Goal: Task Accomplishment & Management: Manage account settings

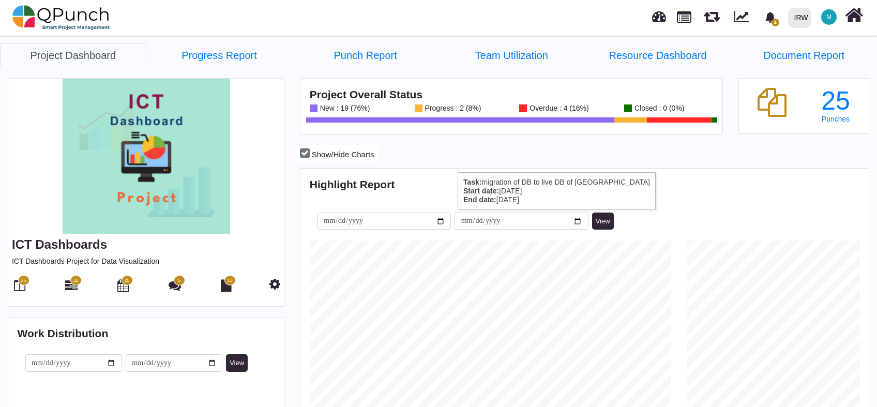
scroll to position [250, 565]
click at [23, 286] on icon at bounding box center [19, 285] width 11 height 12
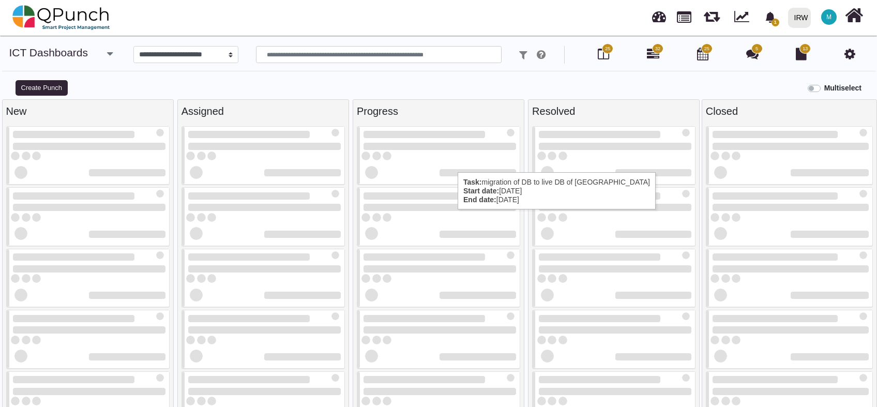
select select
click at [656, 54] on icon at bounding box center [653, 54] width 12 height 12
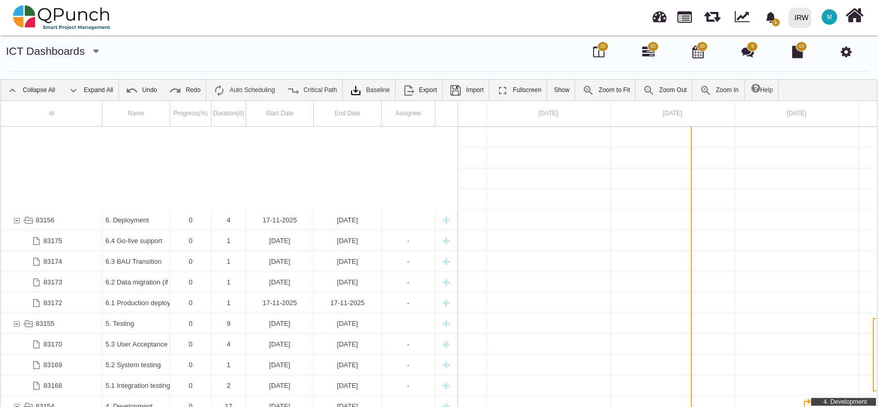
scroll to position [206, 0]
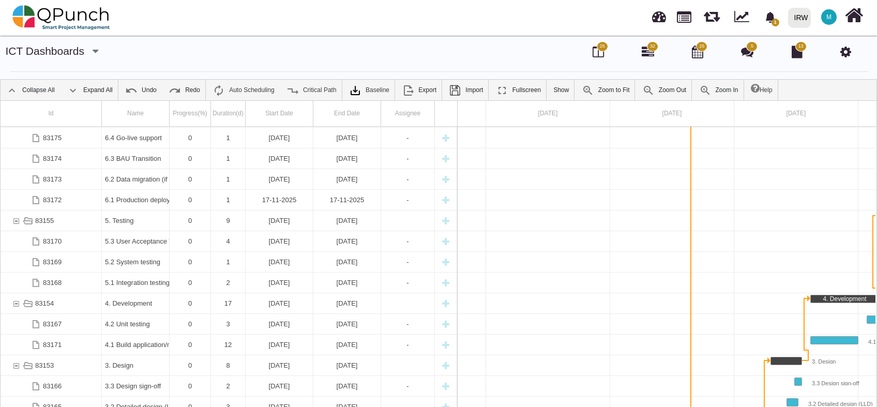
click at [600, 50] on span "25" at bounding box center [602, 46] width 5 height 7
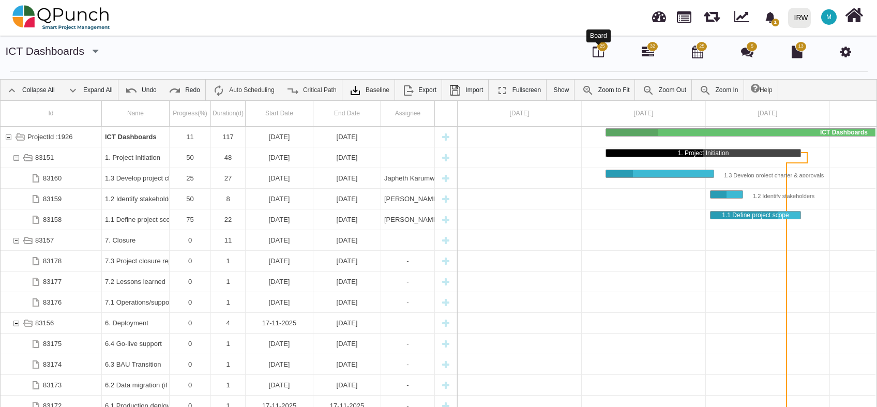
click at [600, 53] on icon at bounding box center [597, 51] width 11 height 12
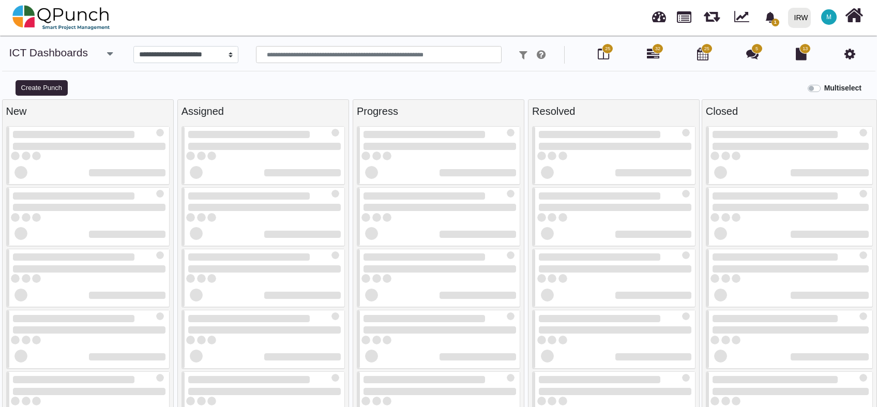
select select
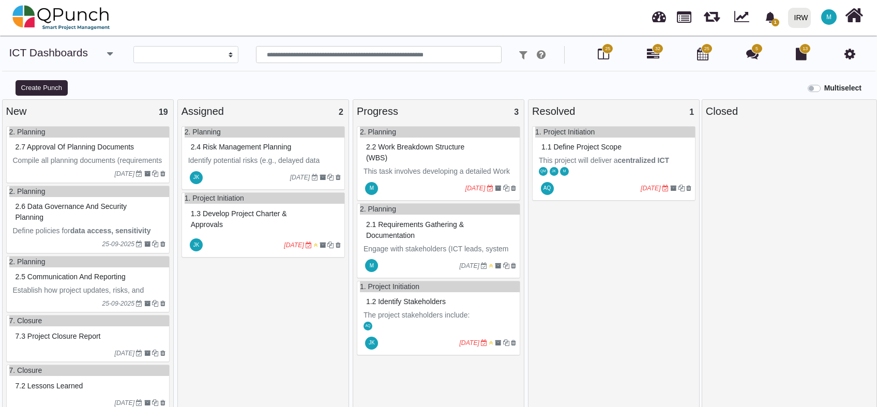
click at [418, 147] on span "2.2 Work breakdown structure (WBS)" at bounding box center [415, 152] width 98 height 19
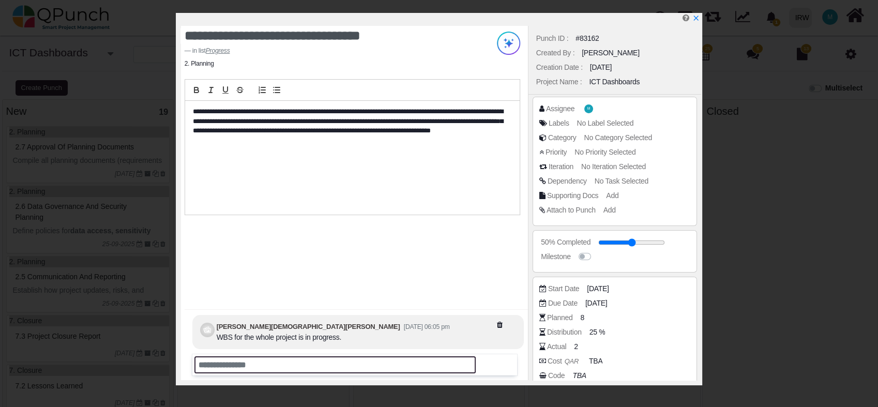
click at [268, 367] on input "text" at bounding box center [334, 364] width 281 height 17
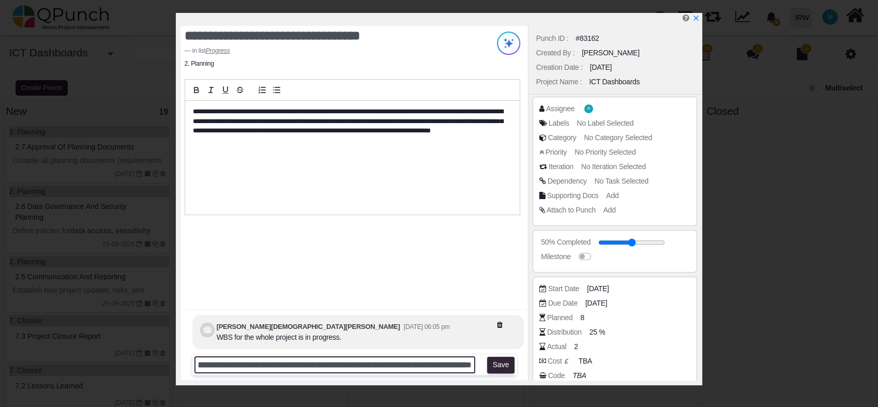
scroll to position [0, 166]
type input "**********"
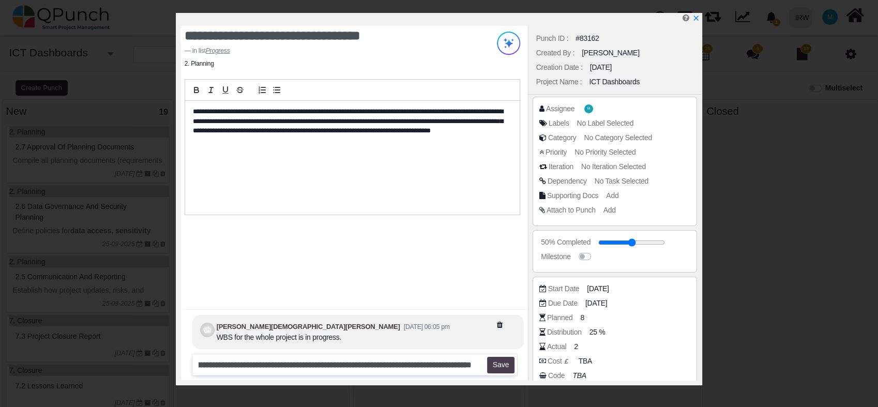
click at [505, 368] on button "Save" at bounding box center [500, 365] width 27 height 17
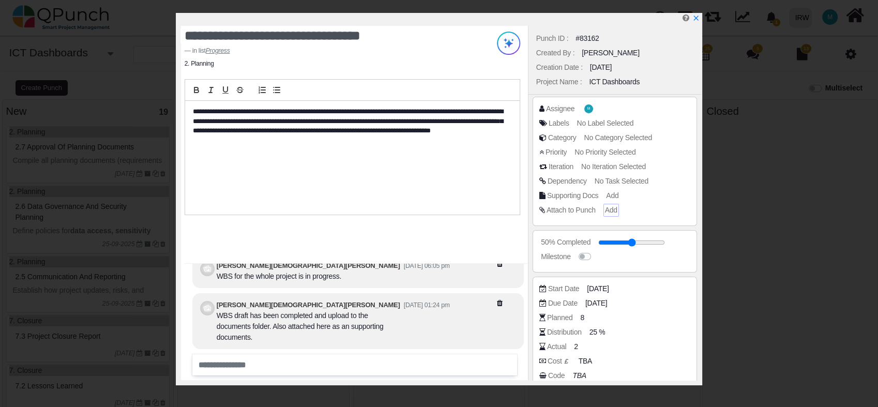
click at [607, 211] on span "Add" at bounding box center [611, 210] width 12 height 8
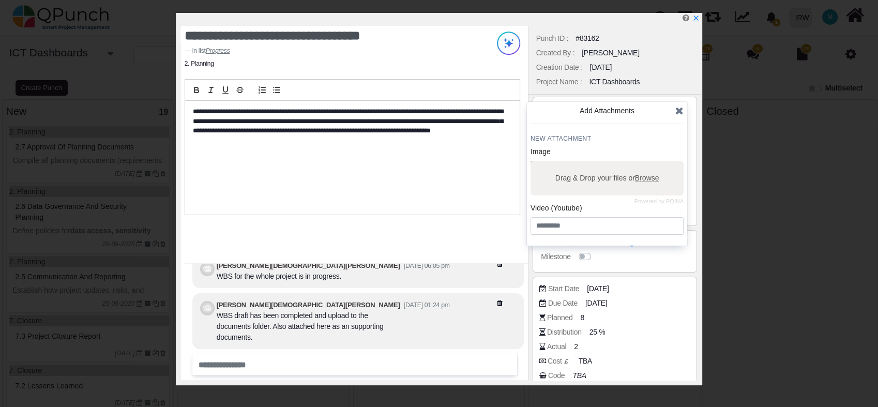
click at [644, 179] on span "Browse" at bounding box center [646, 178] width 24 height 8
click at [644, 164] on input "Drag & Drop your files or Browse" at bounding box center [606, 162] width 153 height 3
type input "**********"
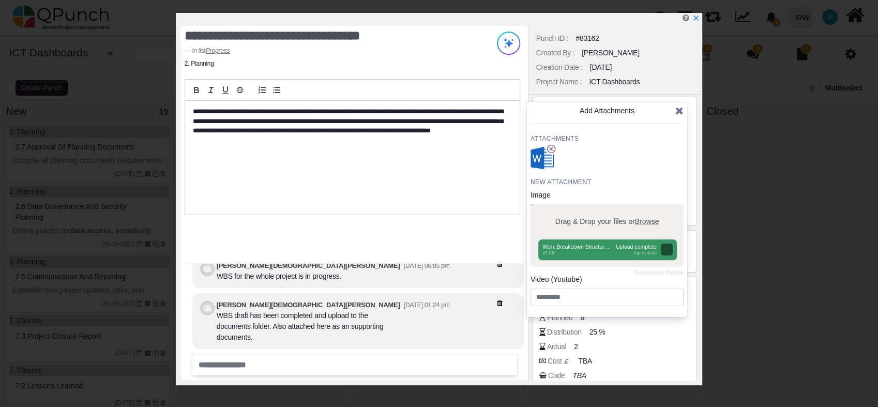
click at [680, 113] on icon at bounding box center [679, 110] width 8 height 10
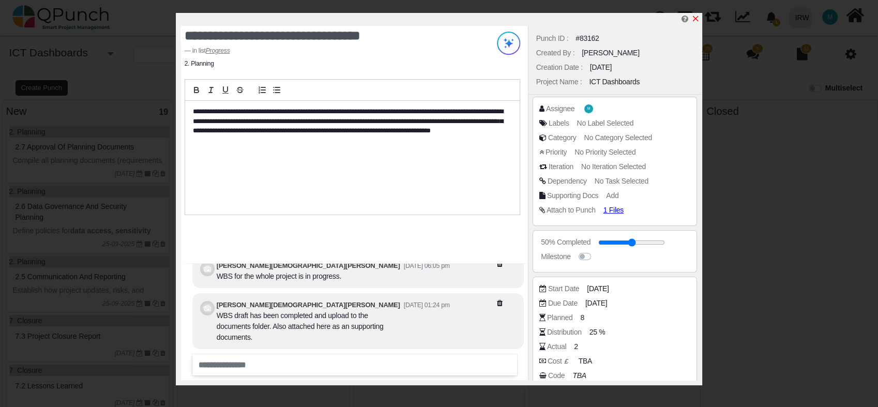
click at [693, 18] on icon "x" at bounding box center [695, 18] width 8 height 8
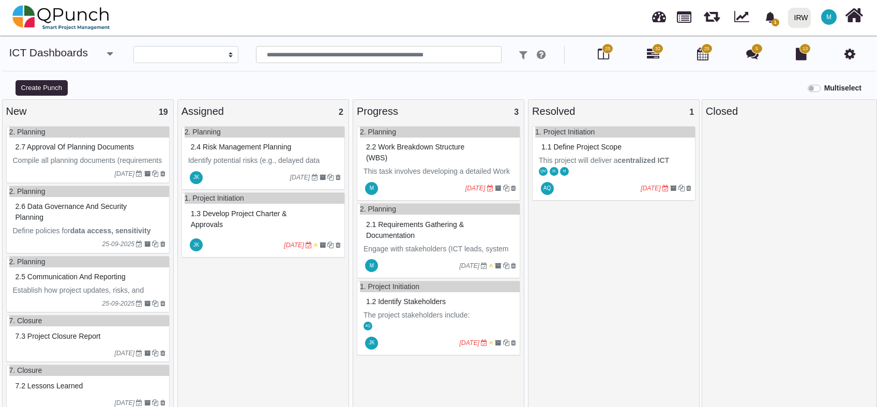
click at [436, 234] on div "2.1 Requirements gathering & documentation" at bounding box center [439, 230] width 152 height 27
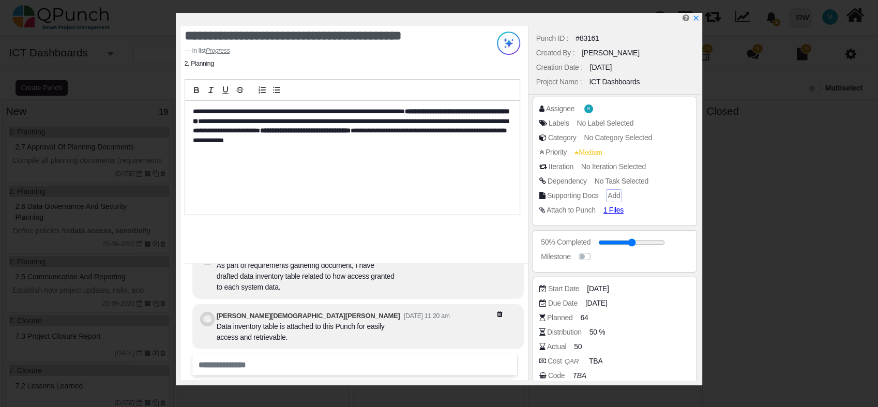
click at [616, 193] on span "Add" at bounding box center [613, 195] width 12 height 8
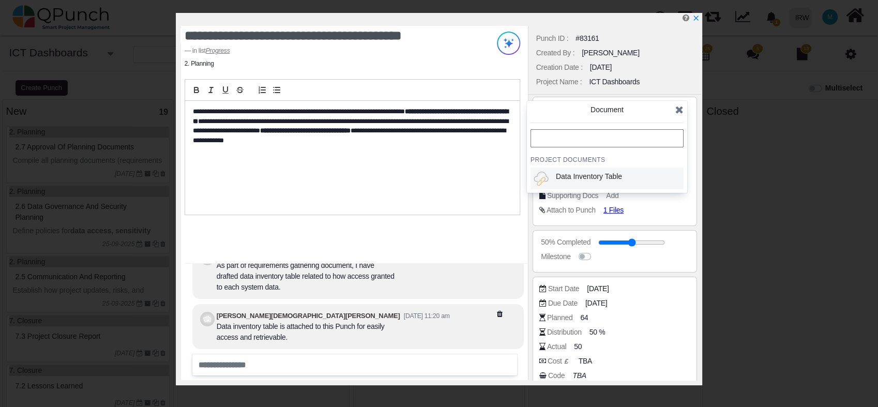
click at [584, 175] on div "Data Inventory Table" at bounding box center [589, 176] width 66 height 11
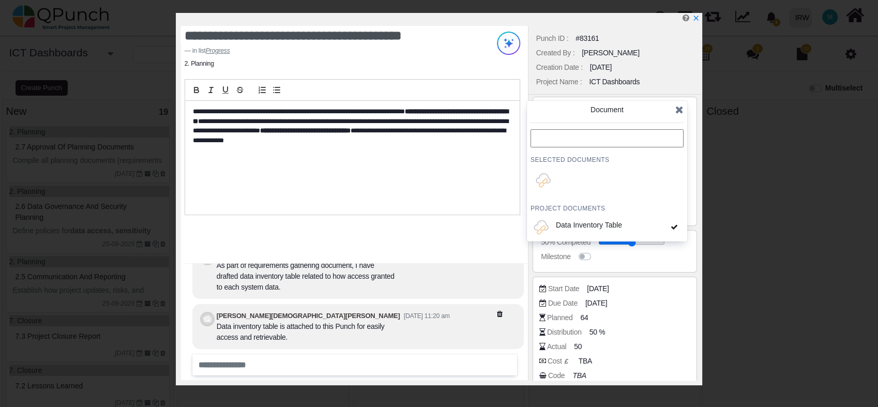
click at [678, 106] on icon at bounding box center [679, 109] width 8 height 10
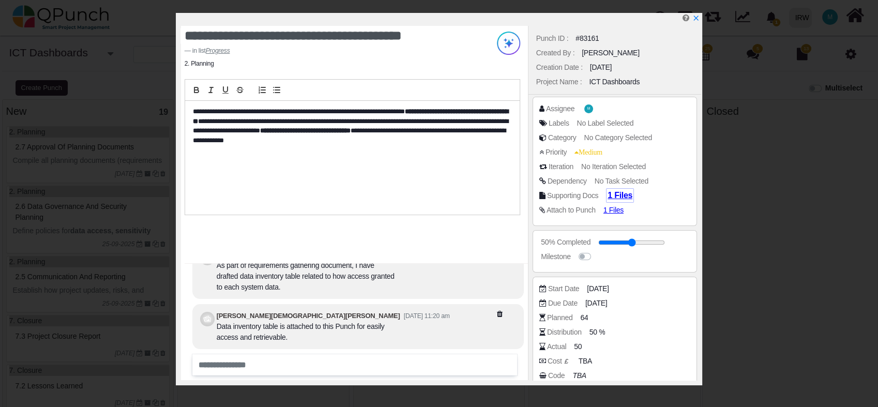
click at [620, 196] on span "1 Files" at bounding box center [619, 195] width 25 height 9
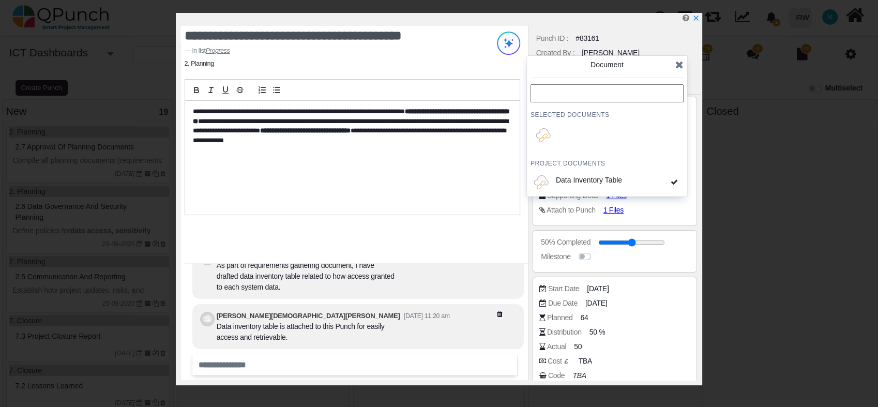
click at [593, 93] on input "text" at bounding box center [606, 93] width 153 height 18
click at [680, 65] on icon at bounding box center [679, 64] width 8 height 10
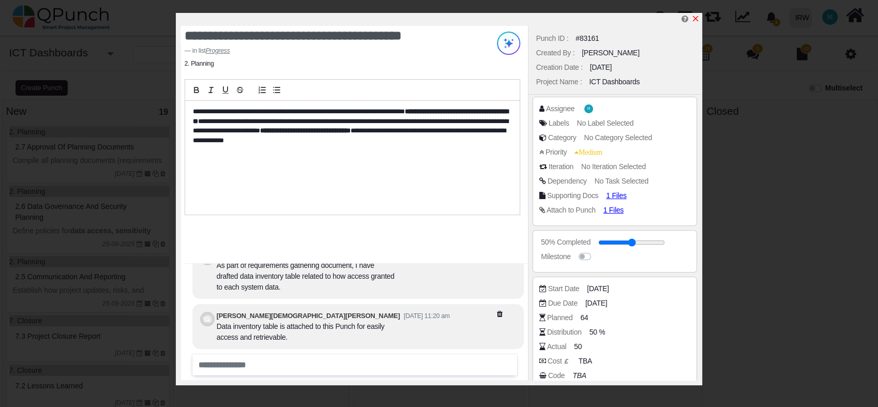
click at [696, 19] on icon "x" at bounding box center [695, 18] width 8 height 8
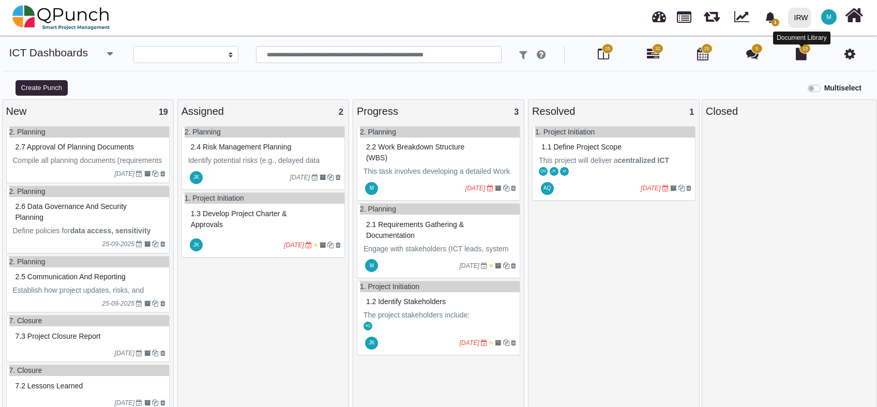
click at [798, 50] on icon at bounding box center [801, 54] width 11 height 12
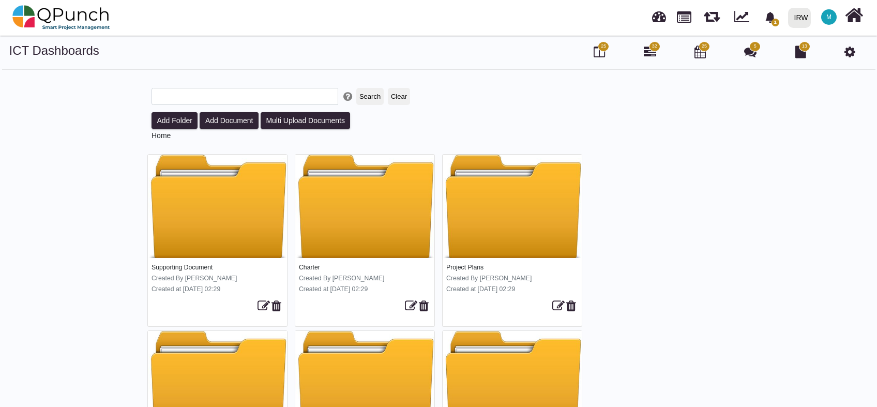
click at [604, 49] on span "25" at bounding box center [603, 46] width 5 height 7
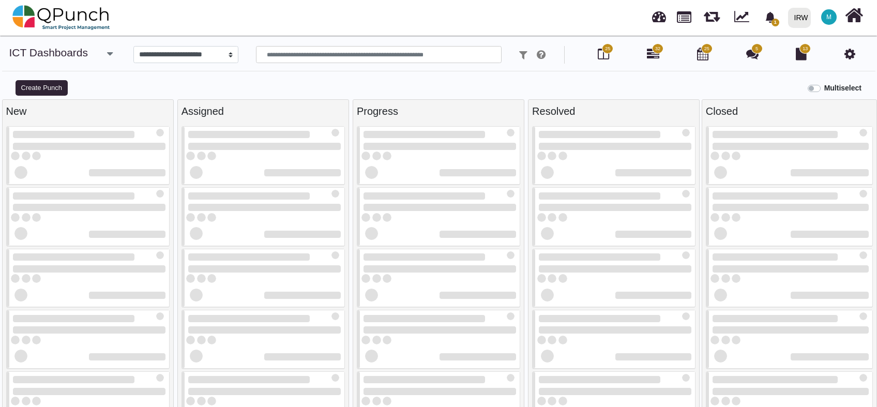
select select
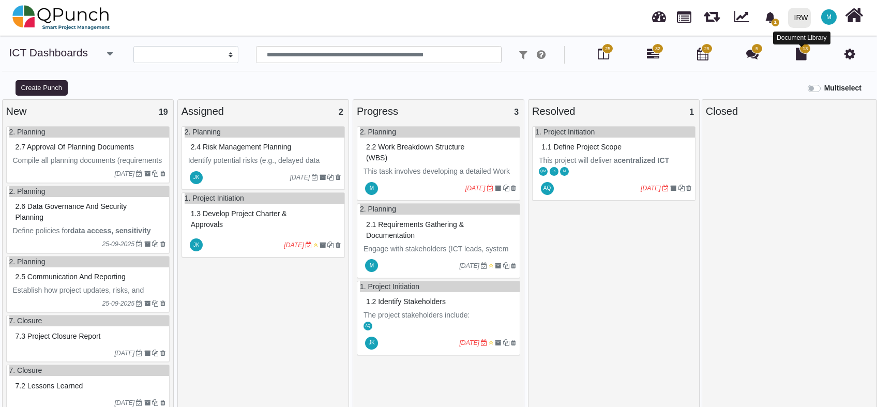
click at [798, 54] on icon at bounding box center [801, 54] width 11 height 12
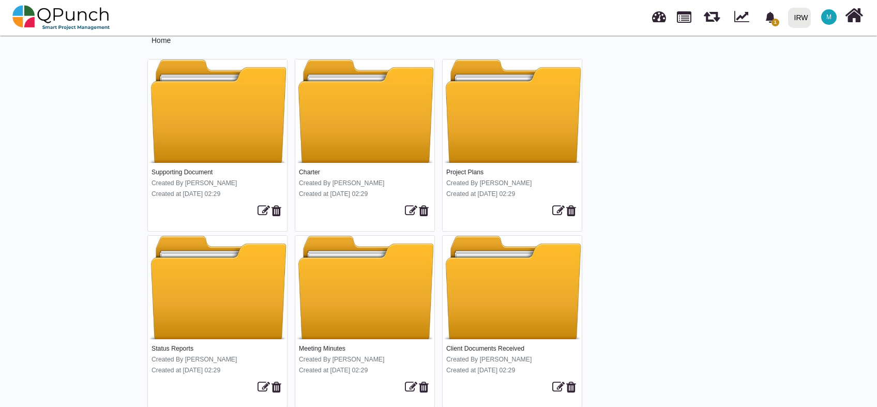
click at [523, 124] on div at bounding box center [511, 110] width 139 height 103
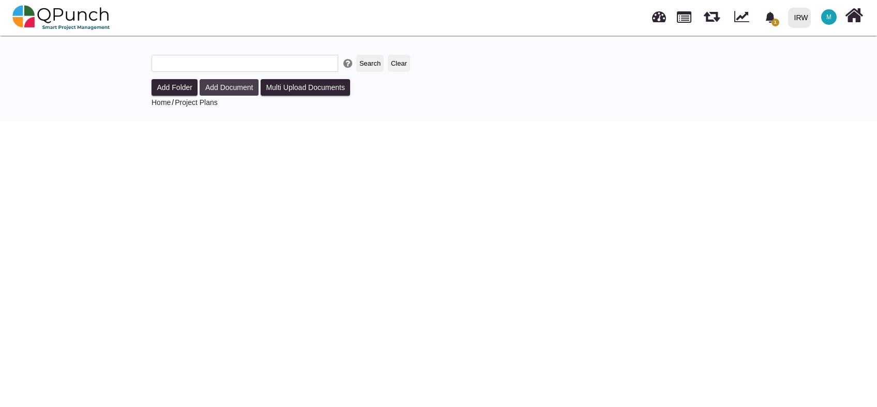
click at [223, 89] on button "Add Document" at bounding box center [229, 87] width 59 height 17
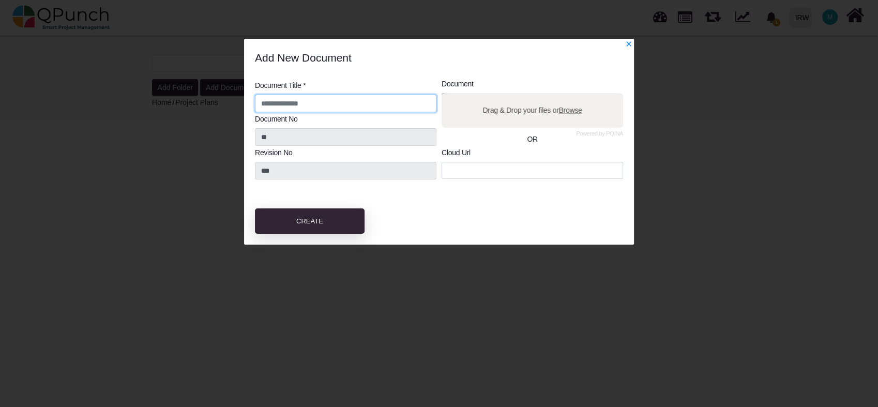
click at [303, 103] on input "text" at bounding box center [345, 104] width 181 height 18
type input "**********"
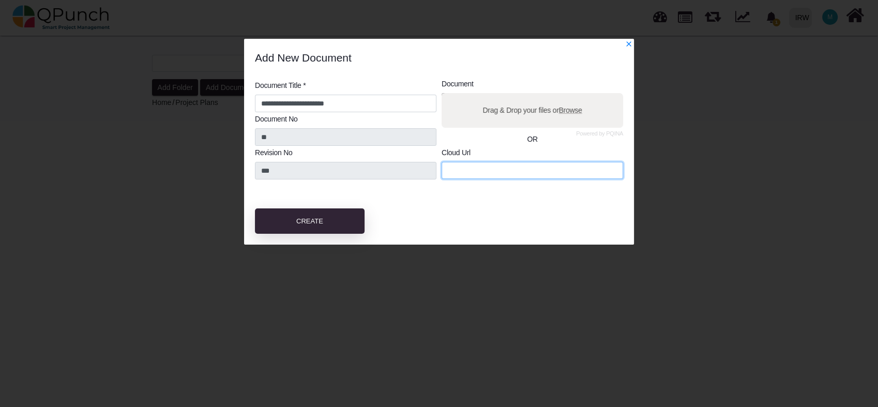
click at [530, 166] on input "url" at bounding box center [531, 171] width 181 height 18
click at [478, 170] on input "url" at bounding box center [531, 171] width 181 height 18
paste input "**********"
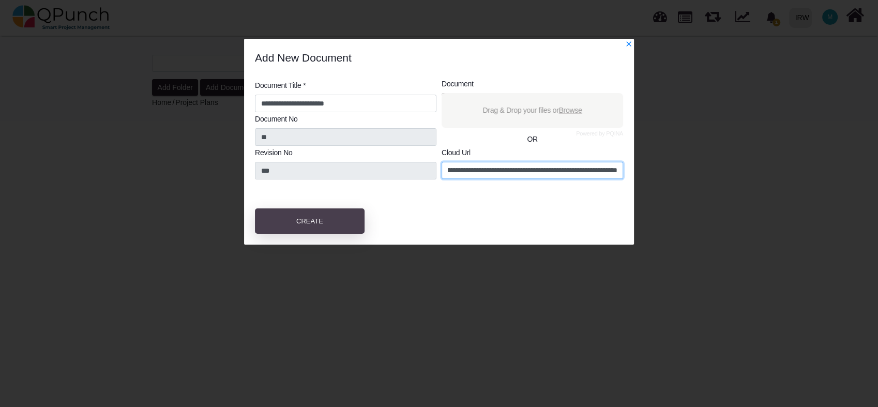
type input "**********"
click at [283, 222] on button "Create" at bounding box center [310, 221] width 110 height 26
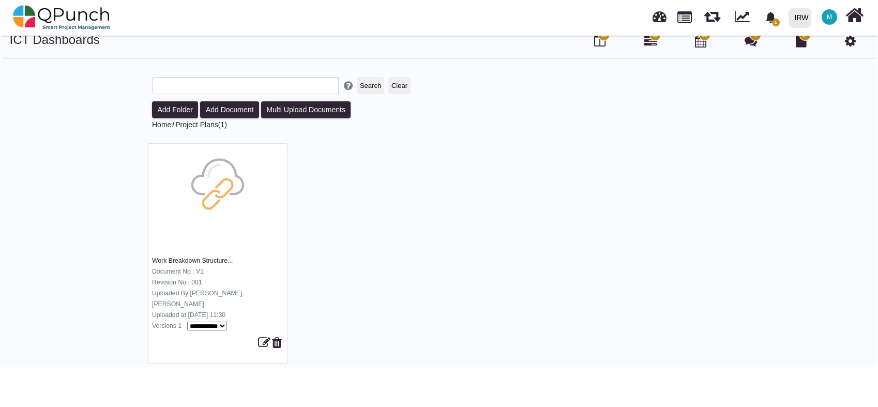
scroll to position [0, 0]
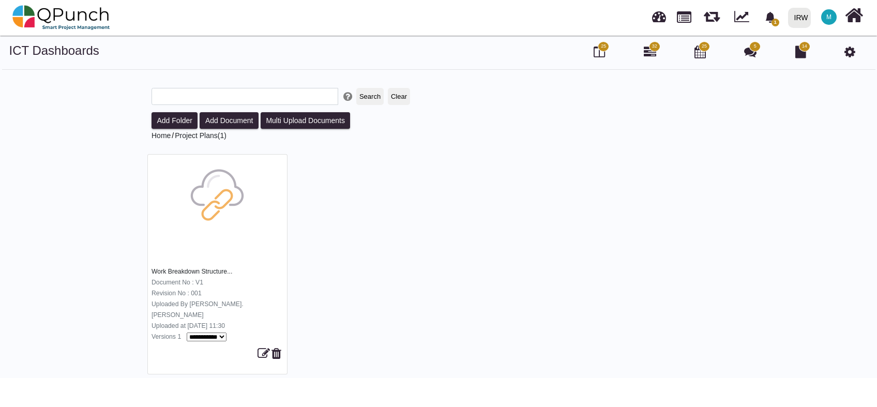
click at [604, 49] on span "25" at bounding box center [603, 46] width 5 height 7
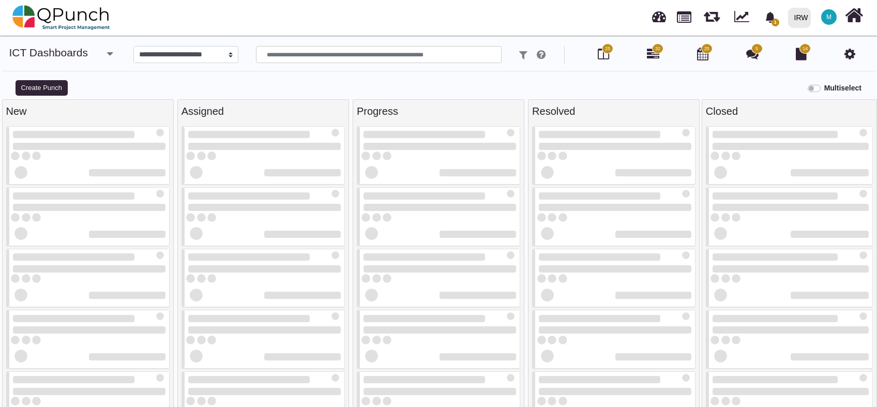
select select
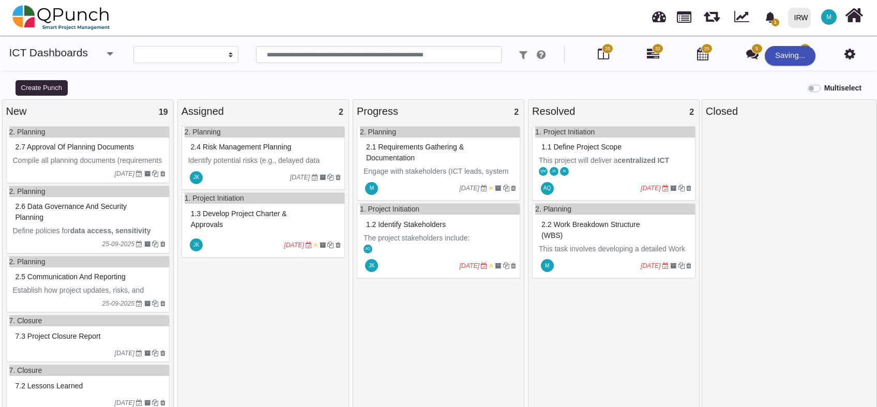
click at [606, 233] on div "2.2 Work breakdown structure (WBS)" at bounding box center [615, 230] width 152 height 27
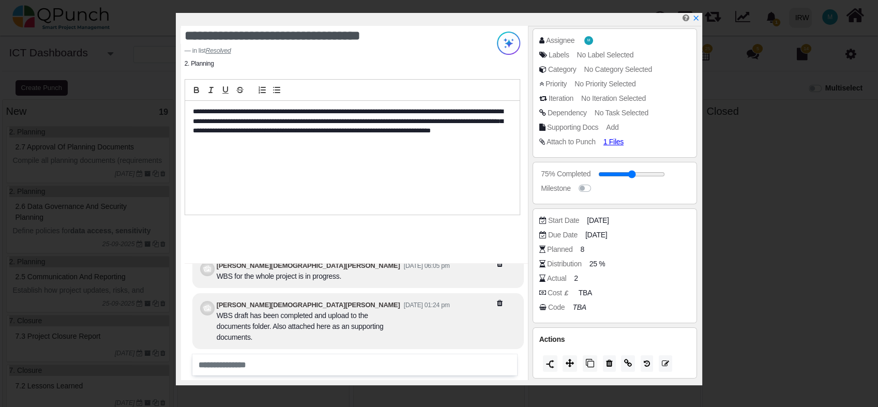
scroll to position [-14, 0]
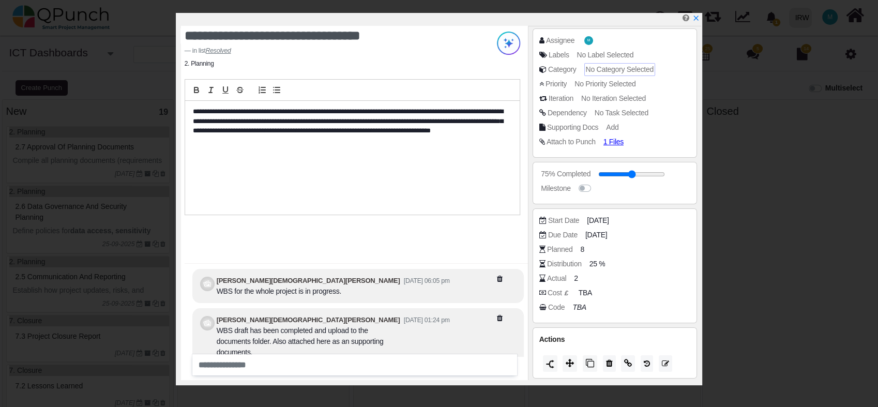
click at [626, 70] on span "No Category Selected" at bounding box center [620, 69] width 68 height 8
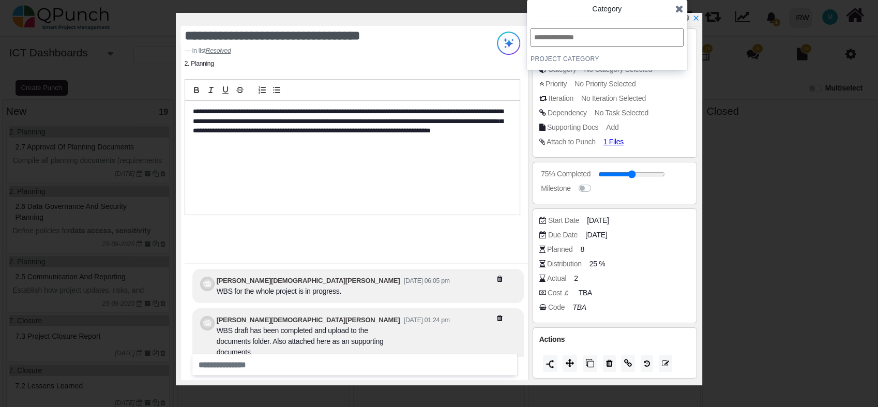
click at [678, 7] on icon at bounding box center [679, 9] width 8 height 10
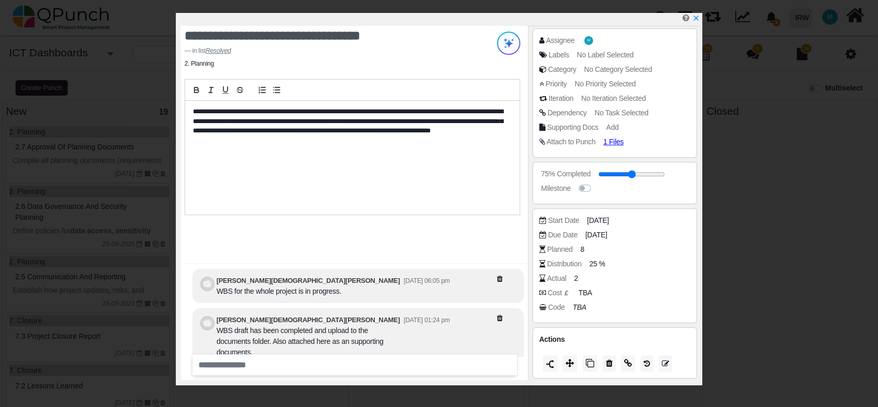
scroll to position [0, 0]
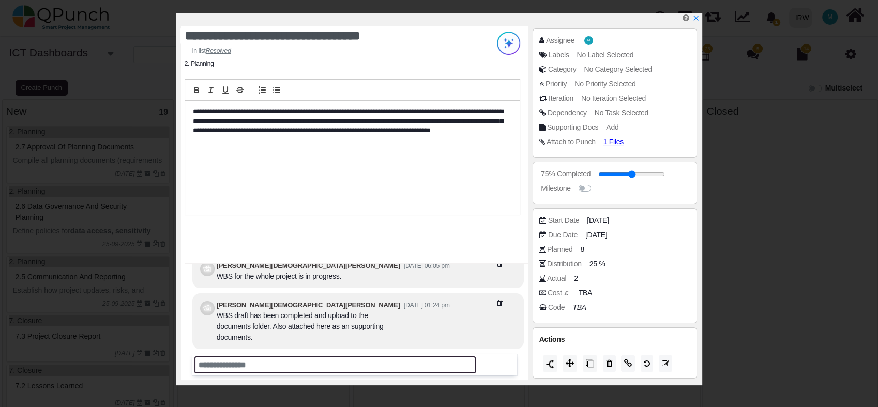
click at [320, 363] on input "text" at bounding box center [334, 364] width 281 height 17
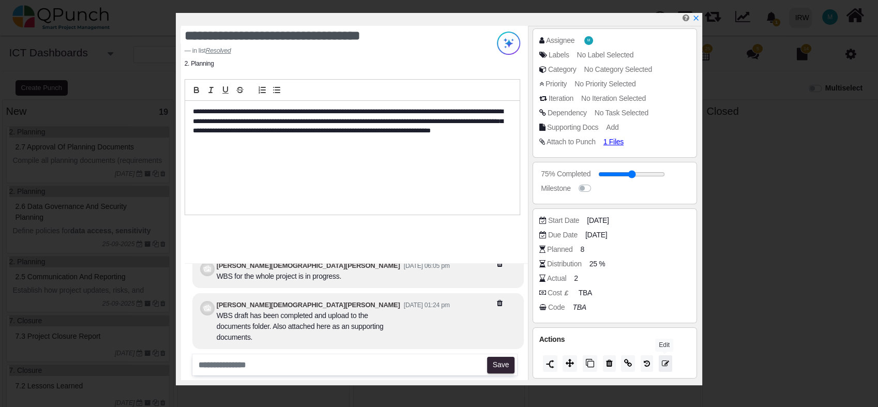
click at [666, 365] on icon at bounding box center [665, 363] width 7 height 7
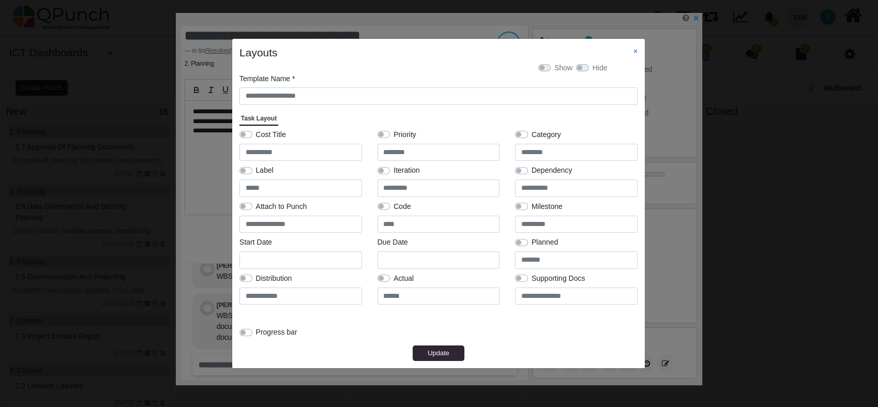
click at [633, 54] on link "×" at bounding box center [635, 51] width 4 height 8
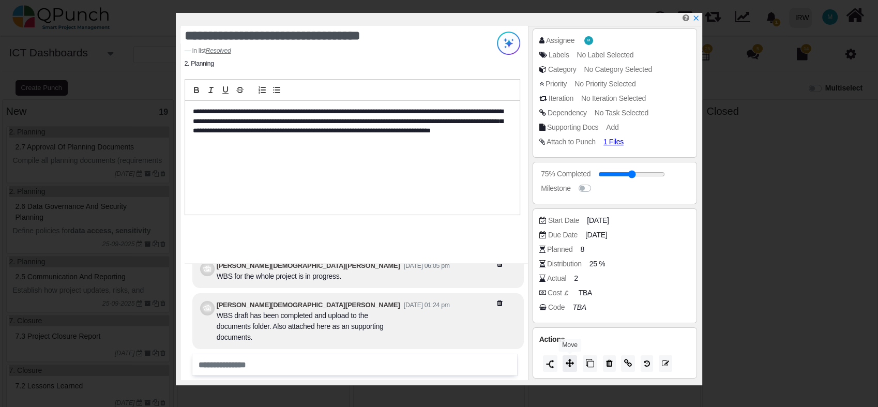
click at [570, 368] on button at bounding box center [569, 363] width 14 height 17
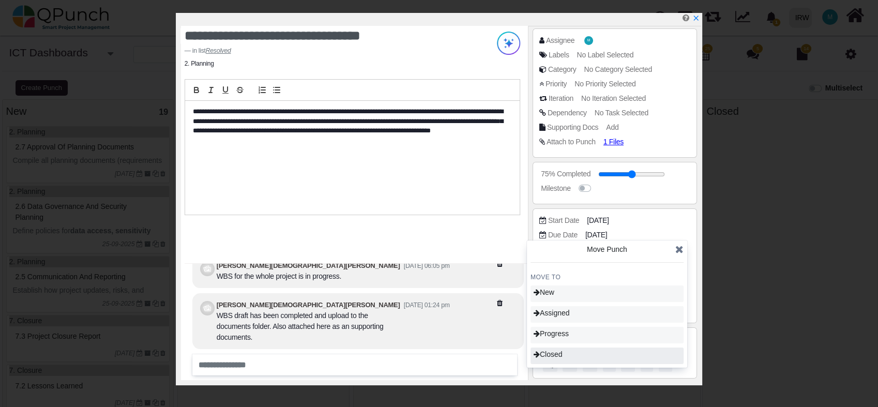
click at [559, 356] on span "Closed" at bounding box center [547, 354] width 29 height 8
type input "***"
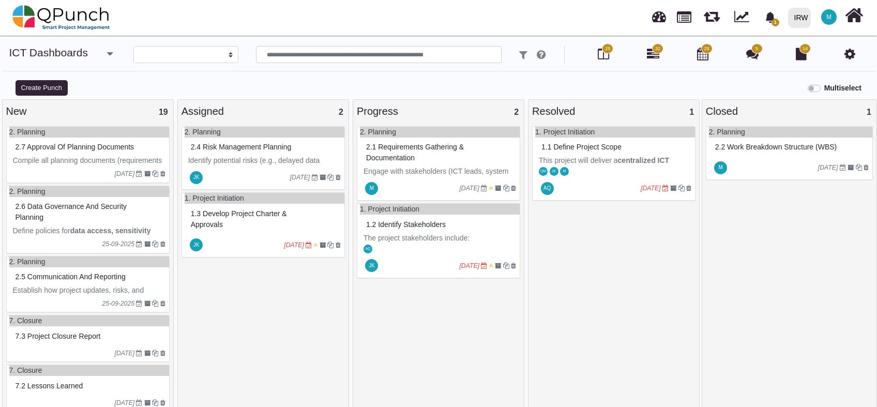
click at [761, 149] on span "2.2 Work breakdown structure (WBS)" at bounding box center [775, 147] width 121 height 8
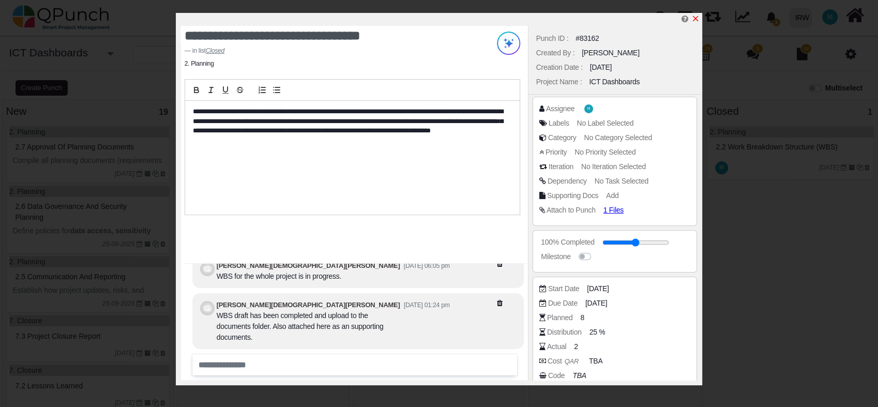
click at [695, 17] on icon "x" at bounding box center [695, 18] width 8 height 8
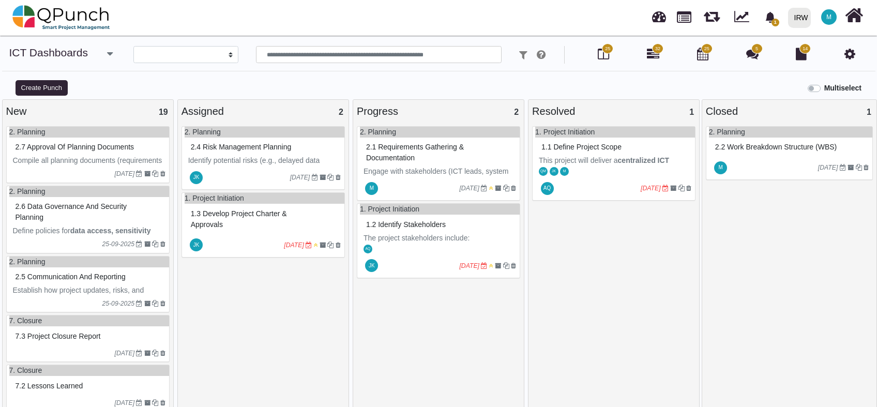
click at [426, 153] on div "2.1 Requirements gathering & documentation" at bounding box center [439, 152] width 152 height 27
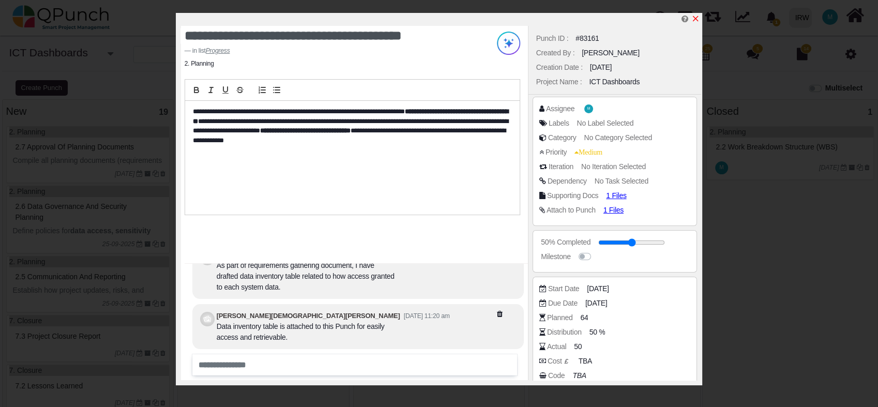
click at [695, 14] on link at bounding box center [695, 18] width 8 height 9
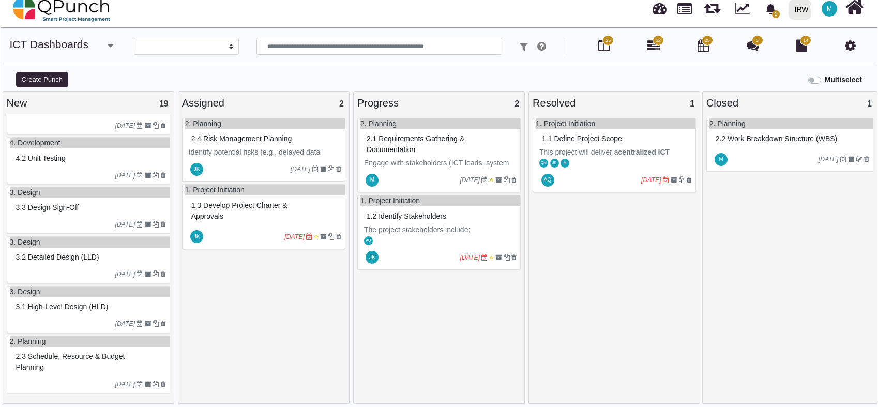
scroll to position [10, 0]
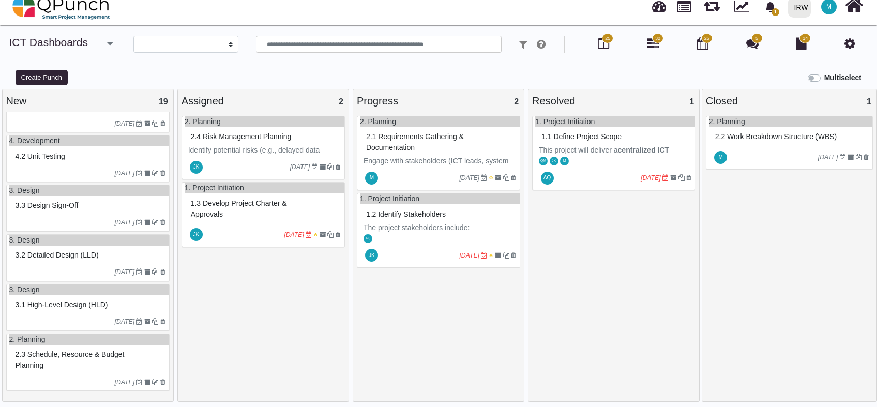
click at [70, 302] on span "3.1 High-level design (HLD)" at bounding box center [62, 304] width 93 height 8
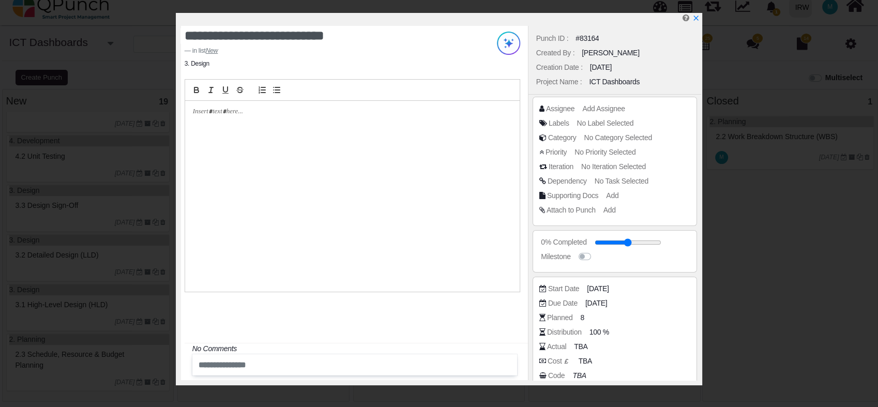
drag, startPoint x: 695, startPoint y: 19, endPoint x: 648, endPoint y: 57, distance: 59.9
click at [695, 19] on icon "x" at bounding box center [696, 18] width 5 height 5
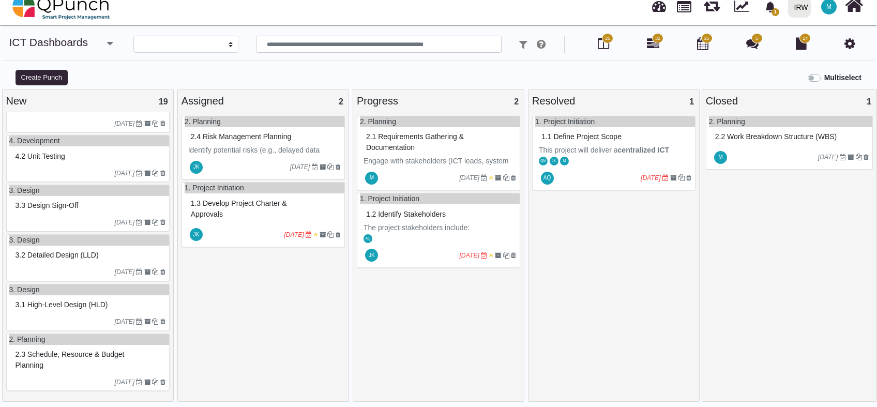
click at [66, 309] on span "3.1 High-level design (HLD)" at bounding box center [62, 304] width 93 height 8
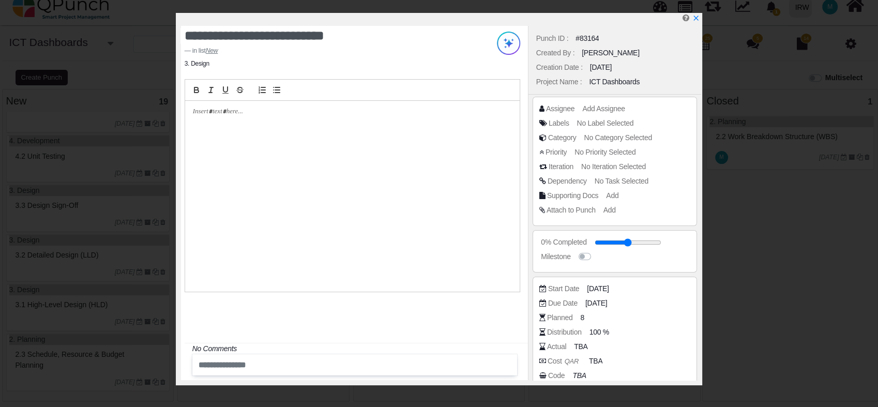
click at [254, 121] on div at bounding box center [352, 196] width 334 height 191
click at [230, 118] on div at bounding box center [352, 196] width 334 height 191
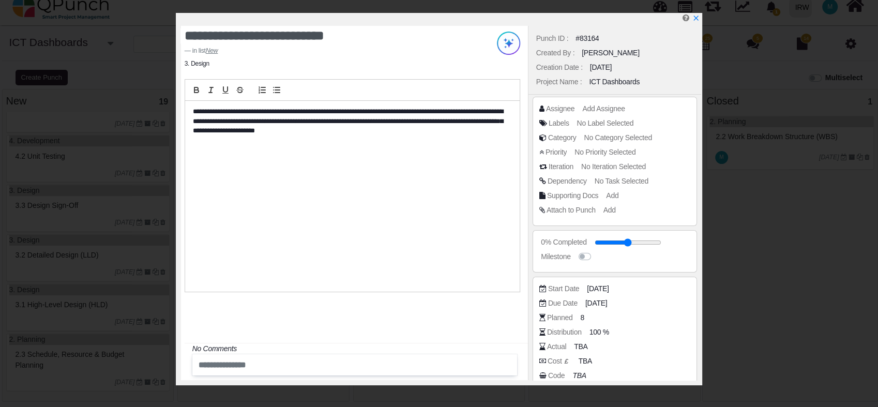
click at [194, 108] on p "**********" at bounding box center [349, 121] width 313 height 28
click at [599, 112] on span "Add Assignee" at bounding box center [605, 108] width 42 height 8
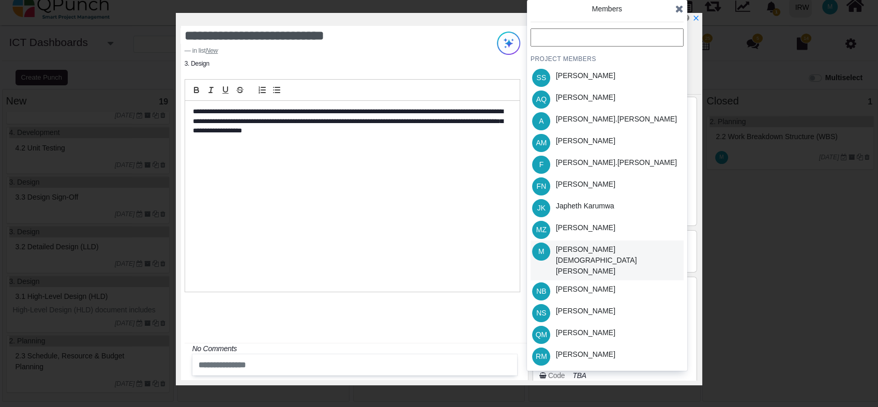
click at [625, 248] on div "M Muhammad.shoaib" at bounding box center [606, 260] width 153 height 40
click at [680, 8] on icon at bounding box center [679, 9] width 8 height 10
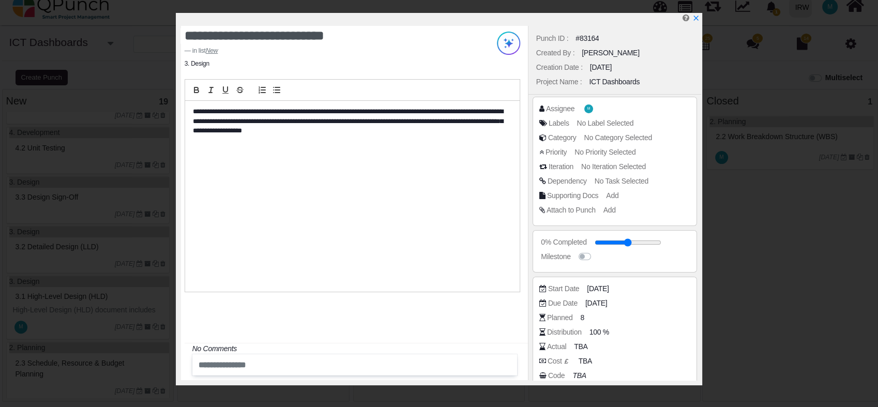
click at [615, 178] on span "No Task Selected" at bounding box center [621, 181] width 54 height 8
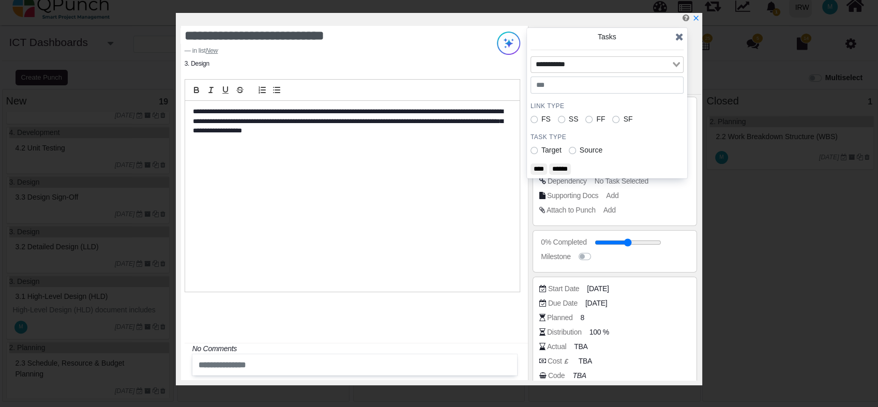
click at [679, 40] on icon at bounding box center [679, 37] width 8 height 10
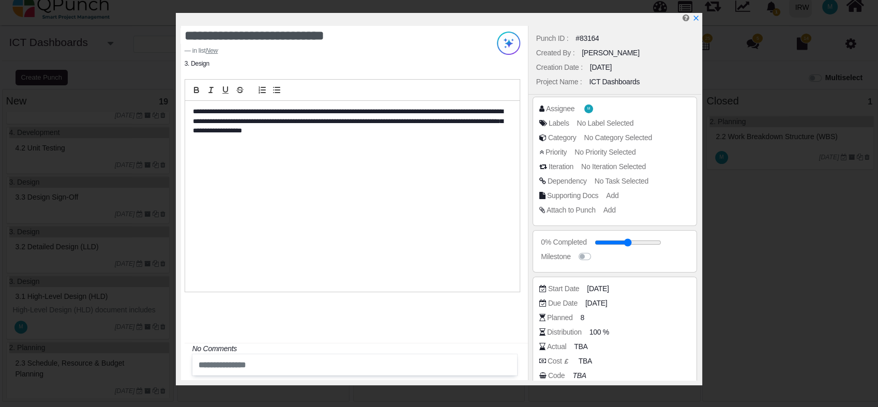
scroll to position [68, 0]
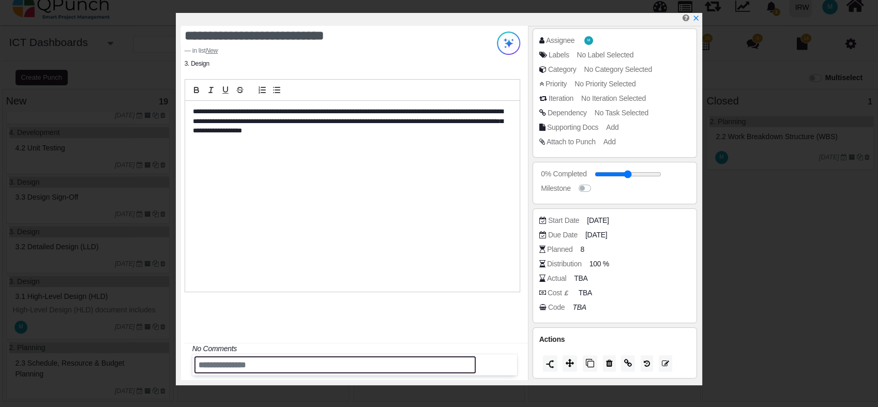
click at [294, 364] on input "text" at bounding box center [334, 364] width 281 height 17
type input "**********"
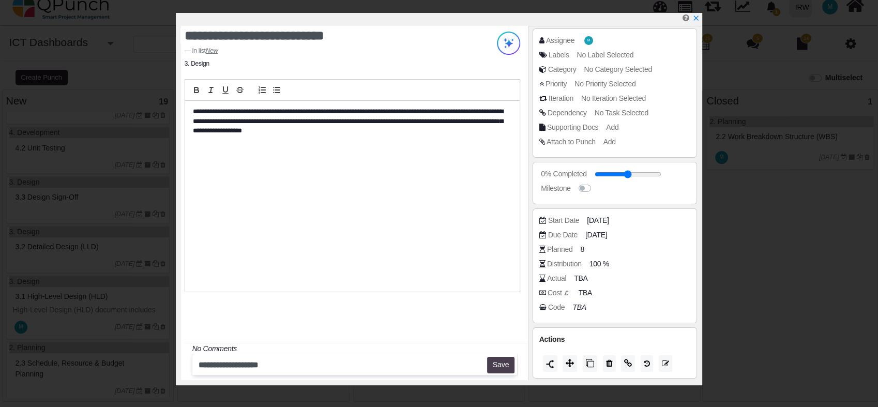
click at [498, 368] on button "Save" at bounding box center [500, 365] width 27 height 17
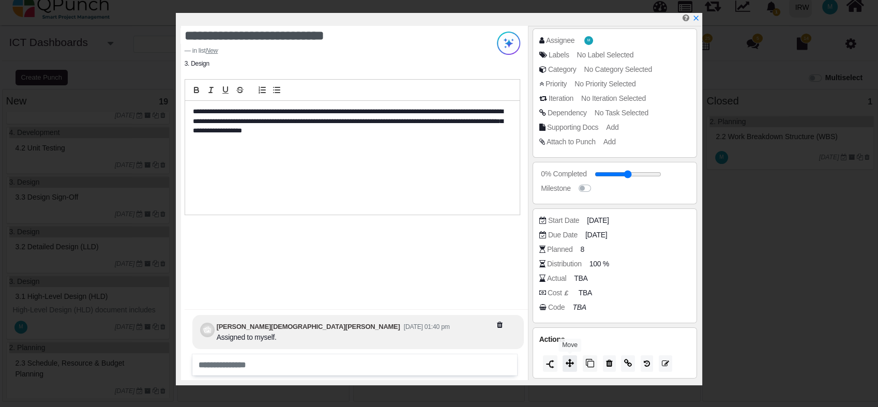
click at [571, 363] on icon at bounding box center [569, 363] width 8 height 8
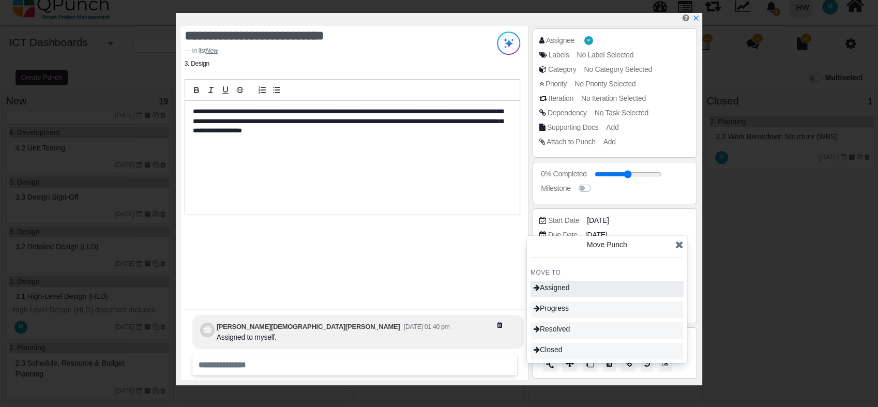
click at [565, 288] on span "Assigned" at bounding box center [551, 287] width 36 height 8
click at [681, 244] on icon at bounding box center [679, 244] width 8 height 10
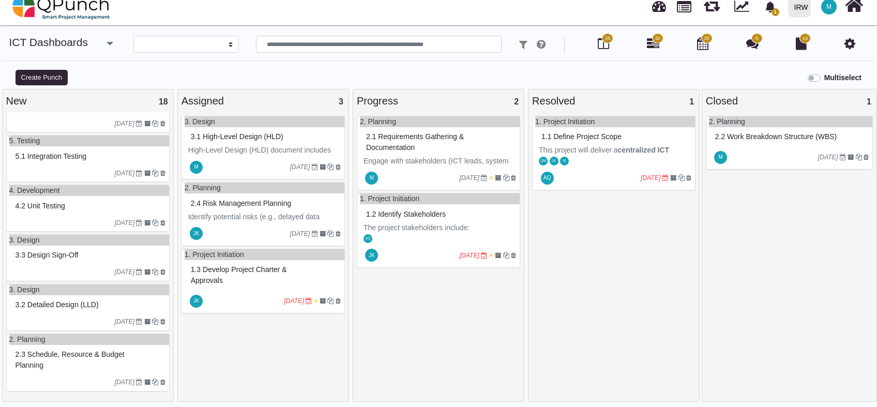
click at [264, 146] on p "High-Level Design (HLD) document includes defining the overall architecture, da…" at bounding box center [264, 177] width 152 height 65
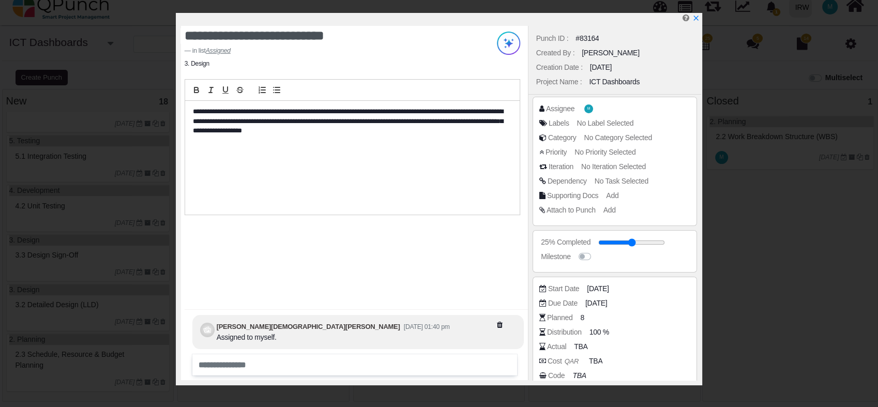
drag, startPoint x: 697, startPoint y: 17, endPoint x: 690, endPoint y: 24, distance: 10.2
click at [697, 17] on icon "x" at bounding box center [696, 18] width 5 height 5
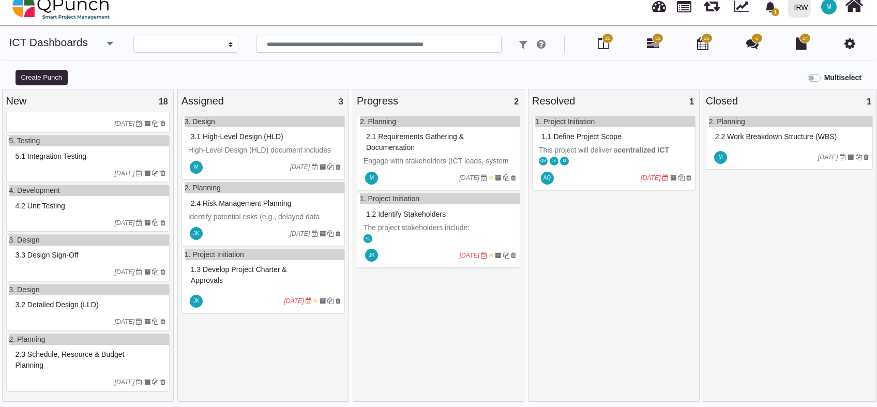
click at [68, 310] on div "3.2 Detailed design (LLD)" at bounding box center [89, 305] width 152 height 16
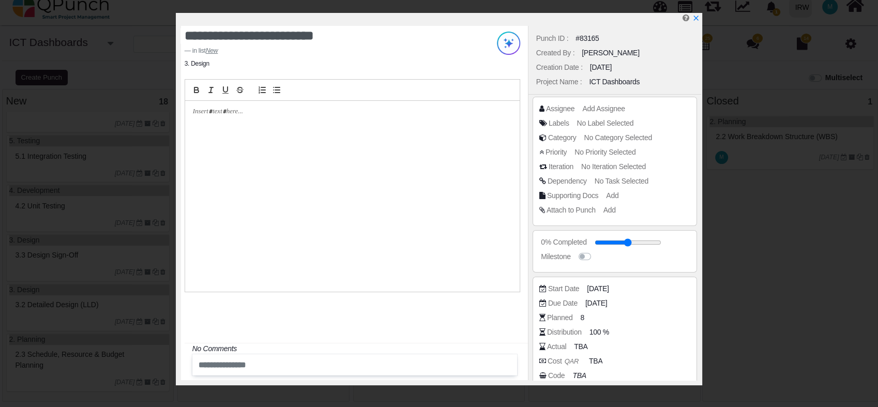
click at [248, 113] on p at bounding box center [349, 111] width 313 height 9
click at [245, 121] on div at bounding box center [352, 196] width 334 height 191
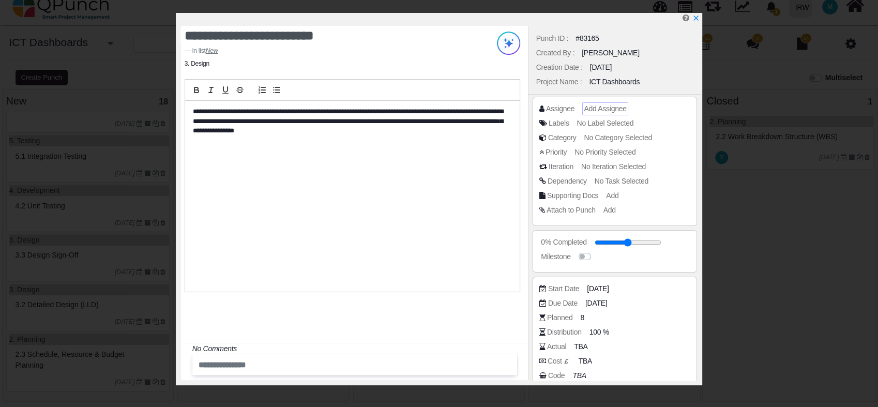
click at [609, 112] on span "Add Assignee" at bounding box center [605, 108] width 42 height 8
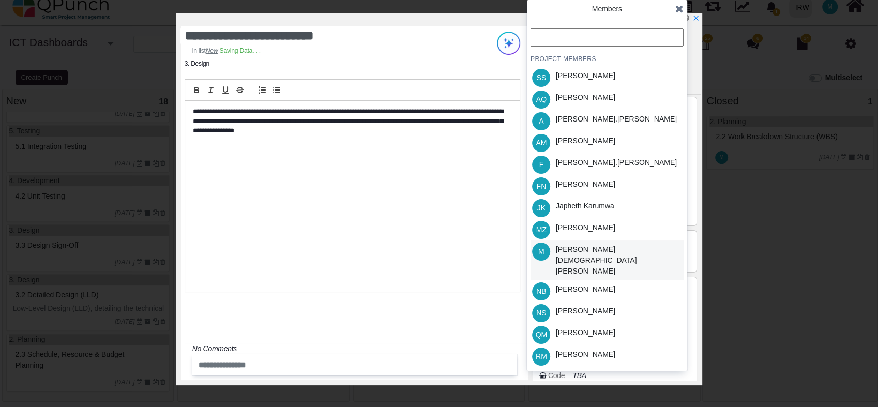
click at [612, 247] on div "[PERSON_NAME][DEMOGRAPHIC_DATA][PERSON_NAME]" at bounding box center [618, 260] width 124 height 33
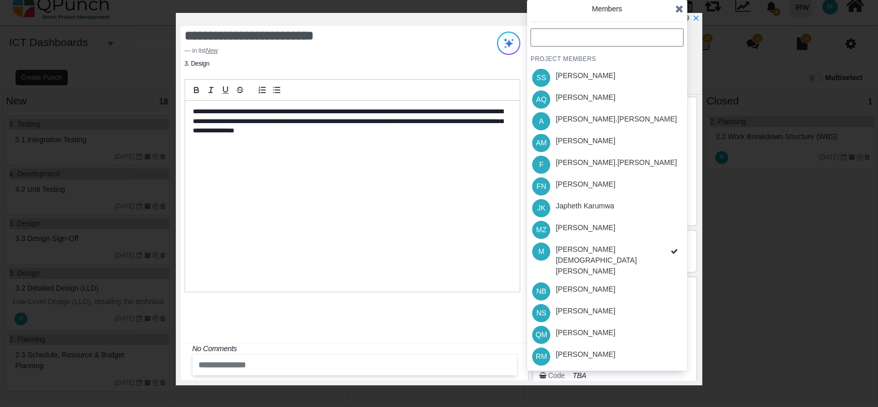
scroll to position [691, 0]
click at [680, 12] on icon at bounding box center [679, 9] width 8 height 10
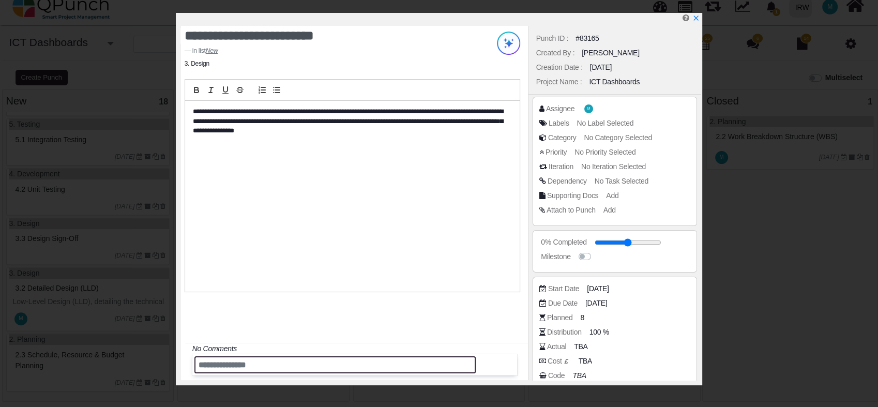
click at [244, 359] on input "text" at bounding box center [334, 364] width 281 height 17
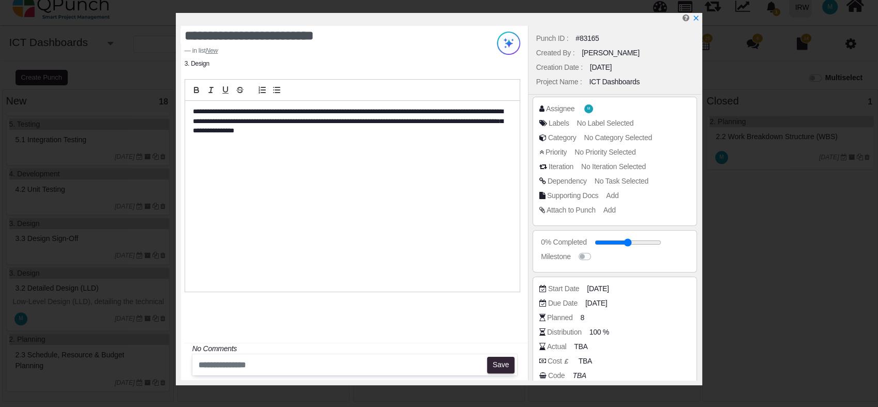
click at [594, 105] on div "Assignee M" at bounding box center [617, 108] width 157 height 10
click at [589, 111] on span "M" at bounding box center [590, 109] width 3 height 4
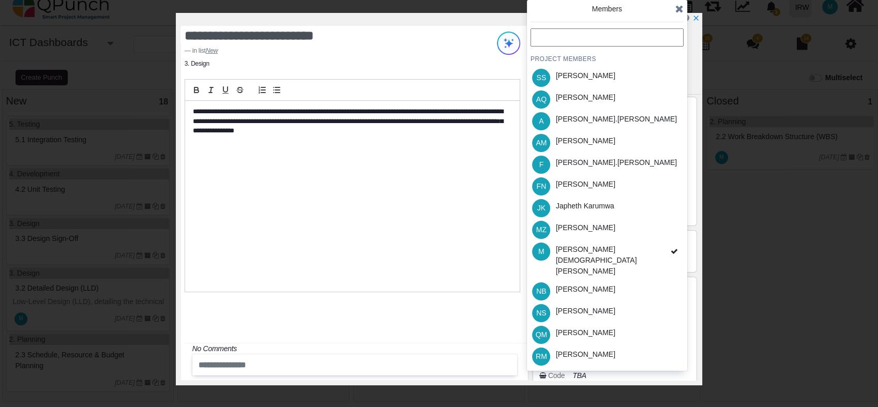
click at [676, 6] on icon at bounding box center [679, 9] width 8 height 10
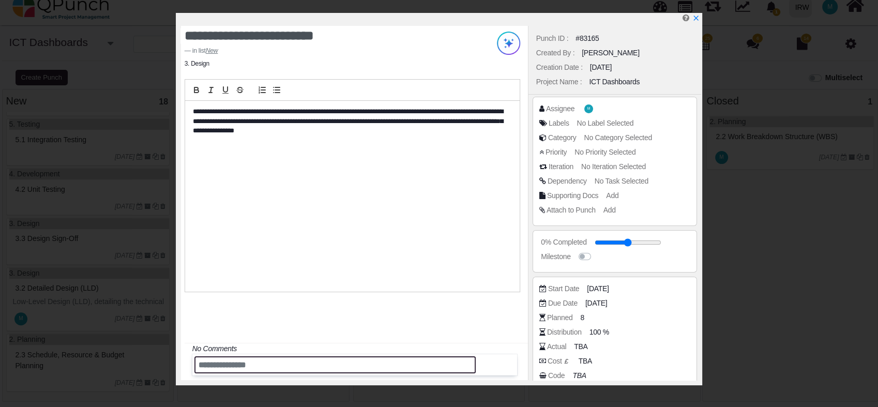
click at [288, 363] on input "text" at bounding box center [334, 364] width 281 height 17
type input "*"
type input "**********"
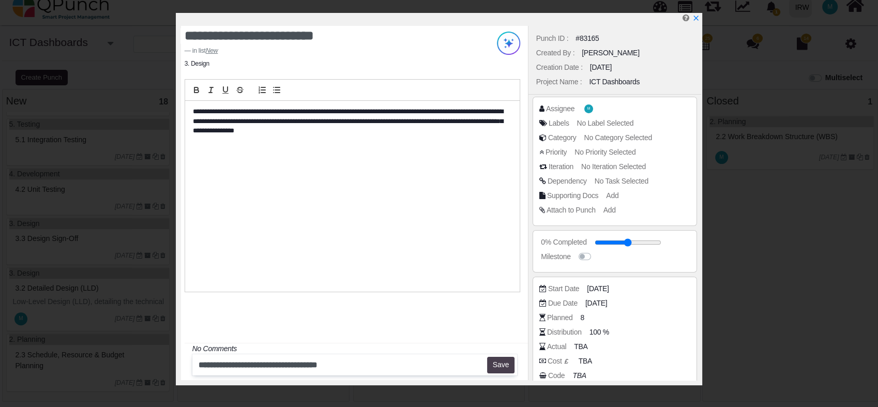
click at [499, 364] on button "Save" at bounding box center [500, 365] width 27 height 17
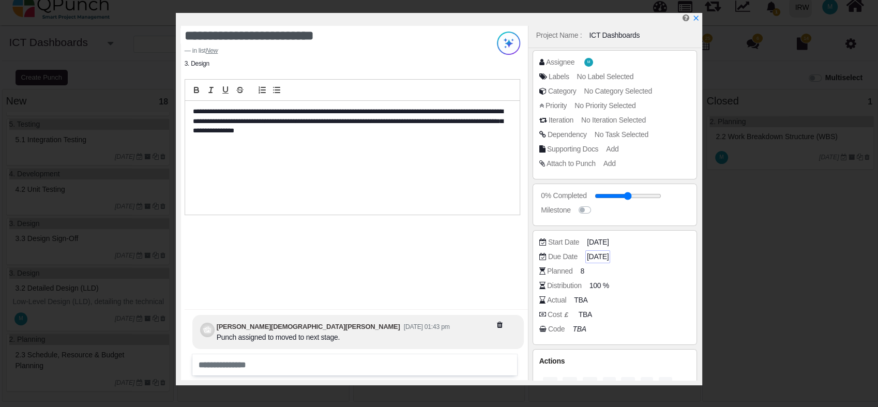
scroll to position [68, 0]
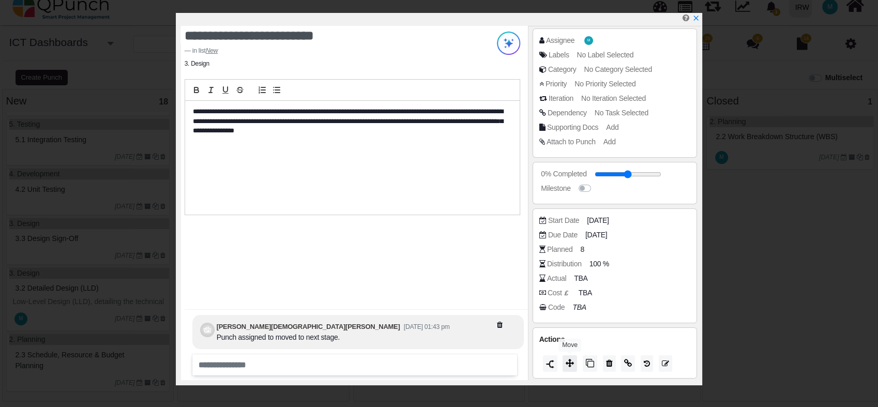
click at [570, 364] on icon at bounding box center [569, 363] width 8 height 8
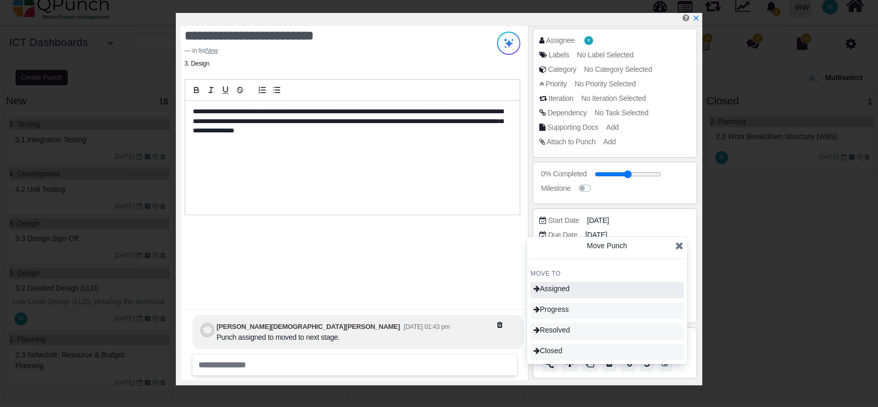
click at [560, 293] on span "Assigned" at bounding box center [551, 288] width 36 height 8
type input "**"
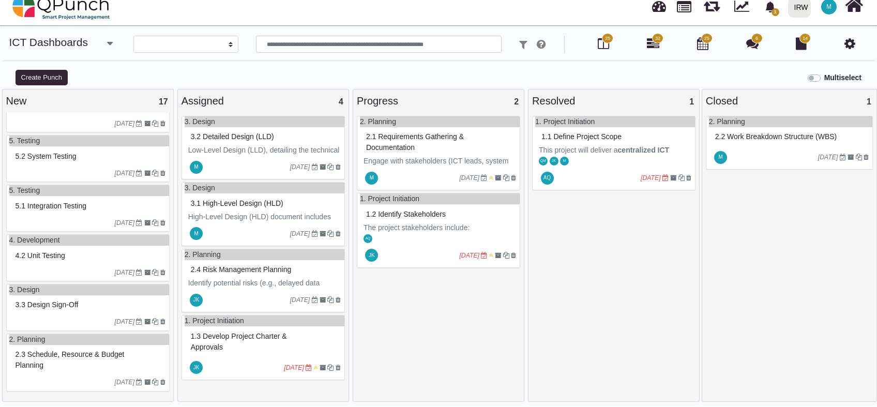
click at [261, 203] on span "3.1 High-level design (HLD)" at bounding box center [237, 203] width 93 height 8
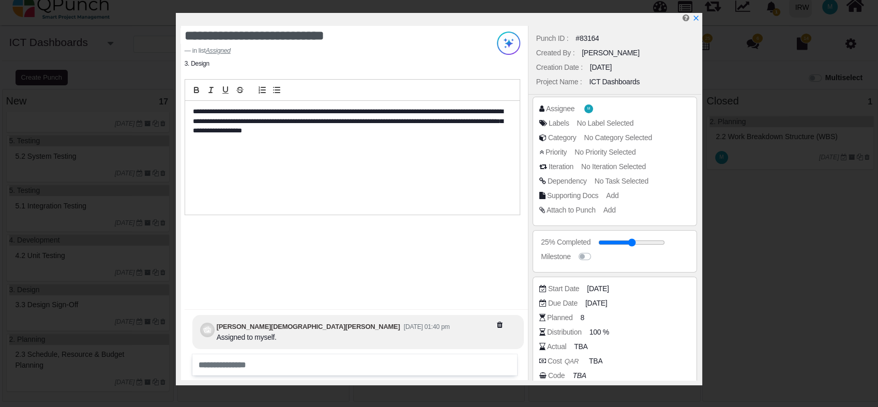
click at [331, 140] on div "**********" at bounding box center [352, 157] width 334 height 113
click at [610, 211] on span "Add" at bounding box center [611, 210] width 12 height 8
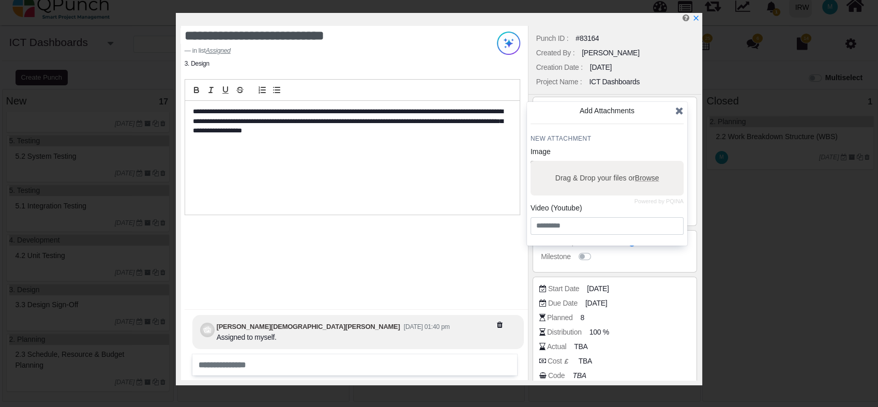
click at [648, 177] on span "Browse" at bounding box center [646, 178] width 24 height 8
click at [648, 164] on input "Drag & Drop your files or Browse" at bounding box center [606, 162] width 153 height 3
type input "**********"
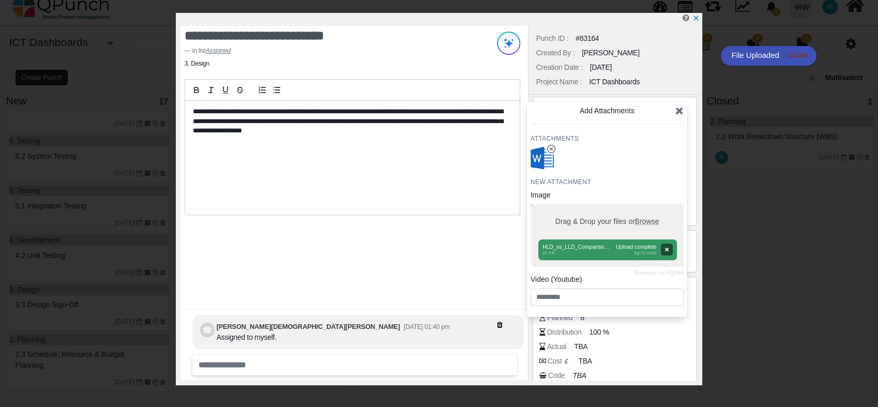
click at [680, 111] on icon at bounding box center [679, 110] width 8 height 10
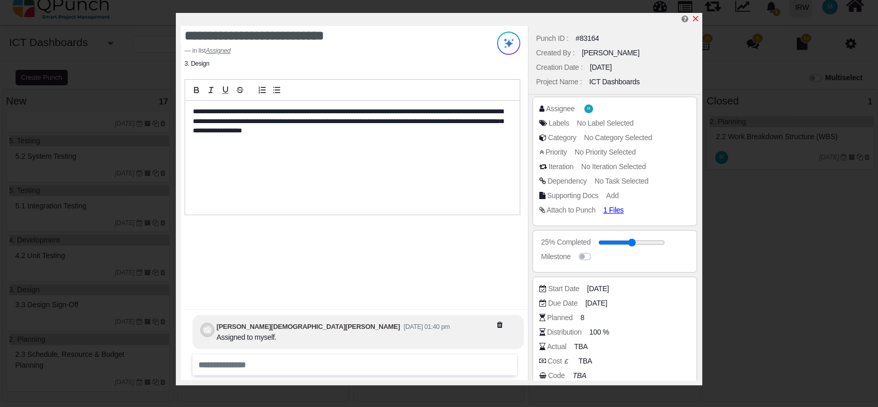
click at [696, 18] on icon "x" at bounding box center [696, 19] width 6 height 6
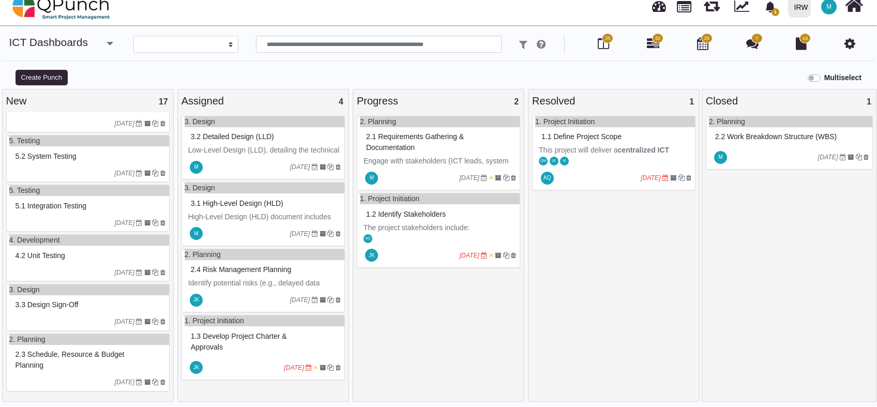
click at [266, 161] on div at bounding box center [247, 167] width 85 height 17
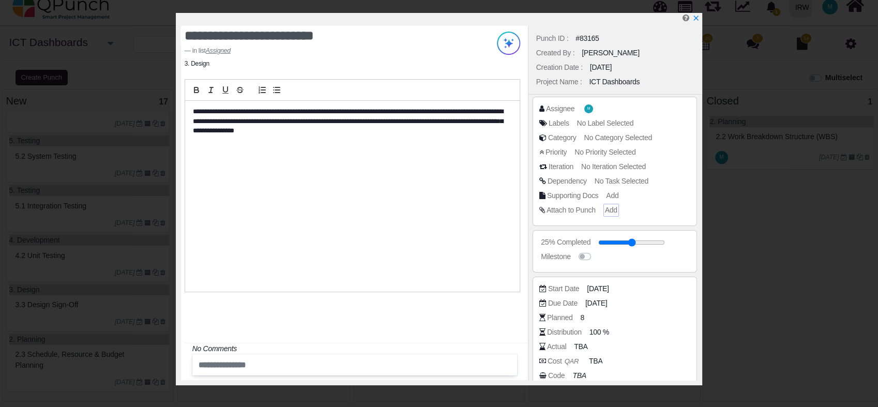
click at [607, 212] on span "Add" at bounding box center [611, 210] width 12 height 8
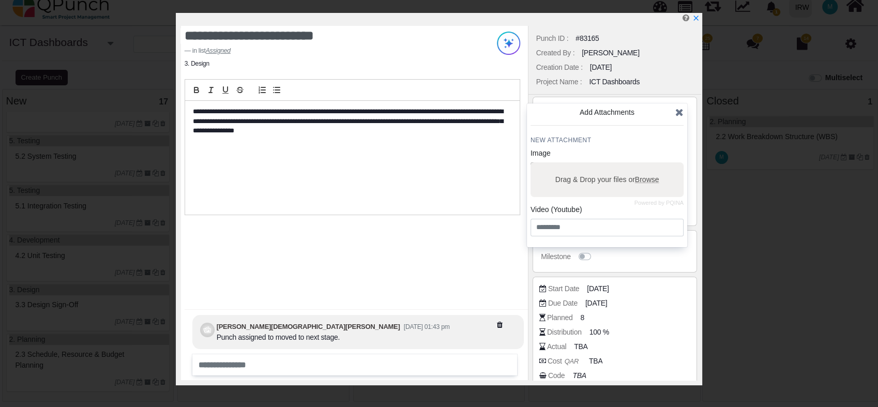
click at [642, 179] on span "Browse" at bounding box center [646, 179] width 24 height 8
click at [642, 165] on input "Drag & Drop your files or Browse" at bounding box center [606, 163] width 153 height 3
type input "**********"
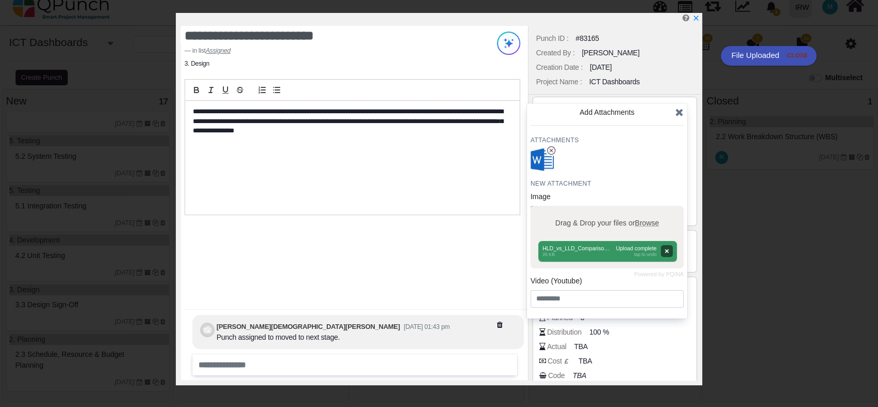
click at [680, 112] on icon at bounding box center [679, 112] width 8 height 10
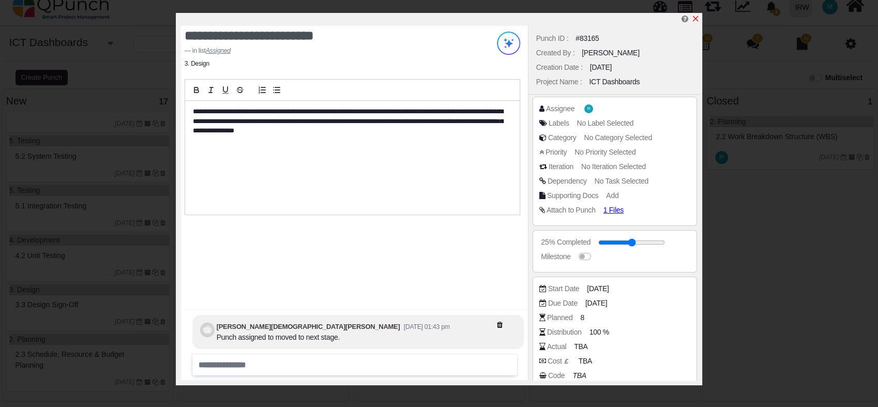
click at [693, 16] on icon "x" at bounding box center [695, 18] width 8 height 8
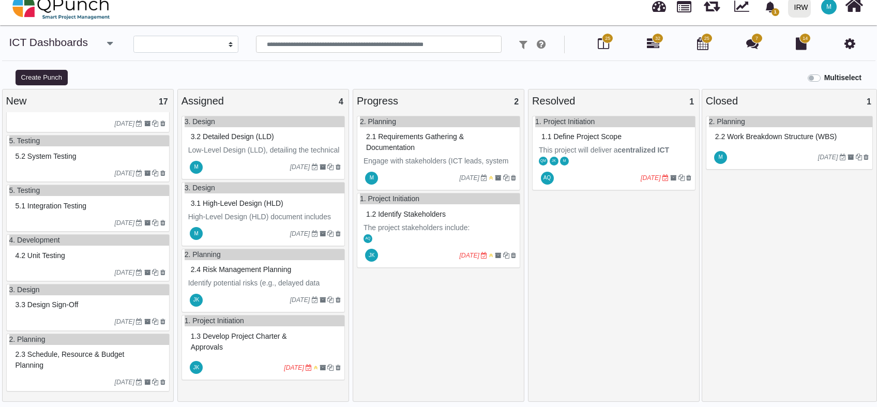
click at [238, 207] on div "3.1 High-level design (HLD)" at bounding box center [264, 203] width 152 height 16
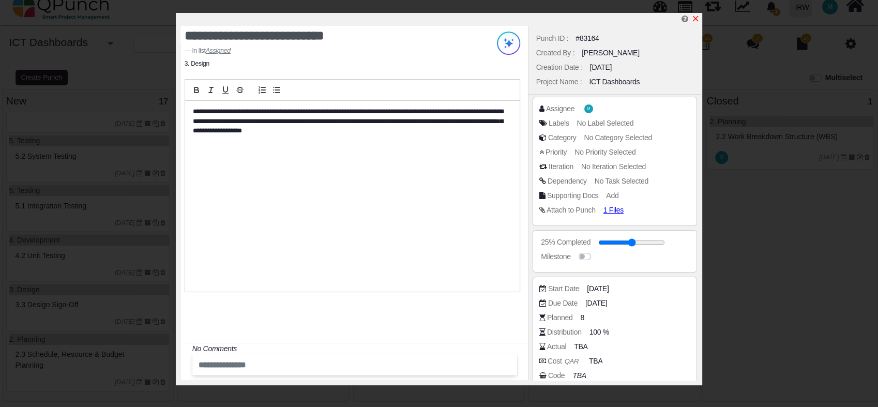
click at [695, 19] on icon "x" at bounding box center [696, 19] width 6 height 6
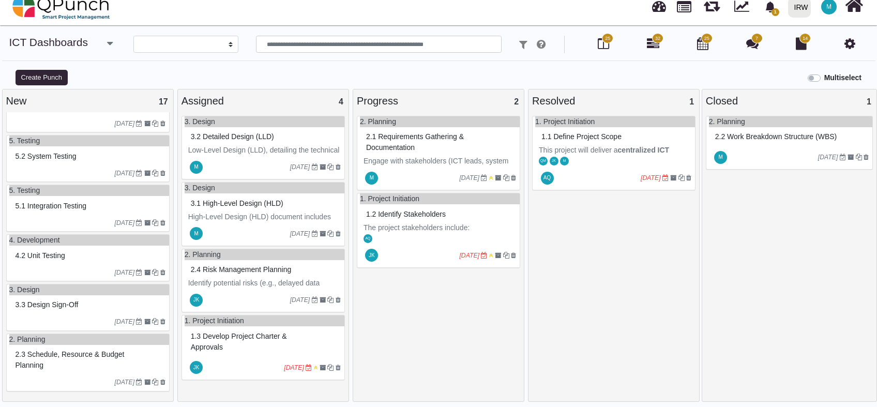
click at [233, 145] on p "Low-Level Design (LLD), detailing the technical specifications required to impl…" at bounding box center [264, 177] width 152 height 65
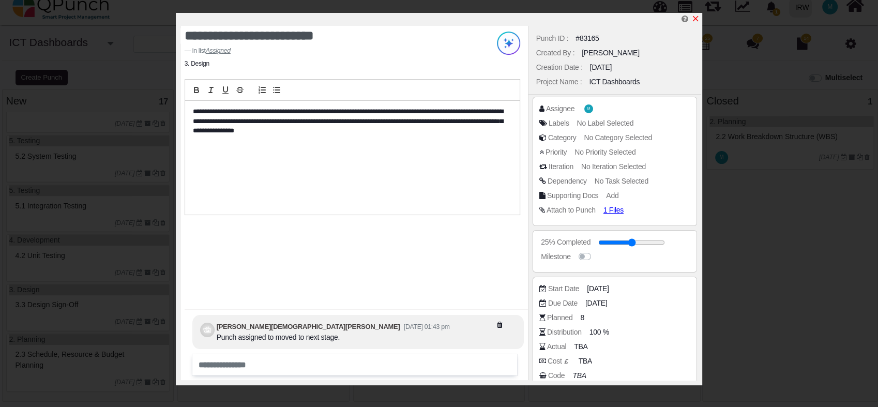
click at [697, 20] on icon "x" at bounding box center [695, 18] width 8 height 8
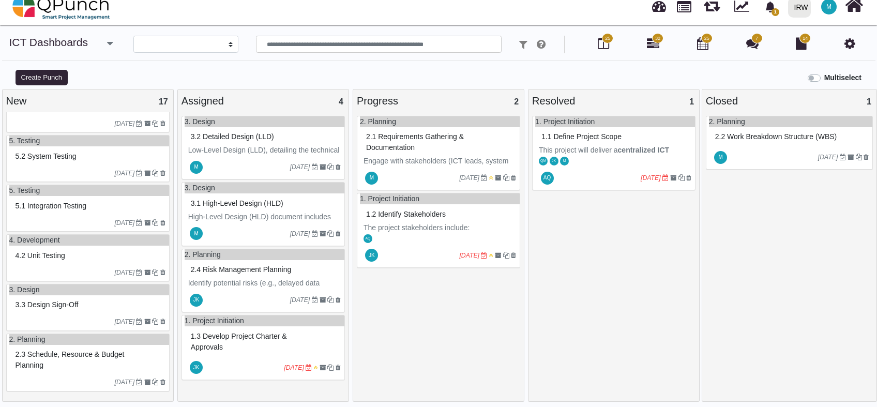
click at [250, 214] on p "High-Level Design (HLD) document includes defining the overall architecture, da…" at bounding box center [264, 243] width 152 height 65
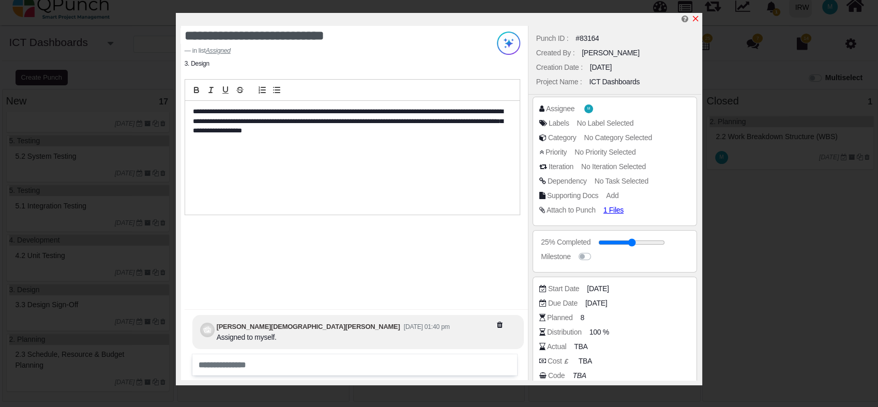
click at [695, 19] on icon "x" at bounding box center [696, 19] width 6 height 6
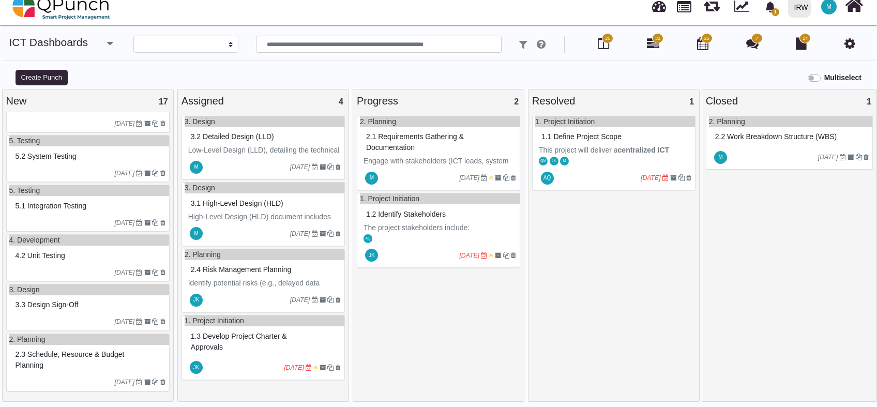
click at [246, 151] on p "Low-Level Design (LLD), detailing the technical specifications required to impl…" at bounding box center [264, 177] width 152 height 65
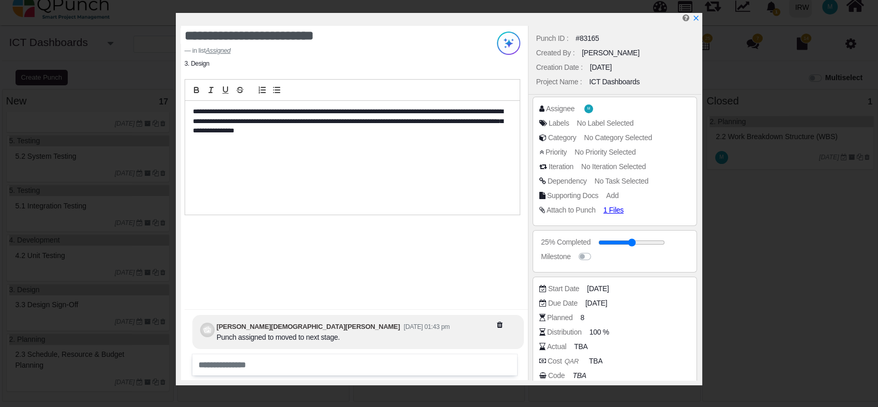
click at [626, 177] on span "No Task Selected" at bounding box center [621, 181] width 54 height 8
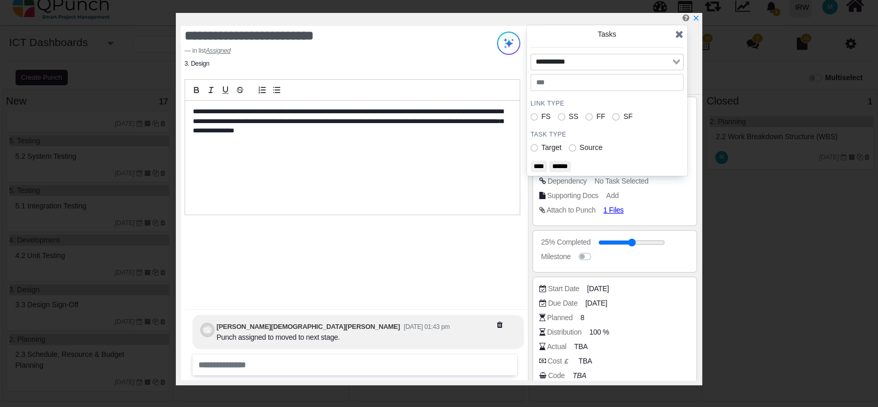
click at [560, 62] on input "Search for option" at bounding box center [601, 61] width 138 height 11
click at [667, 65] on input "Search for option" at bounding box center [601, 61] width 138 height 11
click at [621, 99] on h4 "Link Type" at bounding box center [606, 103] width 153 height 8
click at [675, 62] on icon "Search for option" at bounding box center [675, 61] width 7 height 5
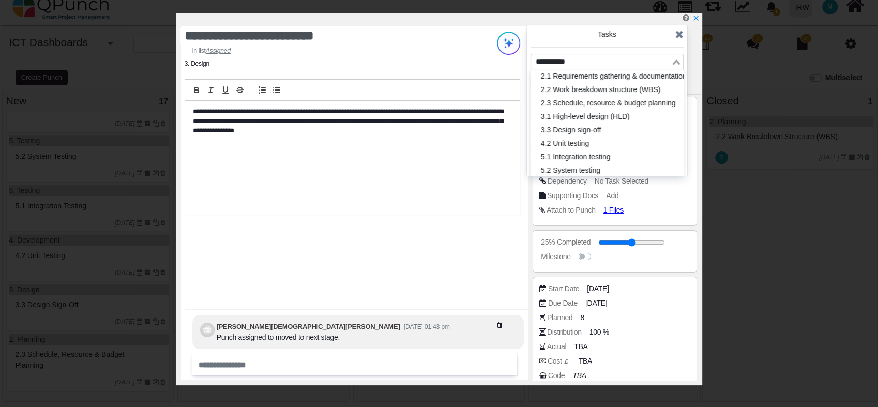
scroll to position [153, 0]
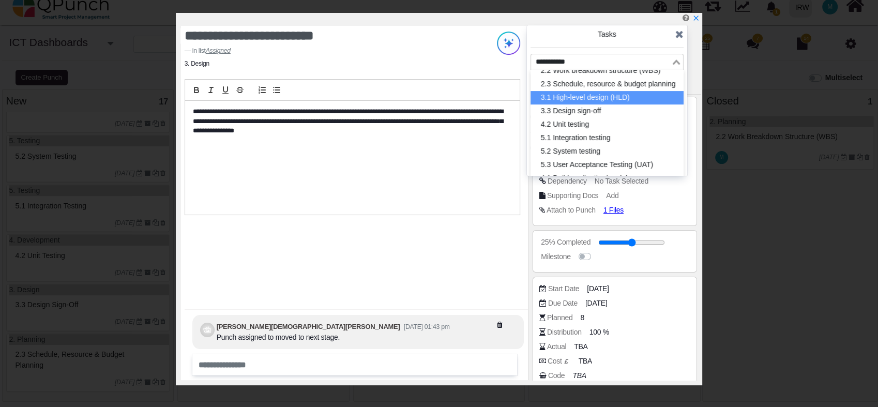
click at [595, 97] on li "3.1 High-level design (HLD)" at bounding box center [606, 97] width 153 height 13
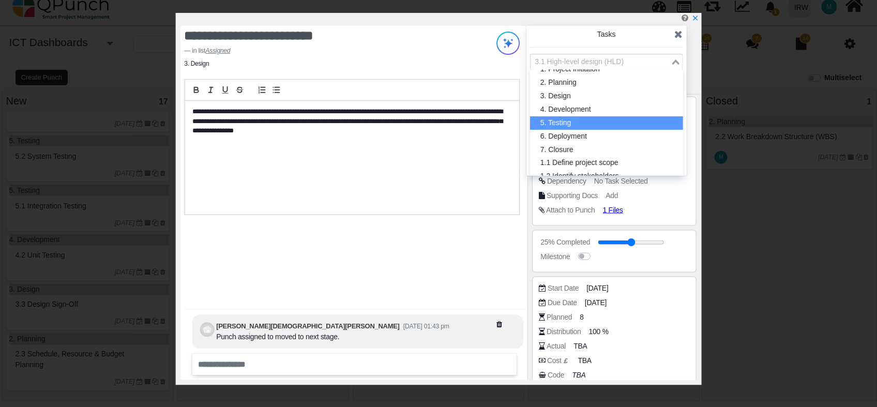
scroll to position [160, 0]
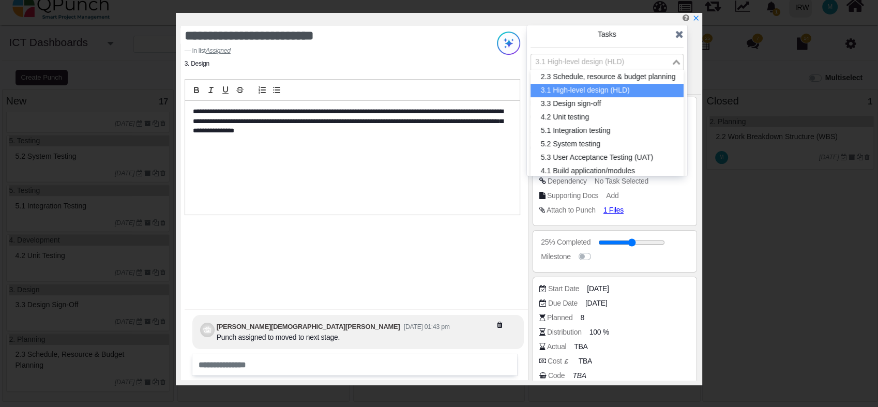
click at [606, 91] on li "3.1 High-level design (HLD)" at bounding box center [606, 90] width 153 height 13
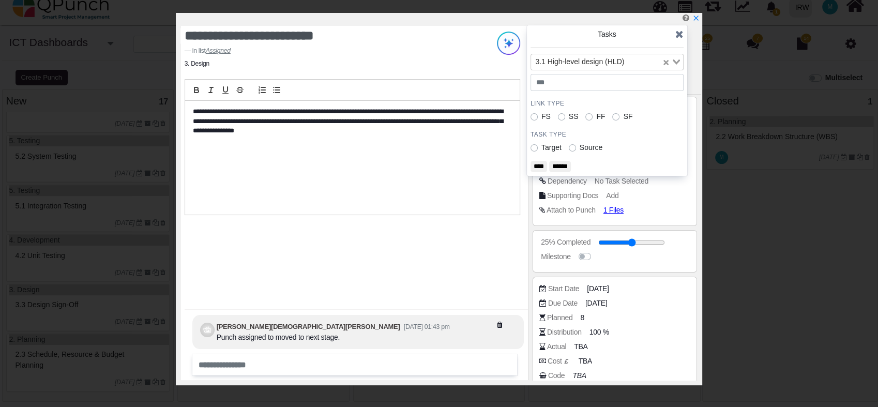
click at [541, 118] on label "FS" at bounding box center [545, 116] width 9 height 11
click at [601, 82] on input "number" at bounding box center [606, 83] width 153 height 18
click at [672, 77] on input "*" at bounding box center [606, 83] width 153 height 18
click at [670, 85] on input "*" at bounding box center [606, 83] width 153 height 18
type input "**"
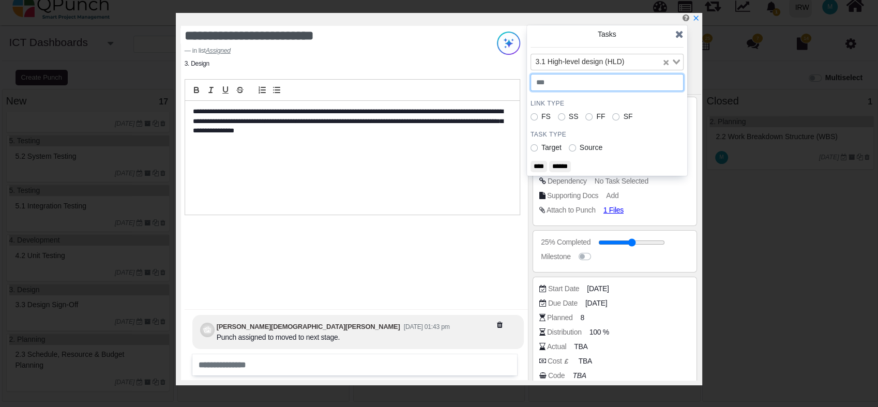
click at [670, 85] on input "**" at bounding box center [606, 83] width 153 height 18
type input "*"
click at [544, 166] on input "****" at bounding box center [538, 166] width 17 height 11
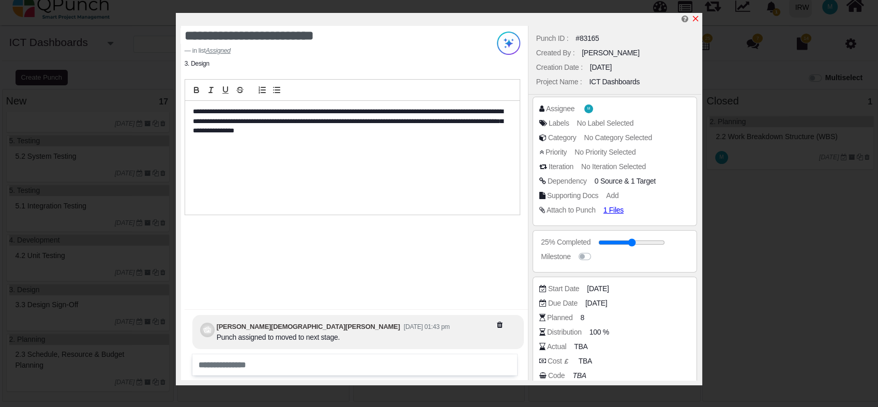
click at [697, 19] on icon "x" at bounding box center [695, 18] width 8 height 8
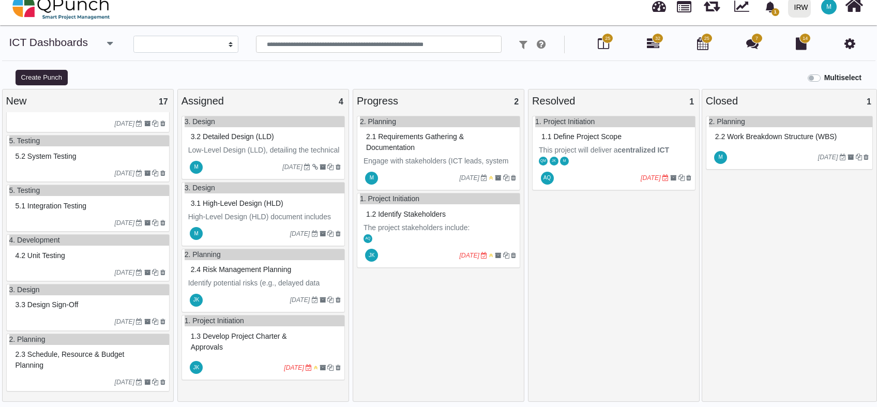
click at [655, 36] on span "32" at bounding box center [657, 38] width 5 height 7
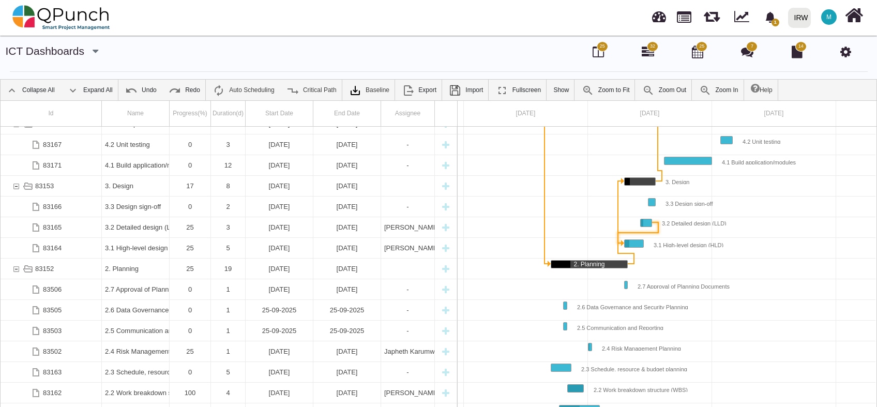
click at [651, 232] on div "Link 3.2 Detailed design (LLD) (end) 3.1 High-level design (HLD) (start)" at bounding box center [637, 232] width 41 height 1
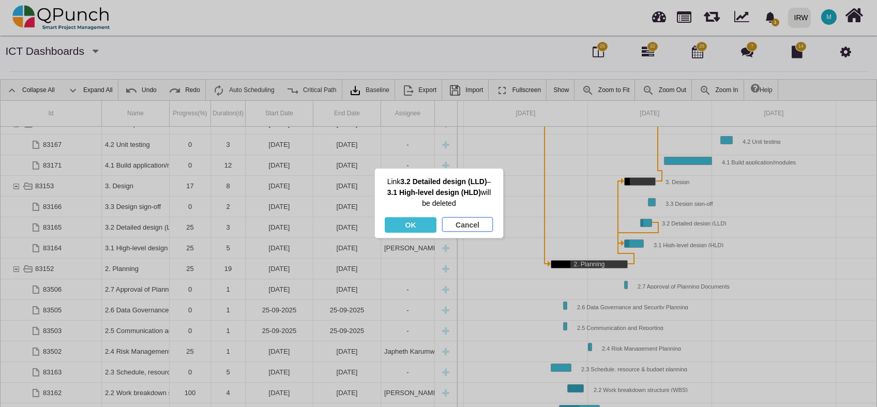
click at [476, 223] on div "Cancel" at bounding box center [467, 225] width 51 height 16
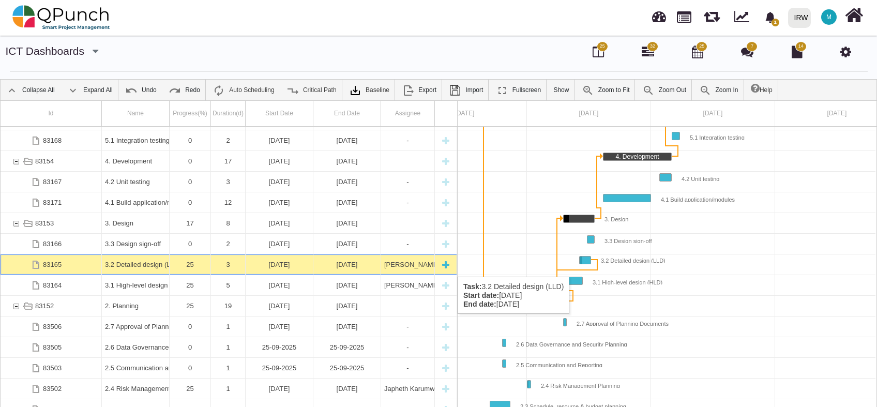
click at [135, 266] on div "3.2 Detailed design (LLD)" at bounding box center [135, 264] width 61 height 20
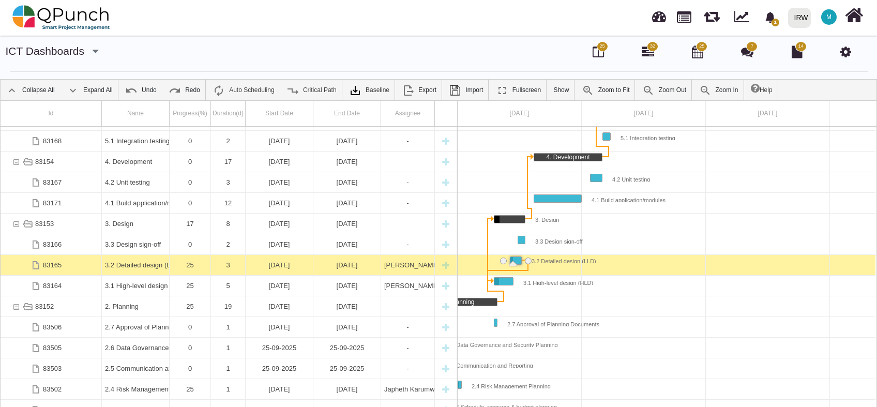
click at [135, 266] on div "3.2 Detailed design (LLD)" at bounding box center [135, 265] width 61 height 20
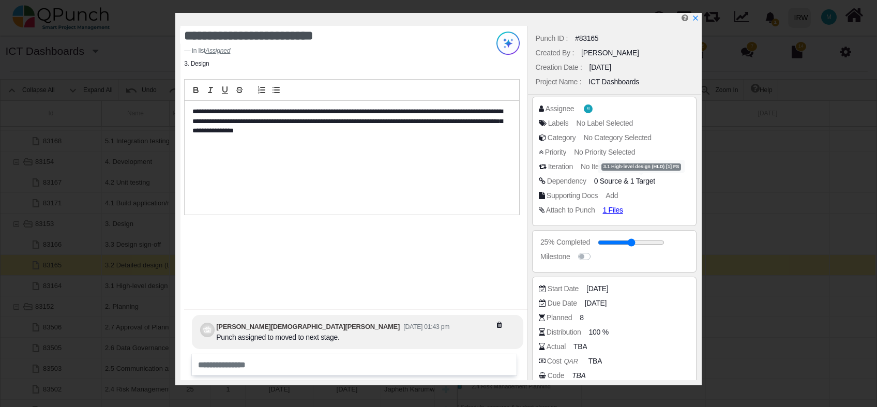
click at [633, 182] on span "1 Target" at bounding box center [642, 181] width 25 height 8
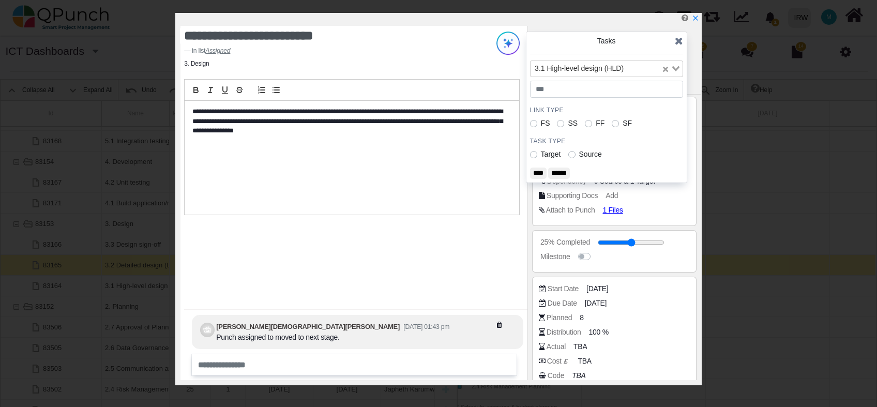
click at [579, 155] on label "Source" at bounding box center [590, 154] width 23 height 11
click at [533, 175] on input "****" at bounding box center [538, 172] width 17 height 11
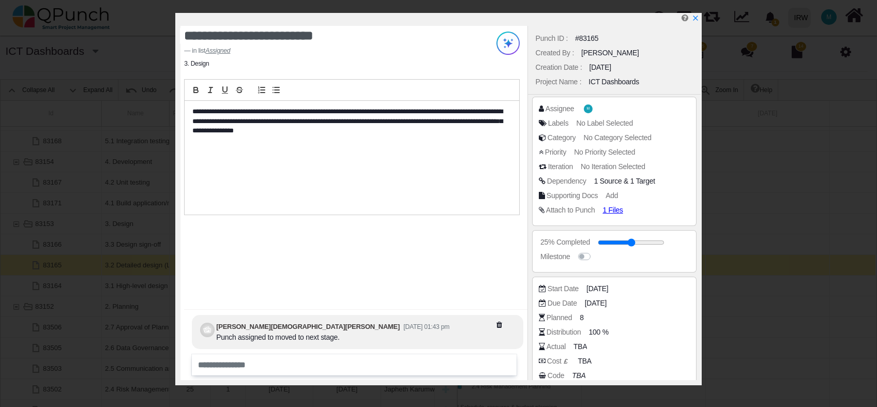
scroll to position [33, 0]
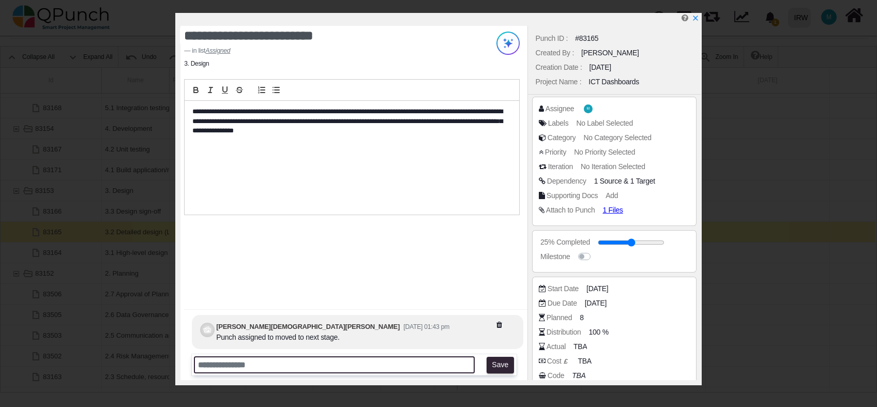
click at [270, 366] on input "text" at bounding box center [334, 364] width 281 height 17
type input "**********"
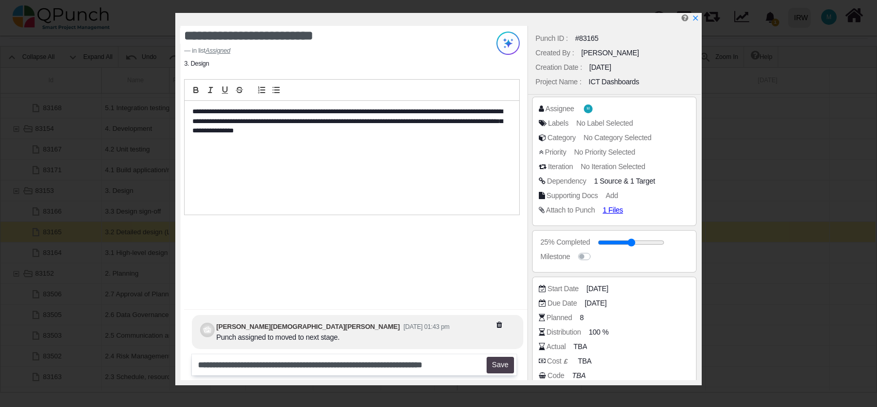
click at [499, 364] on button "Save" at bounding box center [499, 365] width 27 height 17
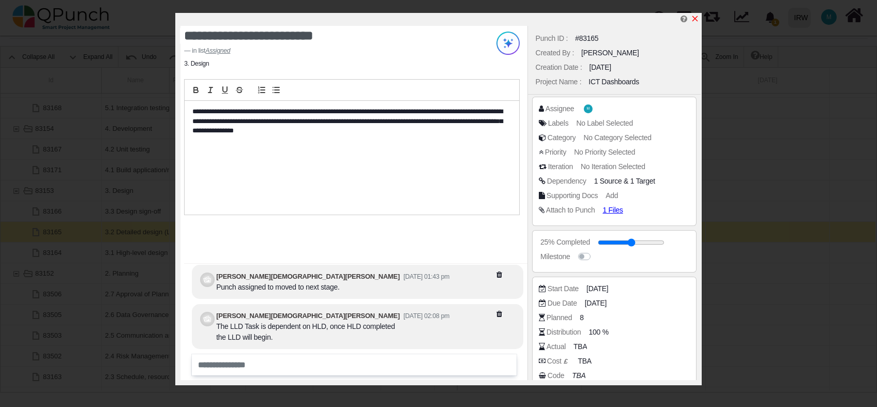
click at [697, 21] on icon "x" at bounding box center [695, 18] width 8 height 8
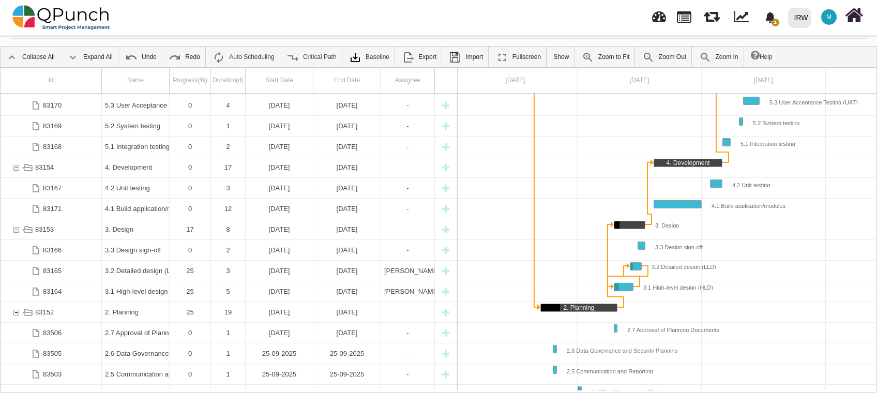
scroll to position [0, 254]
click at [644, 271] on div "Link 3.2 Detailed design (LLD) (end) 3.1 High-level design (HLD) (start)" at bounding box center [626, 276] width 51 height 10
click at [643, 271] on div "Link 3.2 Detailed design (LLD) (end) 3.1 High-level design (HLD) (start)" at bounding box center [626, 276] width 51 height 10
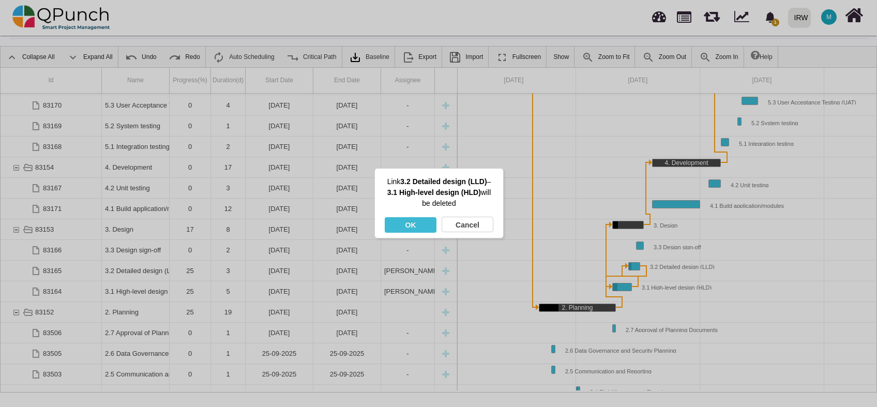
click at [407, 226] on div "OK" at bounding box center [411, 225] width 52 height 16
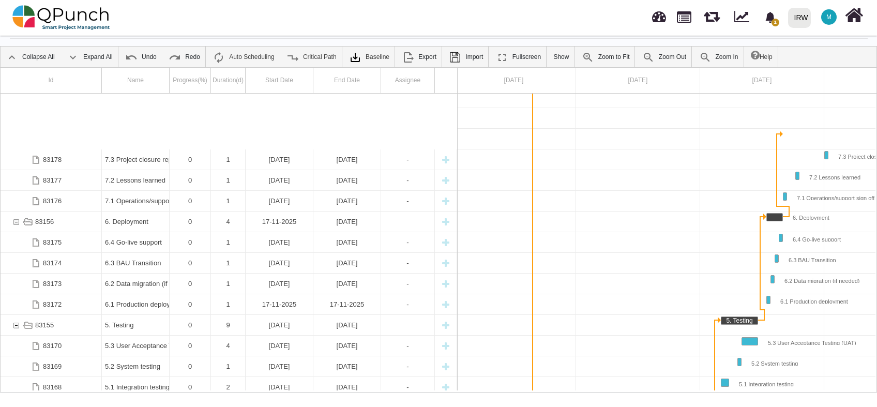
scroll to position [0, 0]
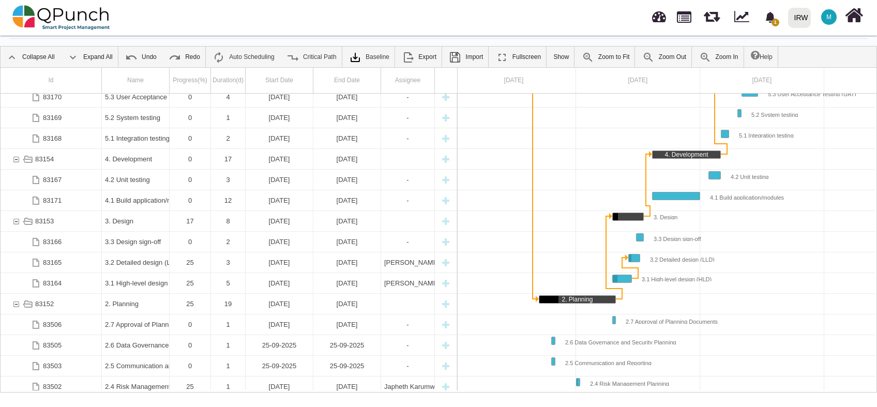
click at [671, 177] on div at bounding box center [638, 180] width 868 height 21
click at [662, 192] on div "Task: 4.1 Build application/modules Start date: 20-10-2025 End date: 31-10-2025" at bounding box center [675, 195] width 47 height 7
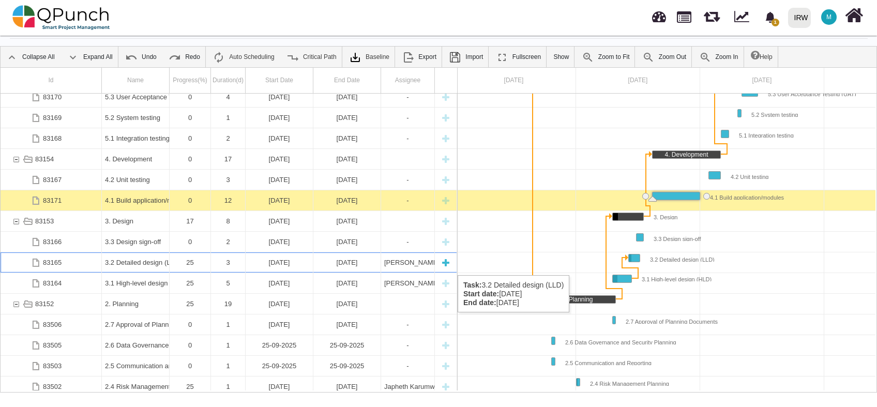
click at [122, 264] on div "3.2 Detailed design (LLD)" at bounding box center [135, 262] width 61 height 20
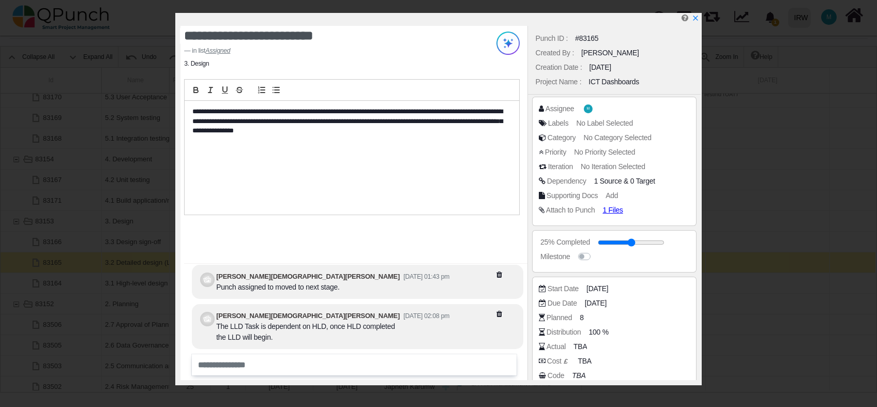
drag, startPoint x: 696, startPoint y: 21, endPoint x: 689, endPoint y: 24, distance: 7.9
click at [696, 21] on icon "x" at bounding box center [695, 17] width 7 height 7
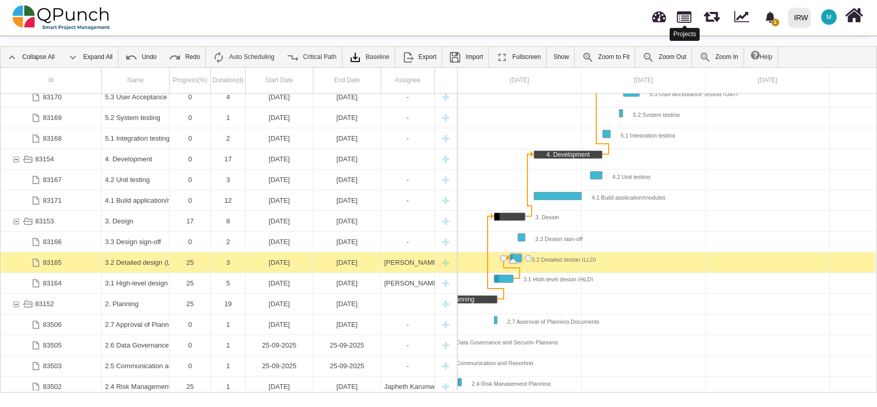
click at [683, 20] on link at bounding box center [684, 16] width 14 height 18
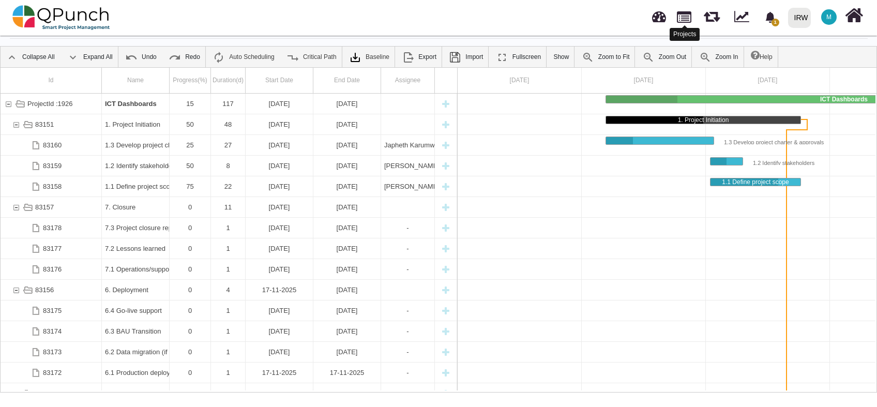
select select "**********"
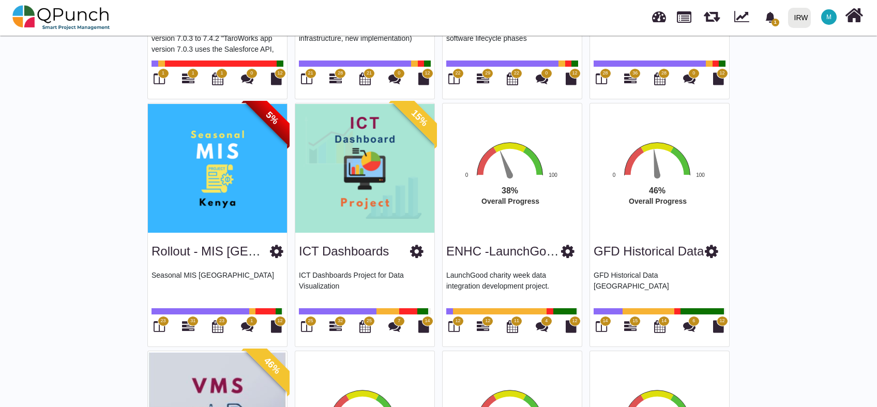
scroll to position [996, 0]
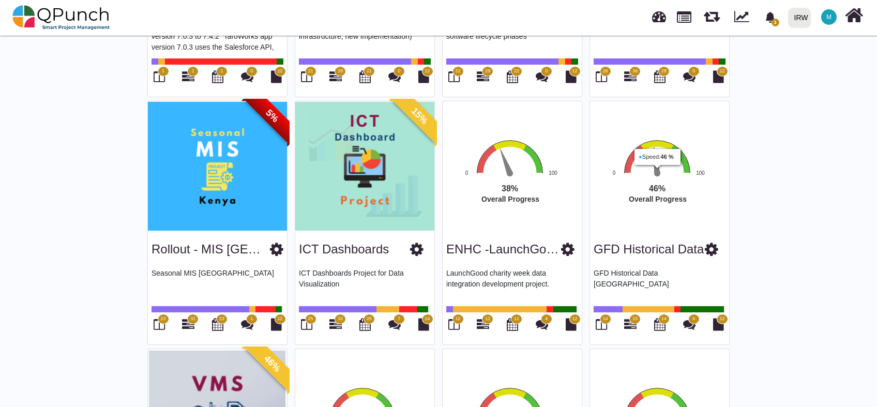
click at [659, 184] on text "46% ​ 46%" at bounding box center [657, 188] width 17 height 9
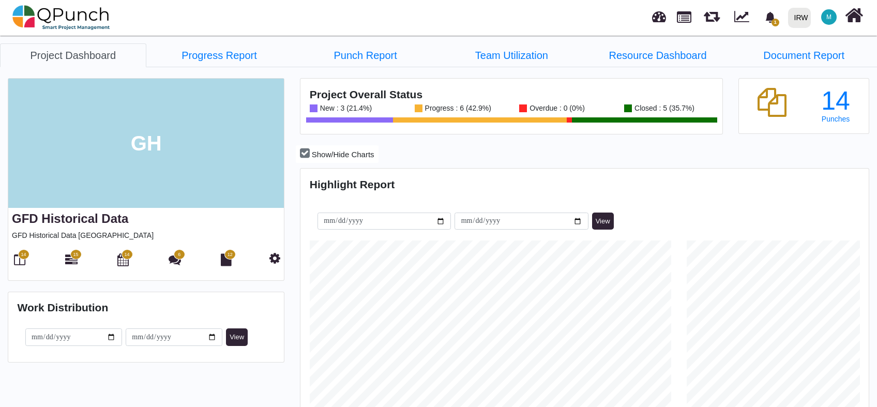
scroll to position [250, 565]
click at [16, 253] on icon at bounding box center [19, 259] width 11 height 12
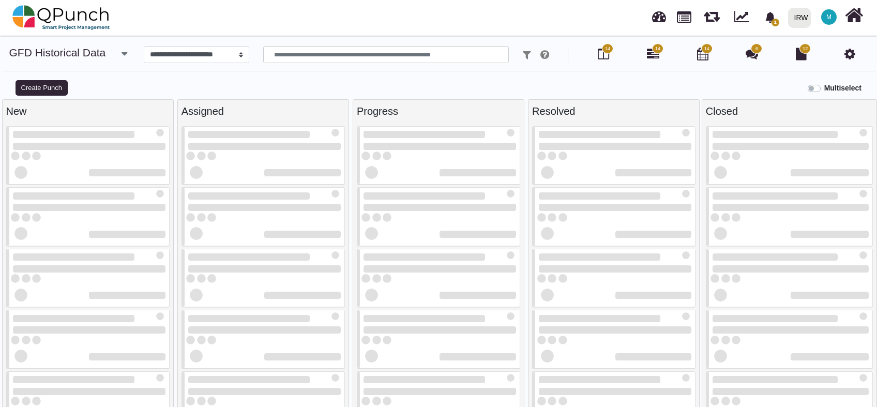
select select
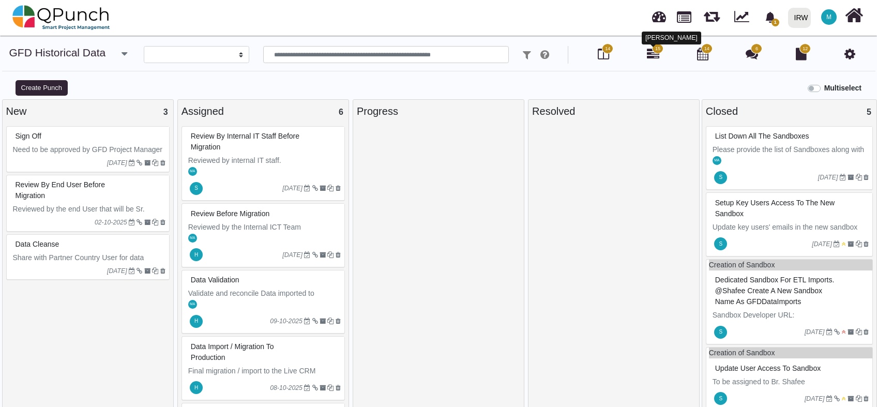
click at [653, 55] on icon at bounding box center [653, 54] width 12 height 12
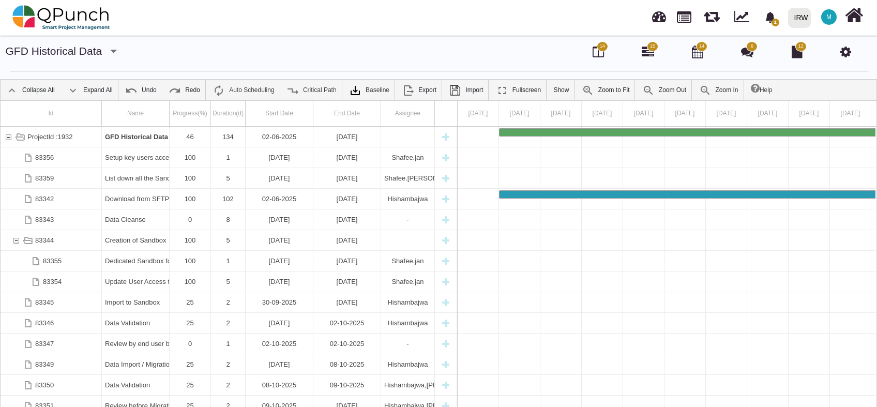
scroll to position [34, 0]
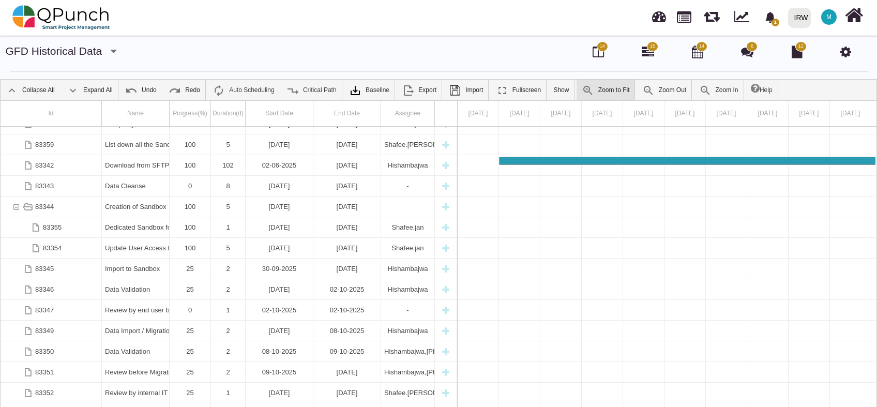
click at [590, 92] on link "Zoom to Fit" at bounding box center [605, 90] width 58 height 21
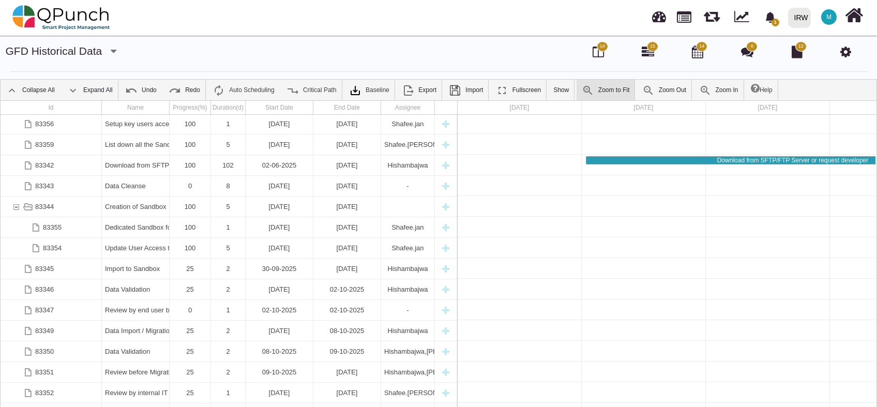
scroll to position [22, 0]
click at [657, 93] on link "Zoom Out" at bounding box center [664, 90] width 54 height 21
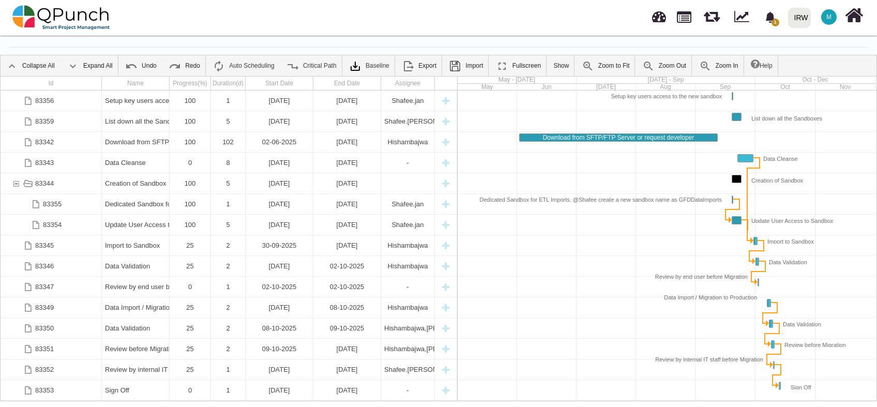
scroll to position [33, 0]
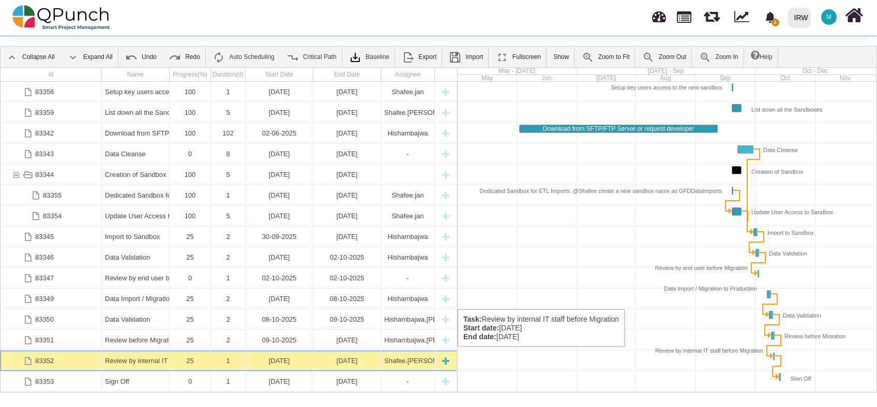
click at [127, 357] on div "Review by internal IT staff before Migration" at bounding box center [135, 360] width 61 height 20
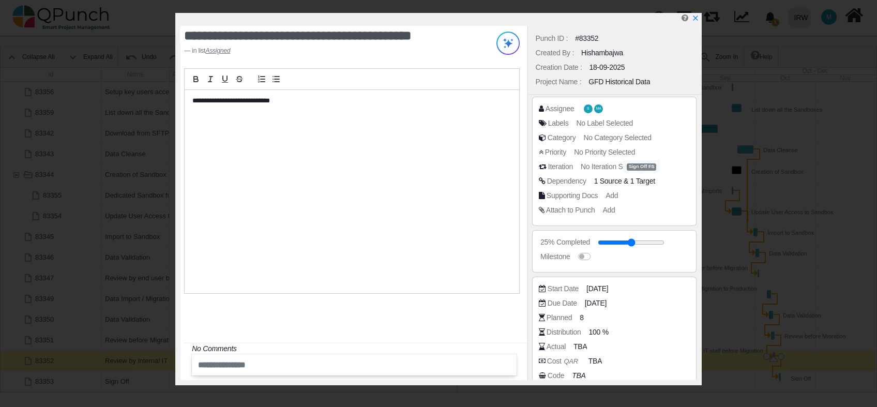
click at [630, 181] on span "1 Target" at bounding box center [642, 181] width 25 height 8
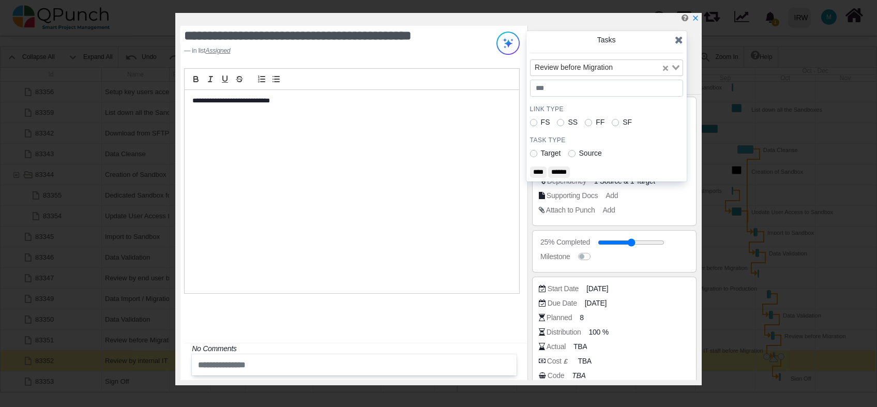
click at [678, 41] on icon at bounding box center [679, 40] width 8 height 10
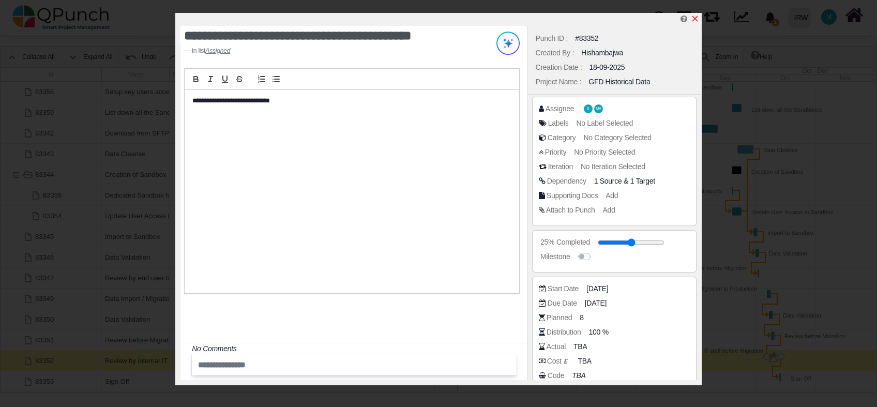
click at [696, 21] on icon "x" at bounding box center [695, 18] width 8 height 8
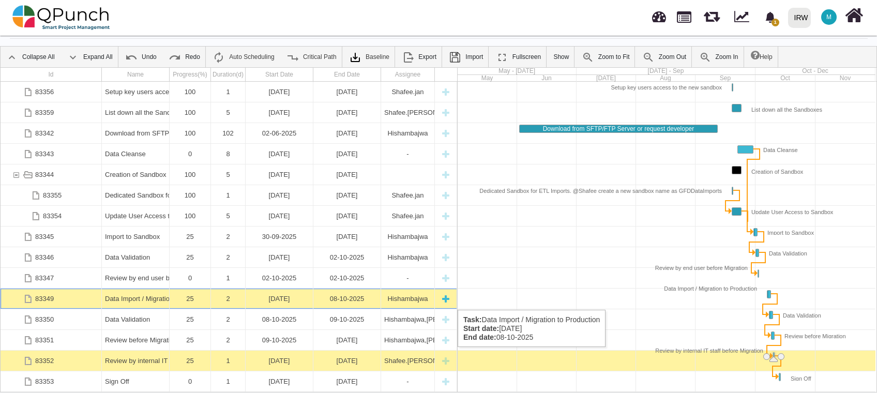
click at [150, 299] on div "Data Import / Migration to Production" at bounding box center [135, 298] width 61 height 20
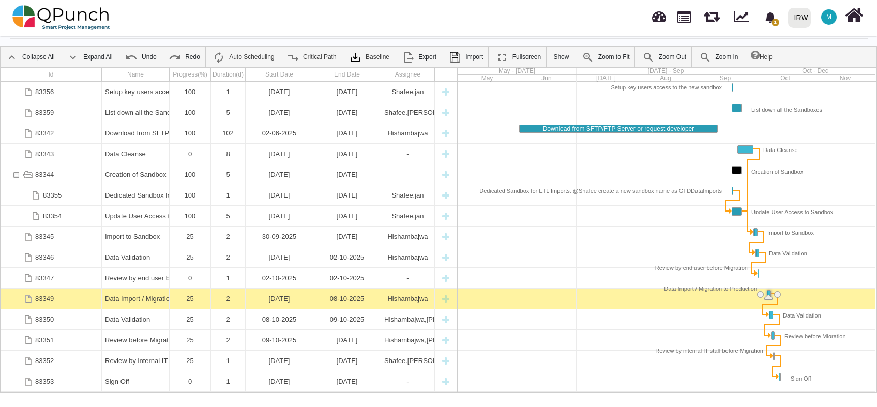
click at [150, 299] on div "Data Import / Migration to Production" at bounding box center [135, 298] width 61 height 20
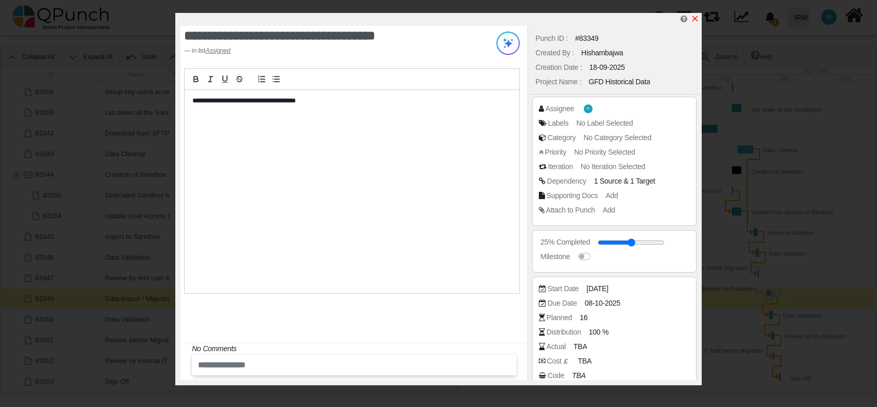
click at [695, 21] on icon "x" at bounding box center [695, 18] width 8 height 8
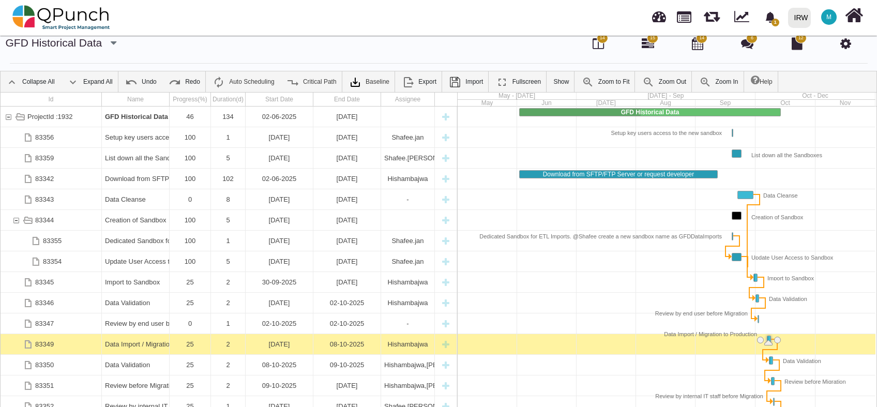
scroll to position [0, 0]
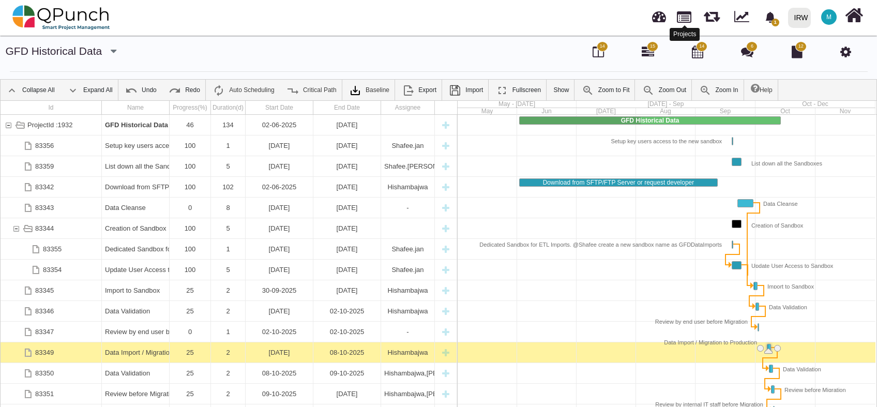
drag, startPoint x: 678, startPoint y: 14, endPoint x: 670, endPoint y: 17, distance: 8.2
click at [679, 15] on link at bounding box center [684, 16] width 14 height 18
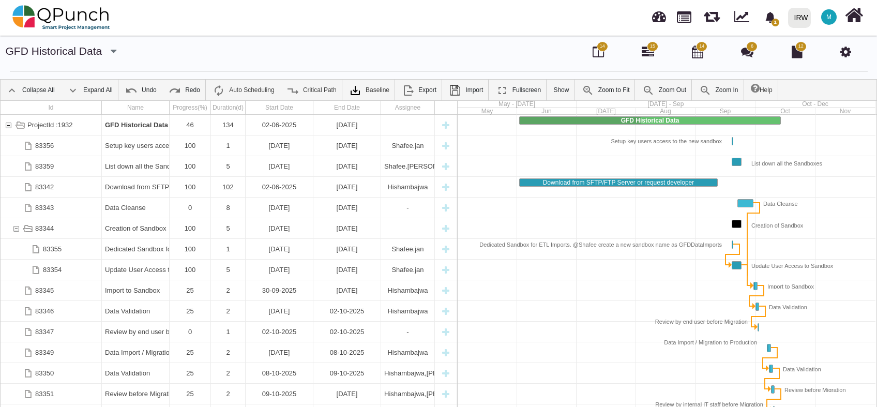
select select "**********"
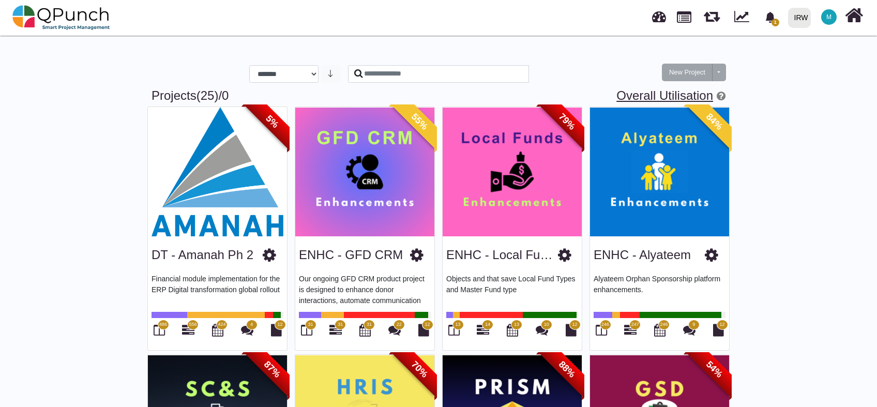
click at [652, 95] on link "Overall Utilisation" at bounding box center [664, 95] width 97 height 14
select select "**********"
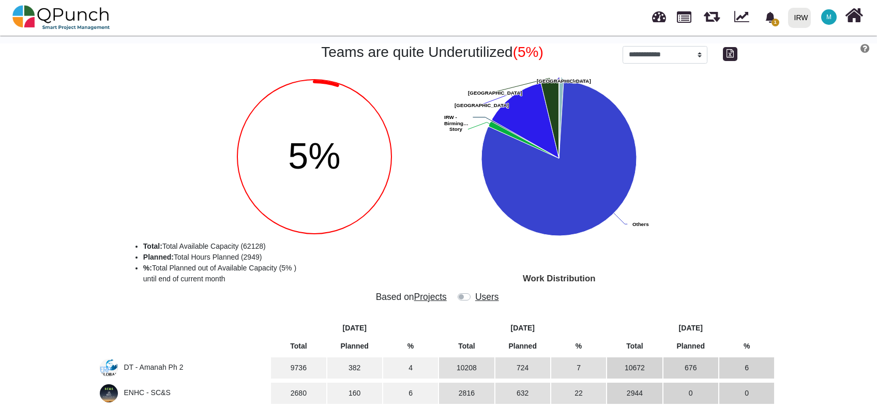
click at [467, 300] on div at bounding box center [465, 299] width 17 height 14
click at [474, 292] on label at bounding box center [474, 292] width 0 height 0
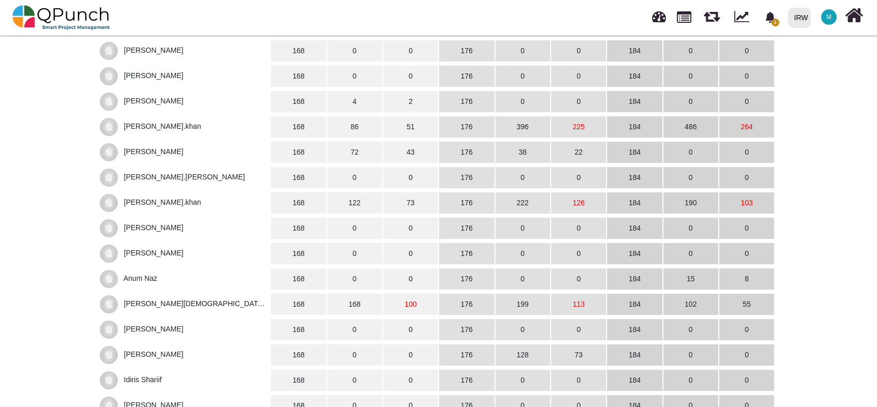
scroll to position [1302, 0]
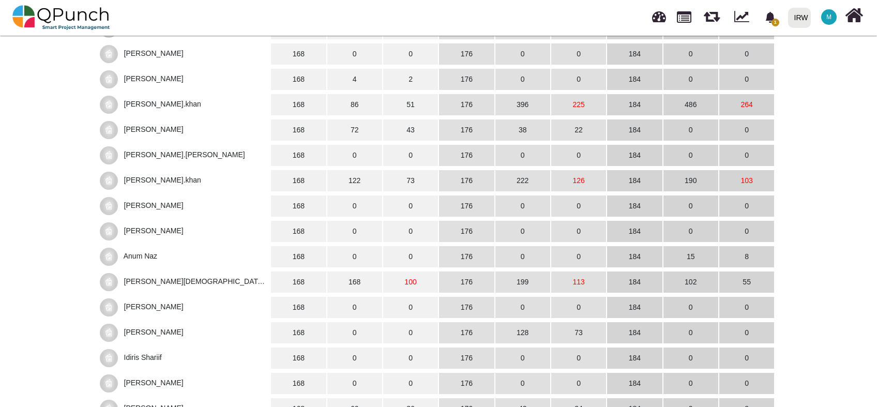
click at [159, 283] on span "[PERSON_NAME][DEMOGRAPHIC_DATA][PERSON_NAME]" at bounding box center [182, 288] width 165 height 23
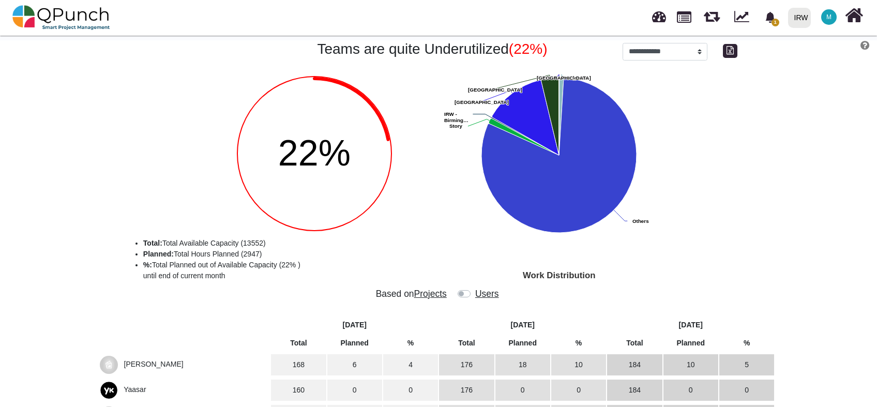
scroll to position [0, 0]
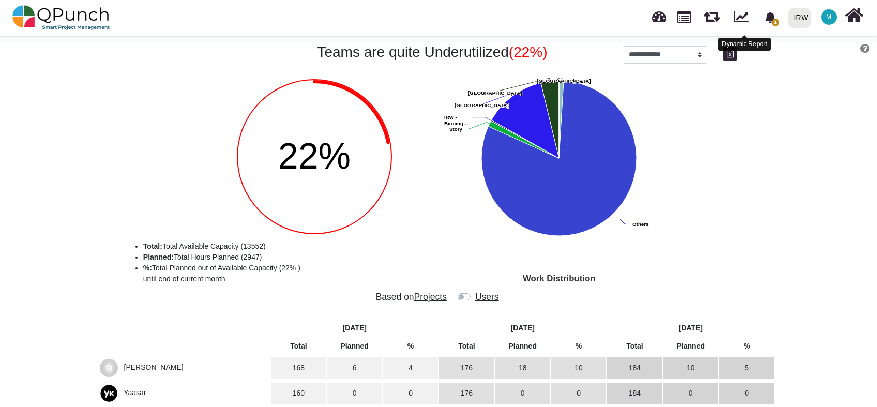
click at [747, 17] on link at bounding box center [741, 15] width 15 height 16
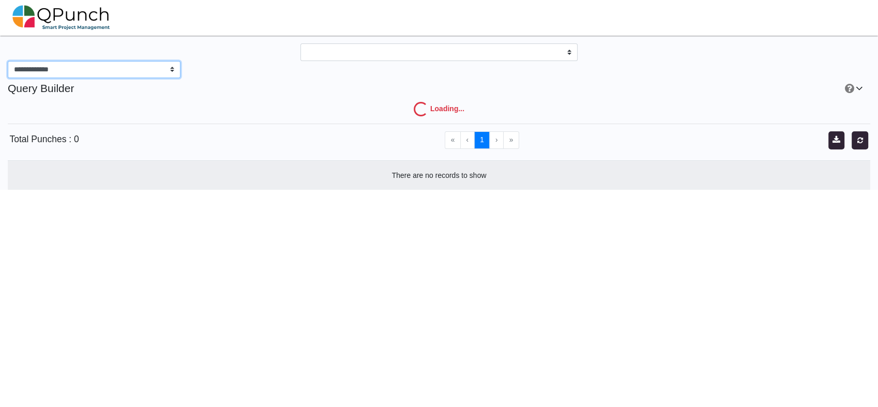
click at [172, 74] on select "**********" at bounding box center [94, 70] width 173 height 18
click at [268, 93] on h4 "Query Builder" at bounding box center [365, 88] width 731 height 13
select select
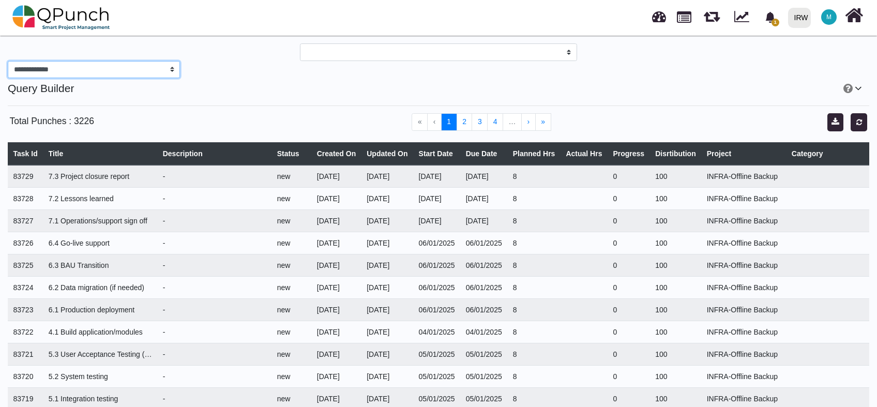
click at [176, 71] on select "**********" at bounding box center [94, 70] width 172 height 18
click at [335, 96] on div "Query Builder" at bounding box center [438, 88] width 877 height 20
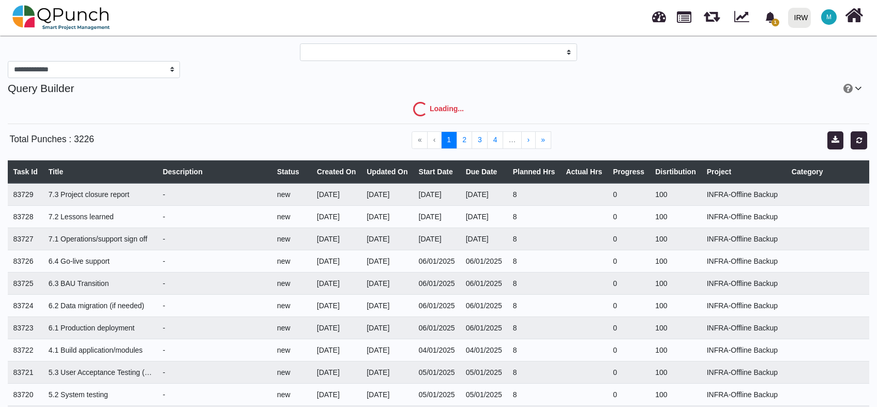
click at [857, 91] on icon at bounding box center [861, 88] width 14 height 11
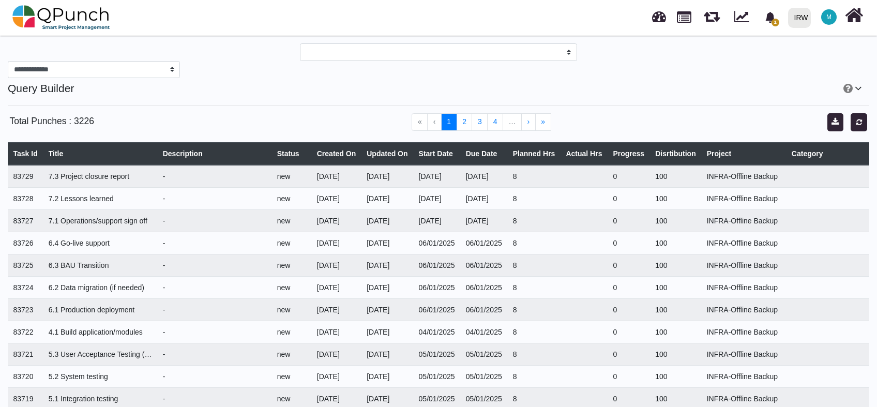
click at [857, 91] on icon at bounding box center [861, 88] width 14 height 11
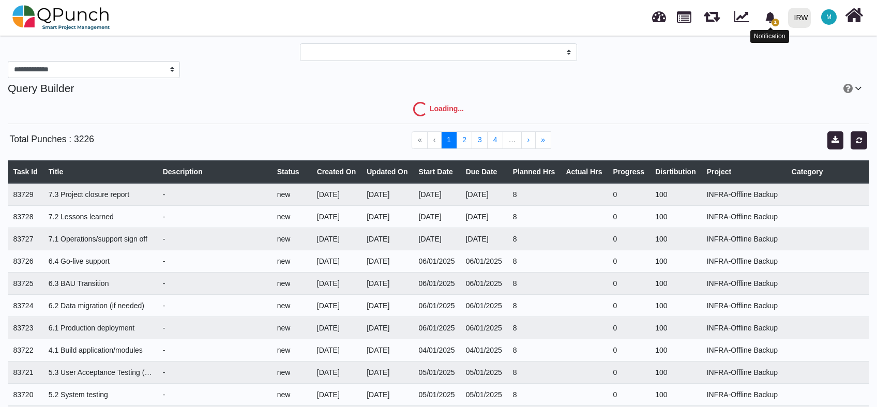
click at [769, 16] on icon "bell fill" at bounding box center [769, 17] width 9 height 11
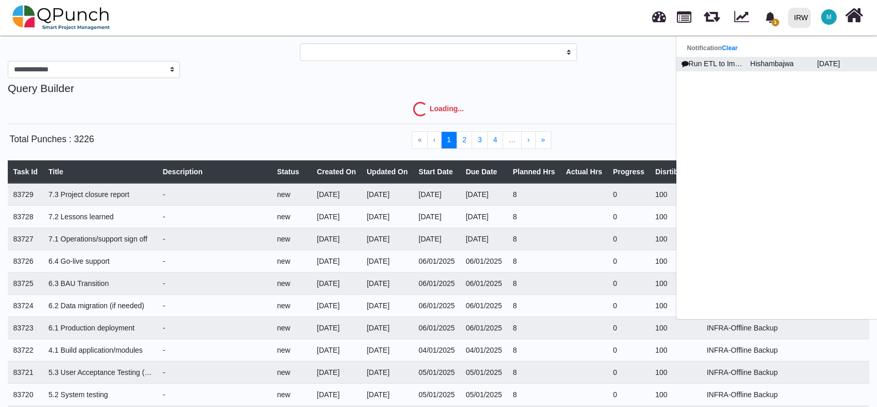
click at [752, 61] on p "Hishambajwa" at bounding box center [779, 63] width 67 height 11
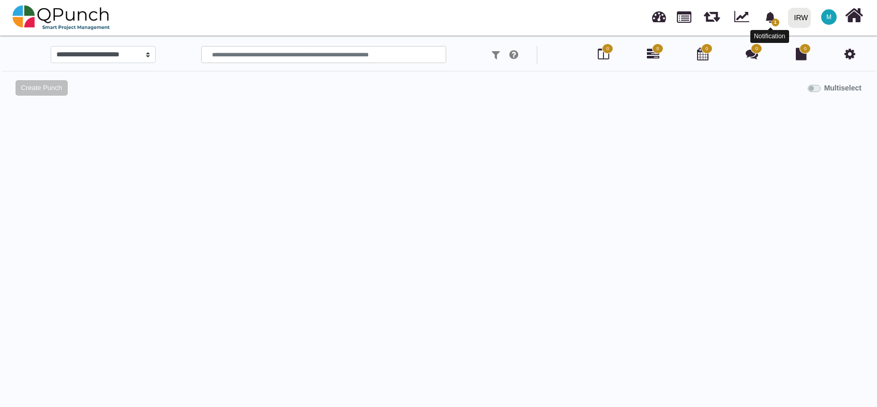
click at [769, 22] on icon "bell fill" at bounding box center [770, 17] width 11 height 11
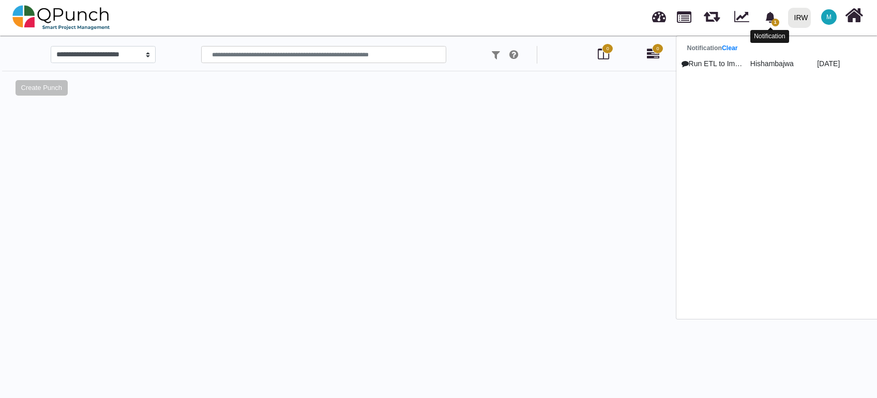
select select
click at [736, 45] on link "Clear" at bounding box center [730, 47] width 16 height 7
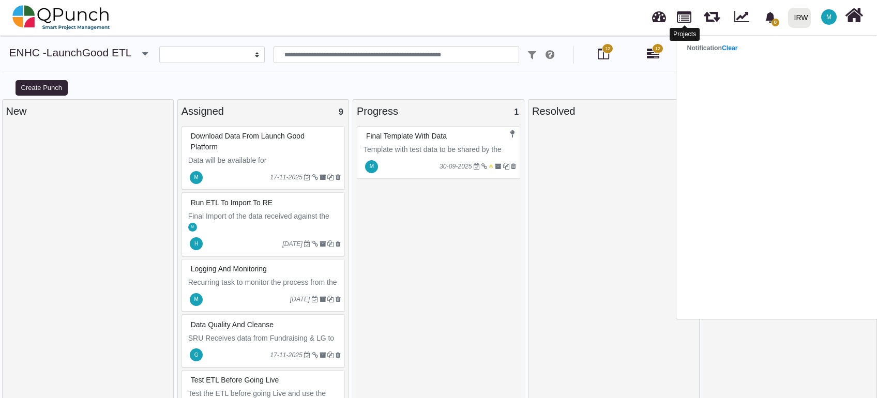
click at [686, 17] on link at bounding box center [684, 16] width 14 height 18
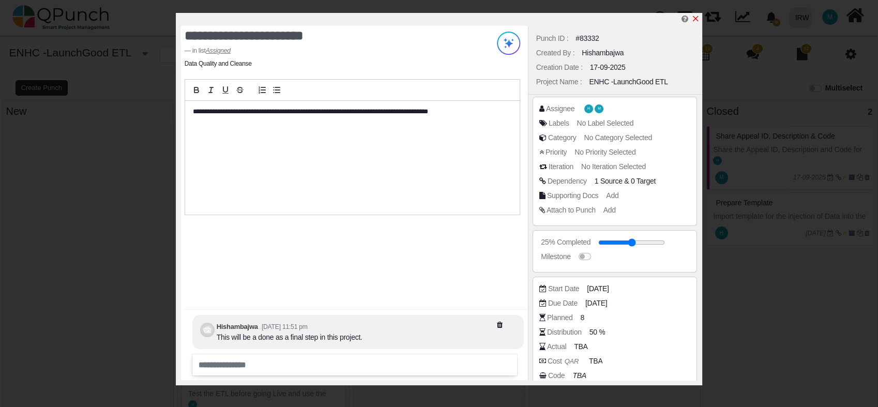
click at [693, 21] on icon "x" at bounding box center [696, 19] width 6 height 6
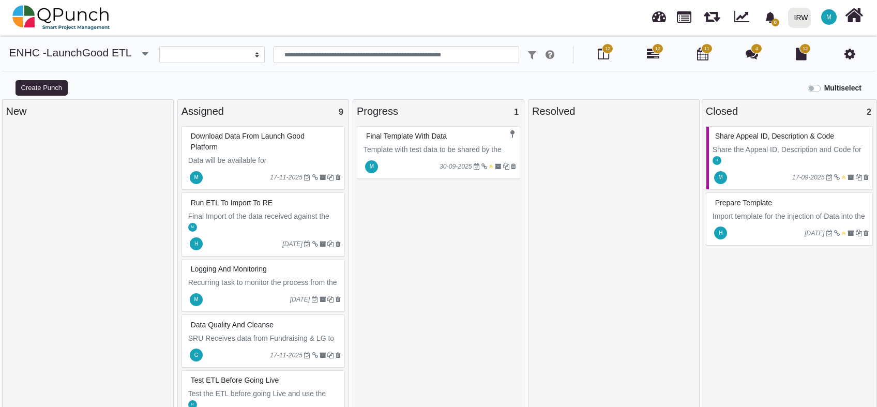
click at [663, 17] on link at bounding box center [659, 15] width 14 height 17
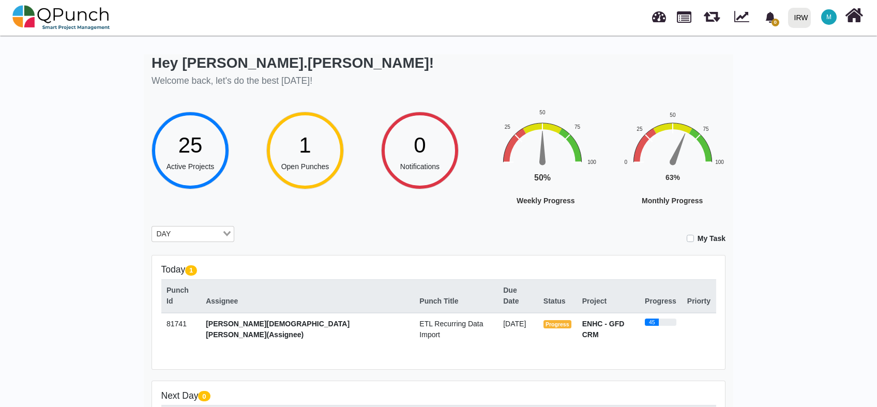
click at [320, 153] on div "1" at bounding box center [305, 145] width 48 height 33
click at [680, 21] on link at bounding box center [684, 16] width 14 height 18
select select "**********"
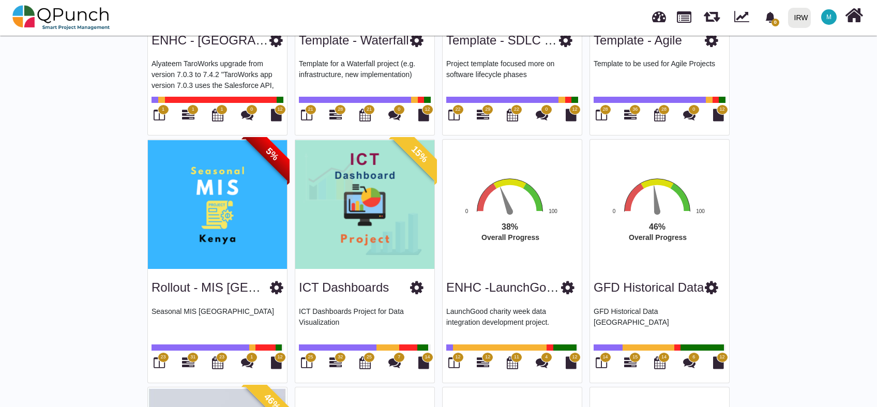
scroll to position [1072, 0]
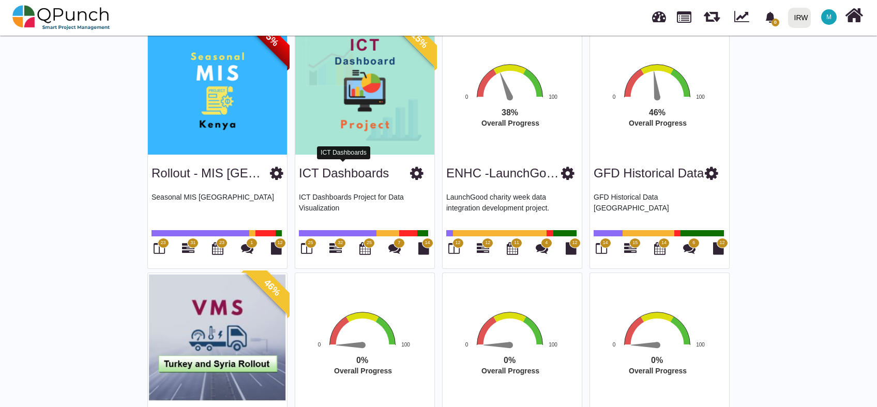
click at [357, 170] on link "ICT Dashboards" at bounding box center [344, 173] width 90 height 14
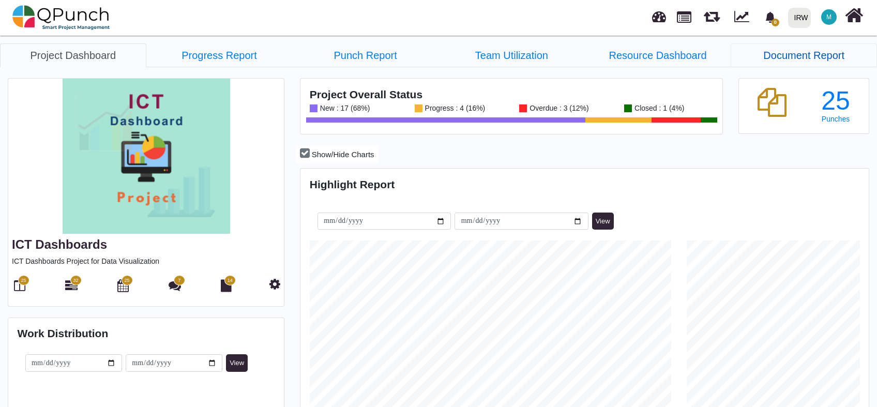
click at [787, 51] on link "Document Report" at bounding box center [803, 55] width 146 height 24
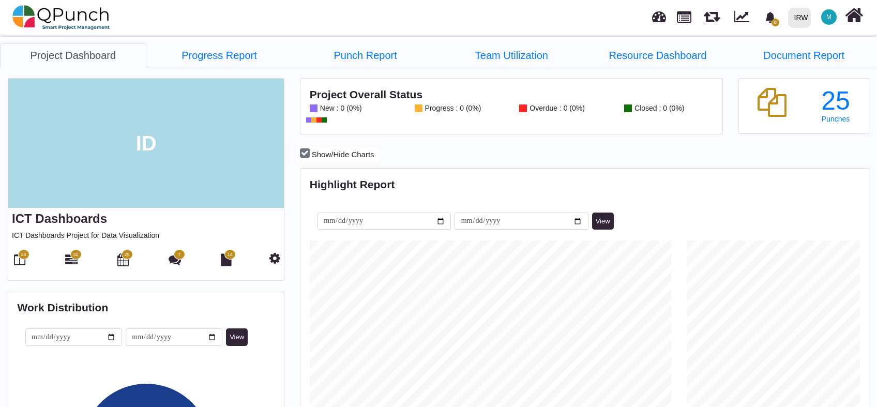
scroll to position [180, 188]
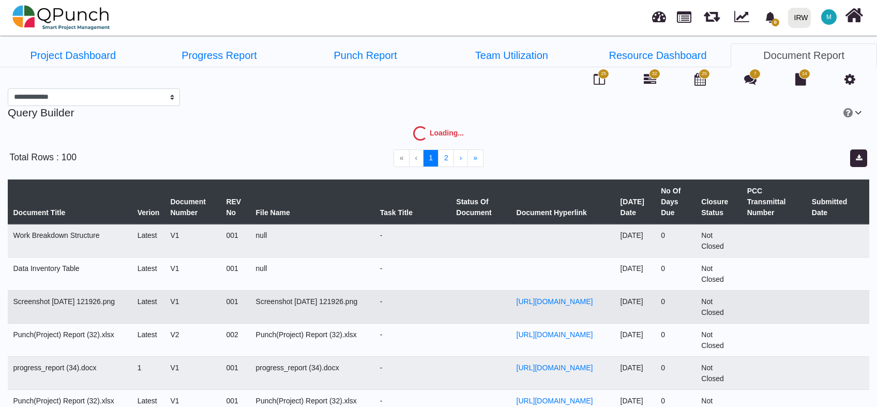
select select "***"
select select
select select "****"
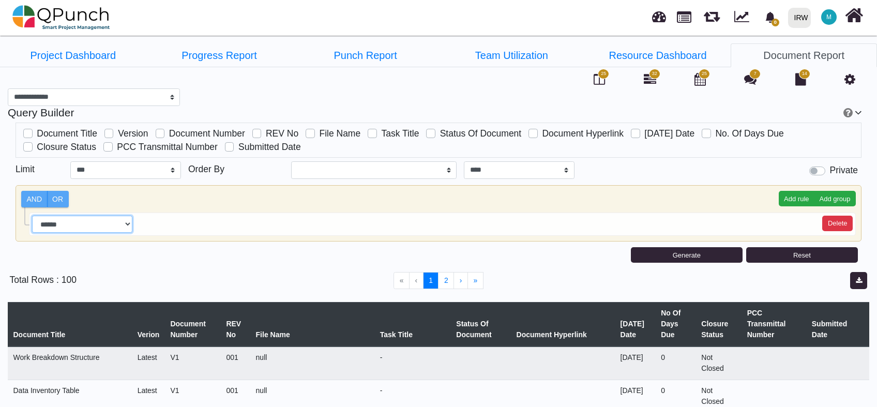
click at [129, 226] on select "**********" at bounding box center [82, 225] width 100 height 18
click at [242, 263] on div at bounding box center [151, 254] width 287 height 23
click at [681, 56] on link "Resource Dashboard" at bounding box center [658, 55] width 146 height 24
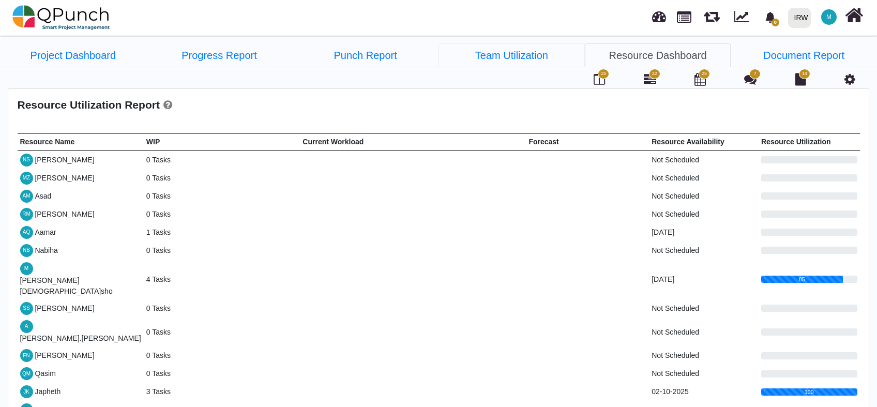
click at [514, 56] on link "Team Utilization" at bounding box center [511, 55] width 146 height 24
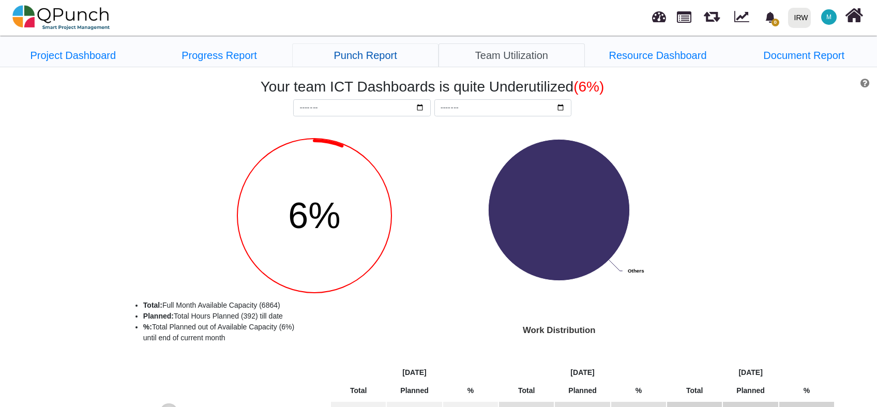
click at [383, 56] on link "Punch Report" at bounding box center [365, 55] width 146 height 24
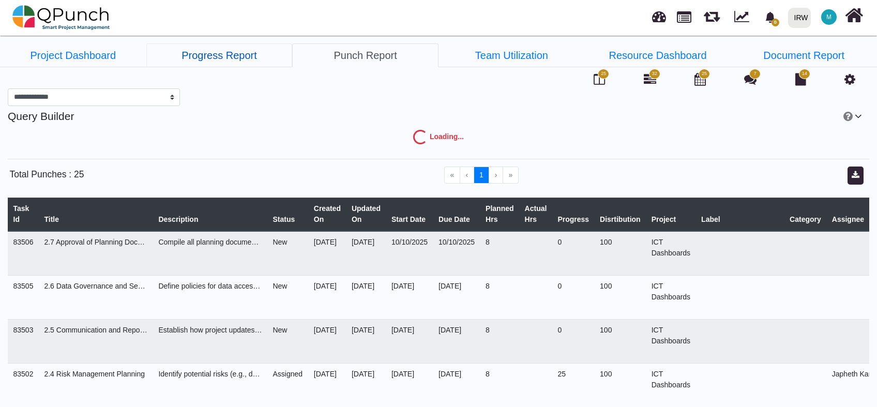
select select "***"
select select "****"
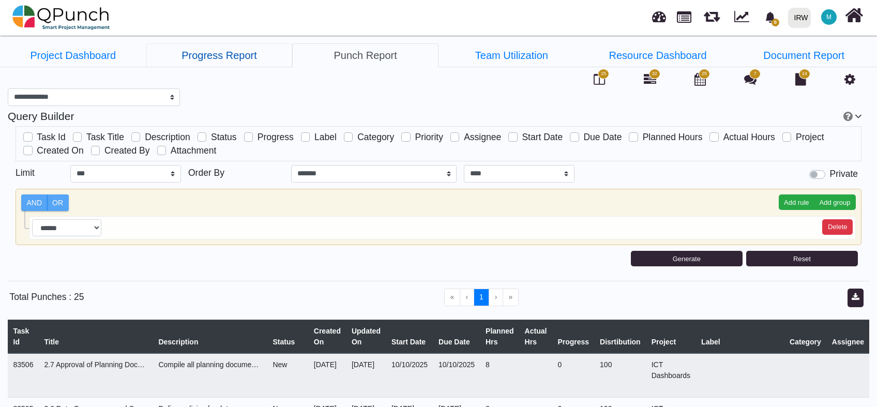
click at [224, 57] on link "Progress Report" at bounding box center [219, 55] width 146 height 24
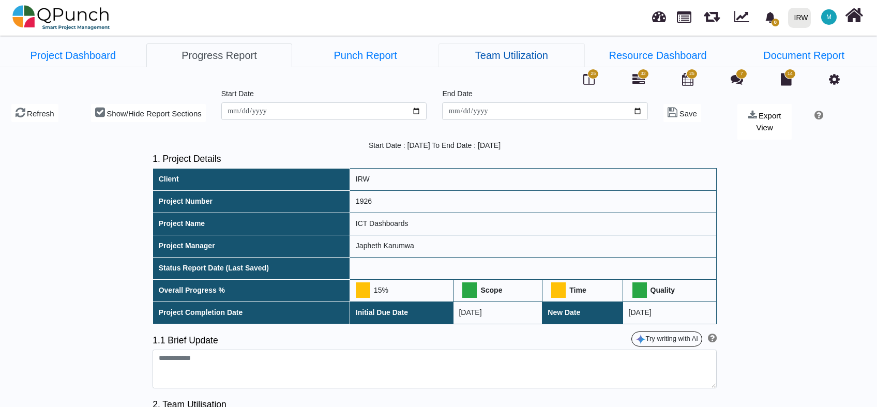
click at [544, 54] on link "Team Utilization" at bounding box center [511, 55] width 146 height 24
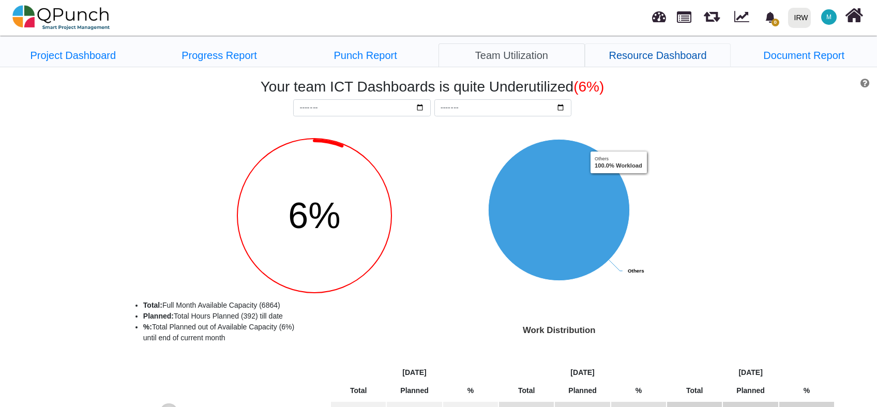
click at [667, 55] on link "Resource Dashboard" at bounding box center [658, 55] width 146 height 24
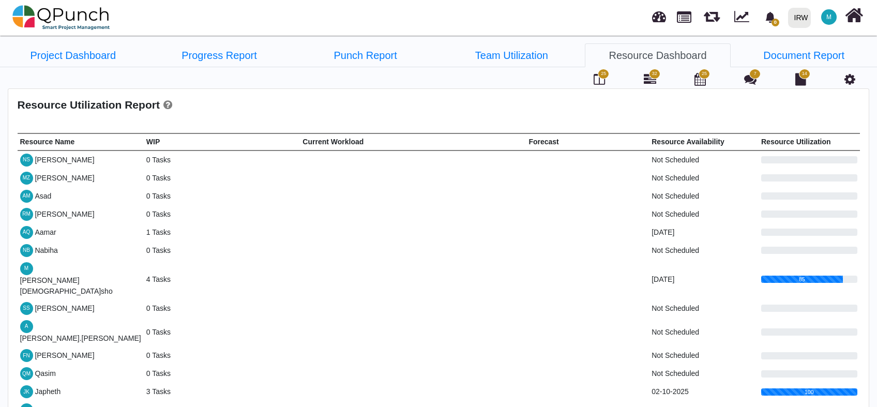
click at [601, 78] on span "25" at bounding box center [603, 74] width 11 height 10
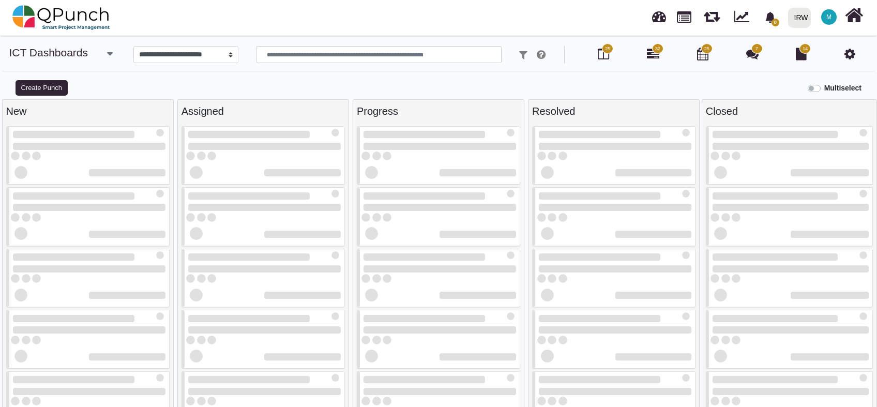
select select
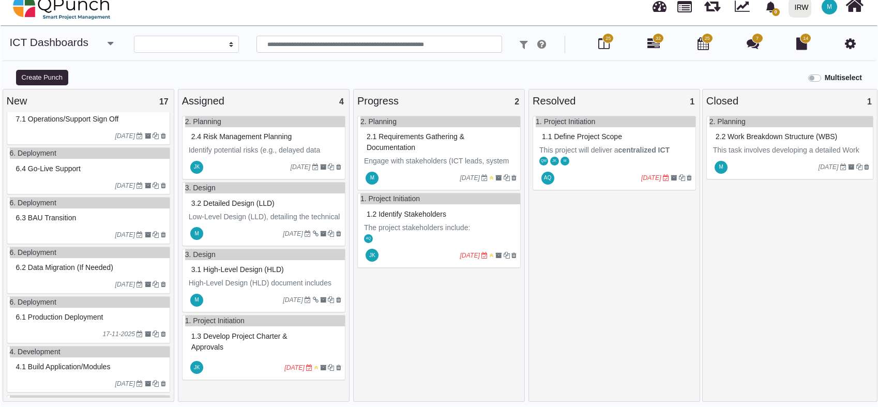
scroll to position [383, 0]
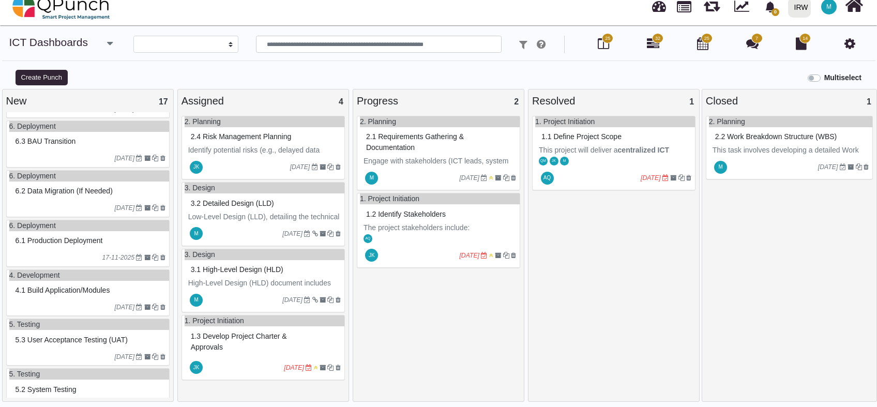
click at [57, 195] on span "6.2 Data migration (if needed)" at bounding box center [64, 191] width 97 height 8
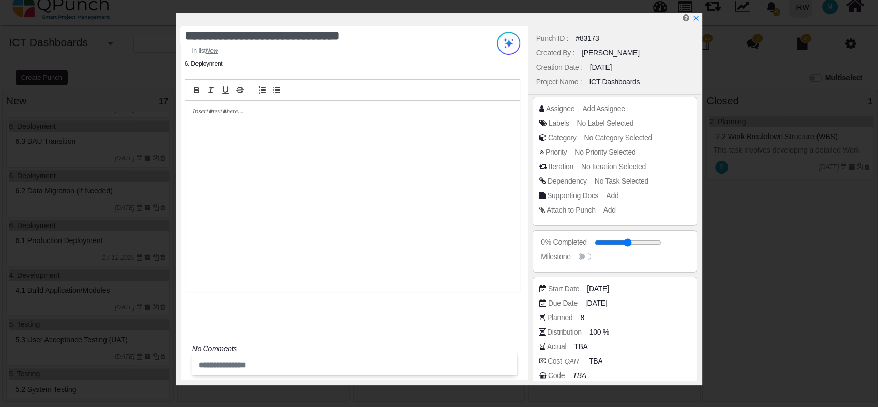
click at [291, 118] on div at bounding box center [352, 196] width 334 height 191
click at [243, 122] on div at bounding box center [352, 196] width 334 height 191
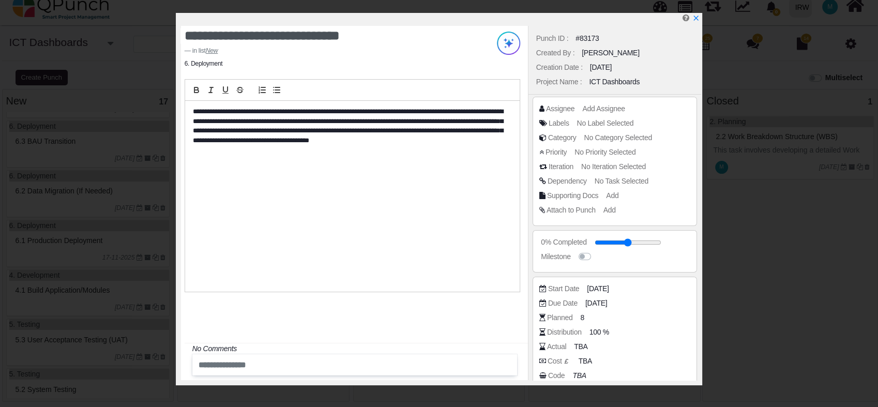
click at [196, 110] on p "**********" at bounding box center [349, 126] width 313 height 38
click at [608, 108] on span "Add Assignee" at bounding box center [605, 108] width 42 height 8
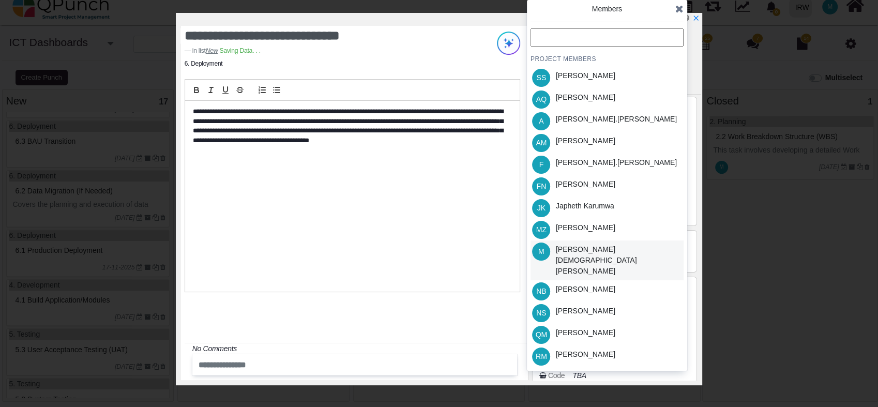
click at [593, 247] on div "[PERSON_NAME][DEMOGRAPHIC_DATA][PERSON_NAME]" at bounding box center [618, 260] width 124 height 33
drag, startPoint x: 678, startPoint y: 11, endPoint x: 655, endPoint y: 21, distance: 24.8
click at [678, 9] on icon at bounding box center [679, 9] width 8 height 10
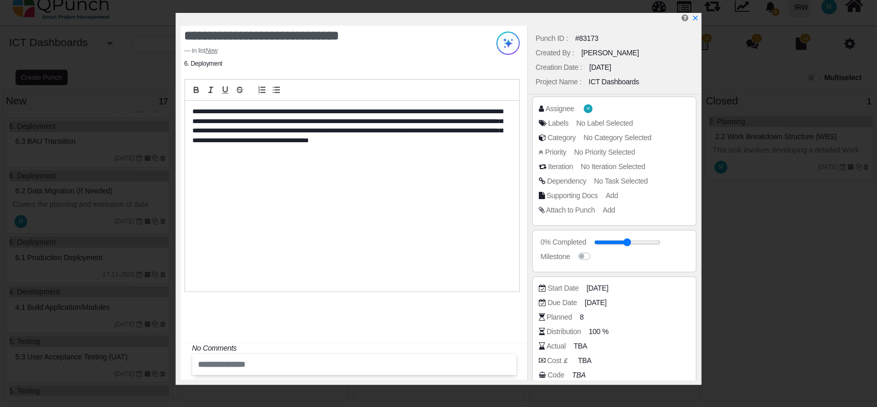
scroll to position [68, 0]
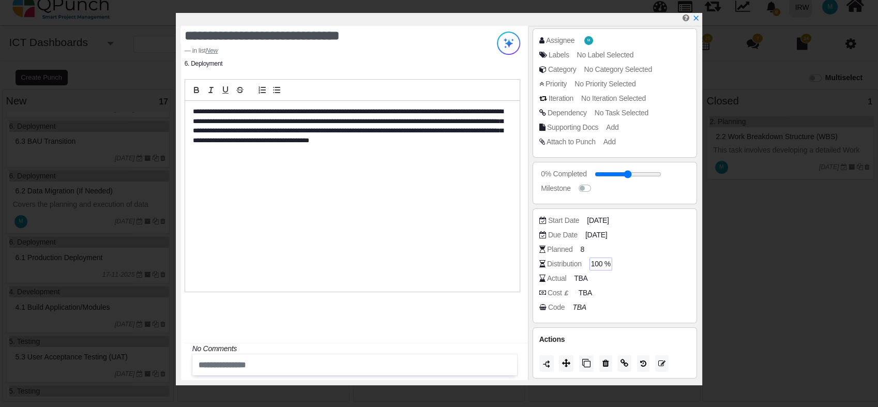
click at [600, 262] on span "100 %" at bounding box center [601, 263] width 20 height 11
type input "*"
type input "**"
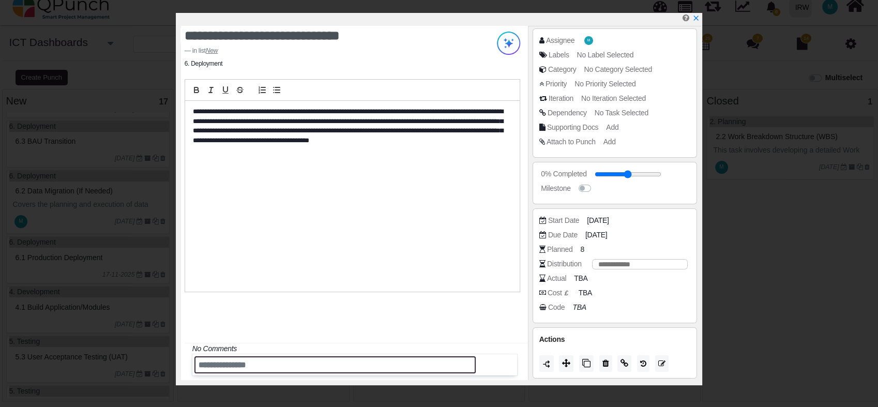
click at [252, 368] on input "text" at bounding box center [334, 364] width 281 height 17
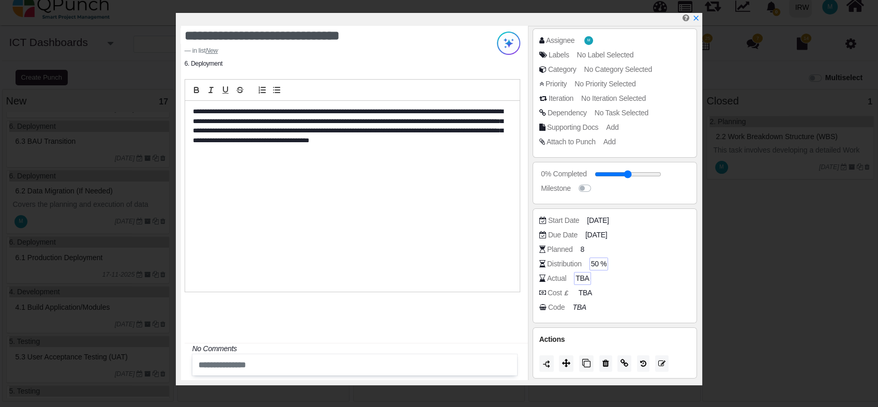
click at [579, 281] on span "TBA" at bounding box center [581, 278] width 13 height 11
click at [591, 277] on input "number" at bounding box center [631, 278] width 111 height 10
type input "***"
click at [456, 262] on div "**********" at bounding box center [352, 196] width 334 height 191
click at [579, 275] on span "100" at bounding box center [581, 278] width 12 height 11
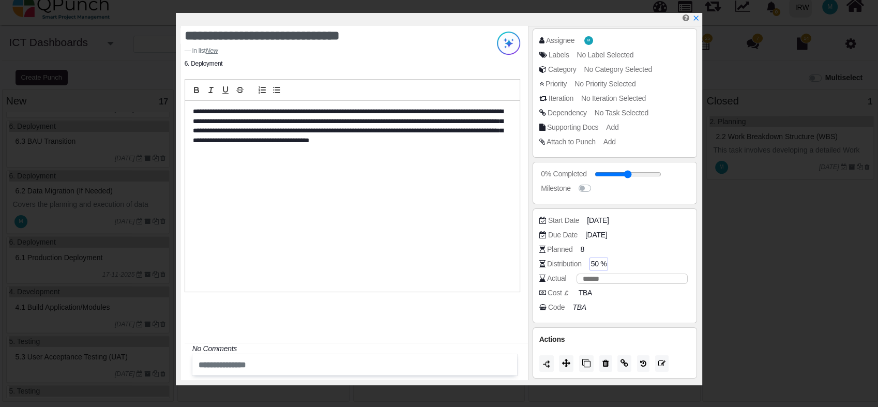
click at [579, 276] on input "***" at bounding box center [631, 278] width 111 height 10
type input "*"
click at [389, 203] on div "**********" at bounding box center [352, 196] width 334 height 191
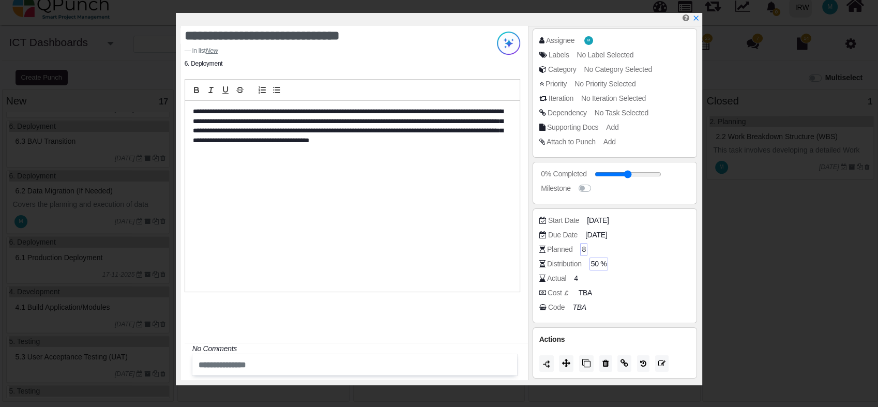
click at [582, 247] on span "8" at bounding box center [584, 249] width 4 height 11
type input "*"
type input "****"
click at [422, 244] on div "**********" at bounding box center [352, 196] width 334 height 191
click at [600, 265] on span "50 %" at bounding box center [599, 263] width 16 height 11
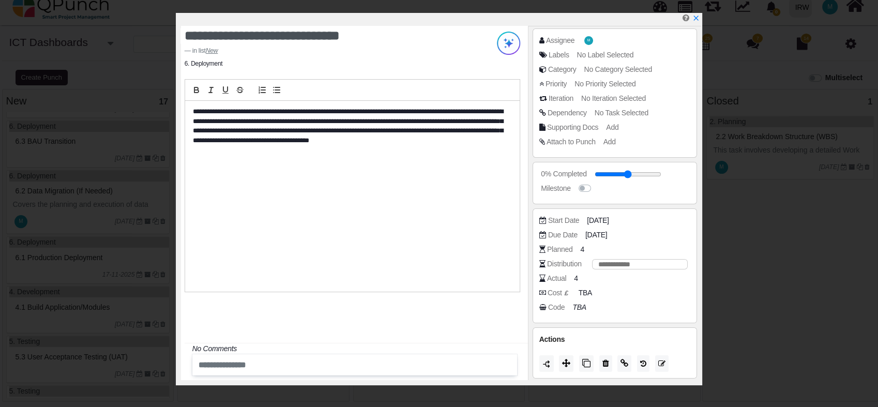
click at [475, 238] on div "**********" at bounding box center [352, 196] width 334 height 191
click at [604, 264] on span "50 %" at bounding box center [599, 263] width 16 height 11
type input "*"
type input "***"
click at [512, 230] on div "**********" at bounding box center [352, 196] width 334 height 191
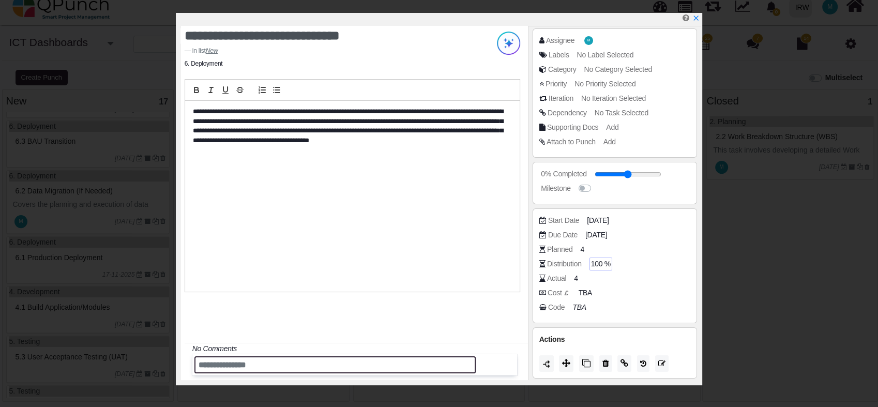
click at [263, 366] on input "text" at bounding box center [334, 364] width 281 height 17
click at [258, 370] on input "text" at bounding box center [334, 364] width 281 height 17
drag, startPoint x: 219, startPoint y: 365, endPoint x: 227, endPoint y: 374, distance: 12.8
click at [219, 365] on input "**********" at bounding box center [334, 364] width 281 height 17
type input "**********"
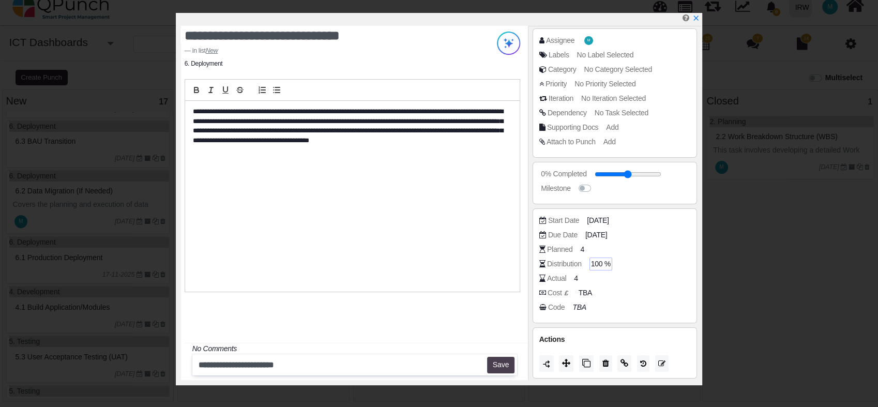
click at [506, 364] on button "Save" at bounding box center [500, 365] width 27 height 17
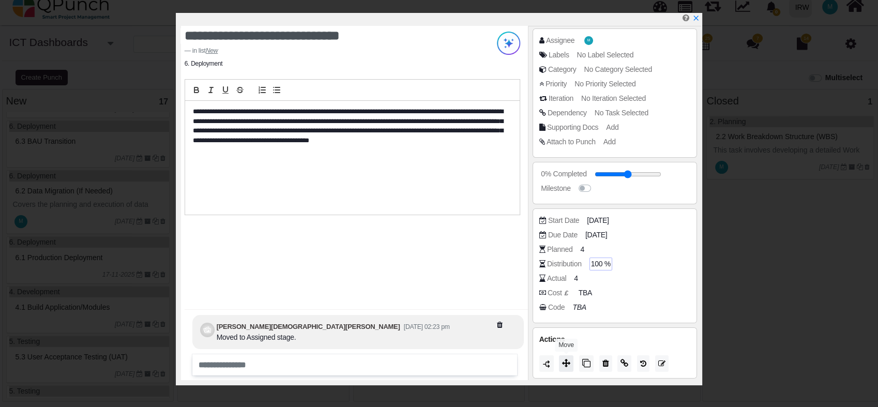
click at [568, 361] on icon at bounding box center [566, 363] width 8 height 8
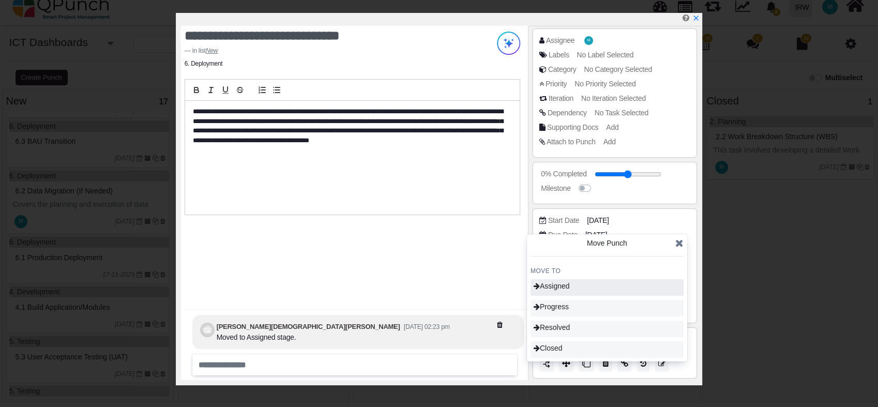
click at [560, 280] on div "Assigned" at bounding box center [606, 287] width 153 height 17
type input "**"
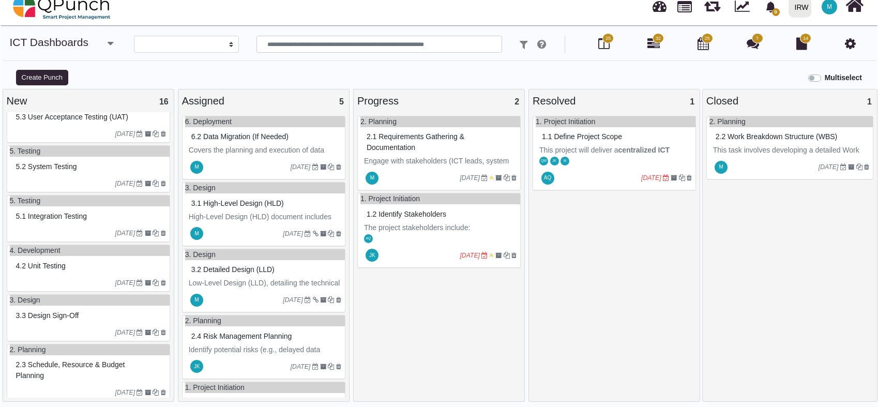
scroll to position [575, 0]
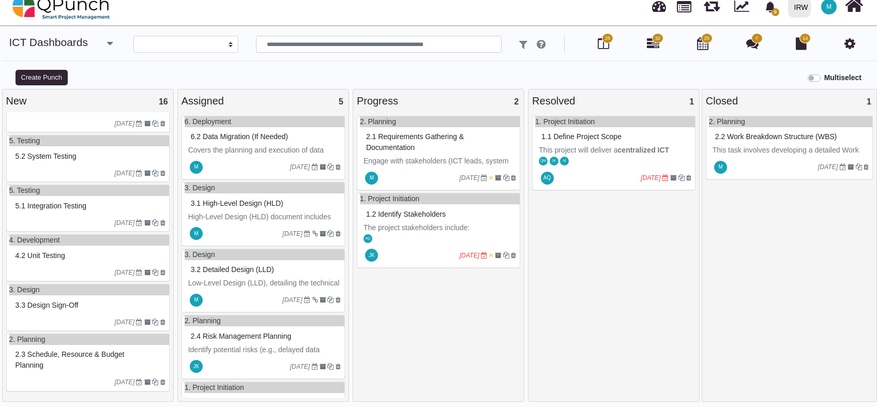
click at [55, 258] on span "4.2 Unit testing" at bounding box center [41, 255] width 50 height 8
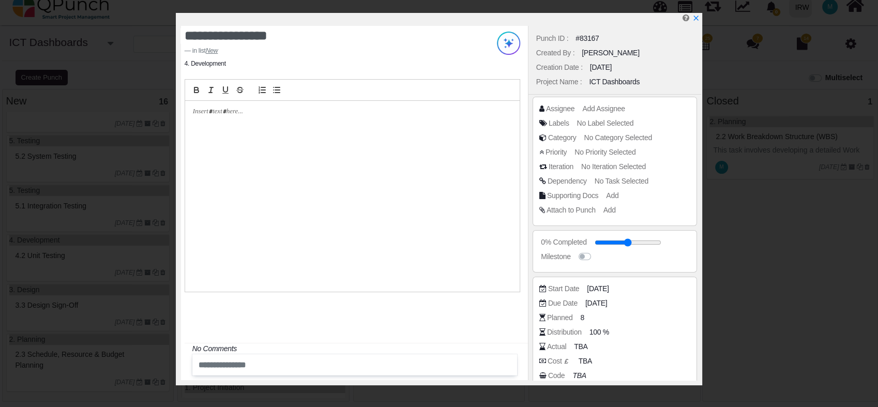
click at [241, 122] on div at bounding box center [352, 196] width 334 height 191
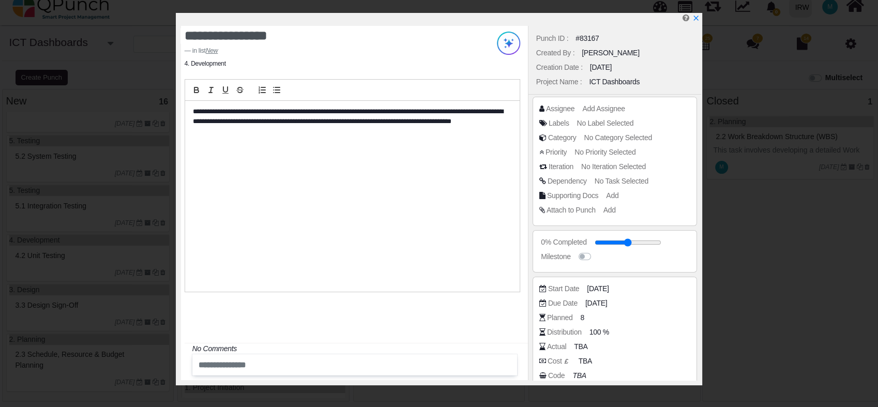
drag, startPoint x: 193, startPoint y: 112, endPoint x: 218, endPoint y: 125, distance: 28.0
click at [193, 112] on p "**********" at bounding box center [349, 116] width 313 height 19
click at [597, 109] on span "Add Assignee" at bounding box center [605, 108] width 42 height 8
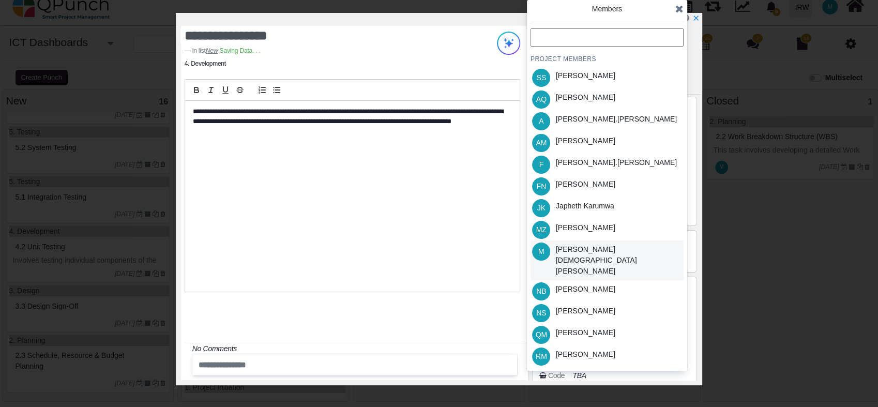
click at [616, 246] on div "[PERSON_NAME][DEMOGRAPHIC_DATA][PERSON_NAME]" at bounding box center [618, 260] width 124 height 33
click at [681, 8] on icon at bounding box center [679, 9] width 8 height 10
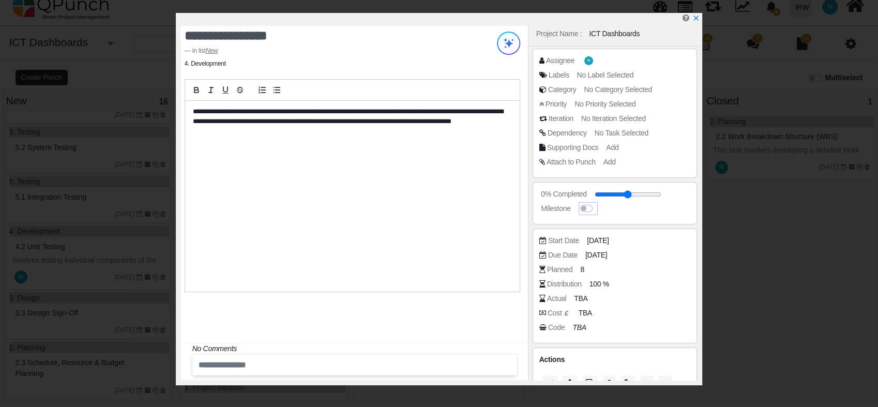
scroll to position [68, 0]
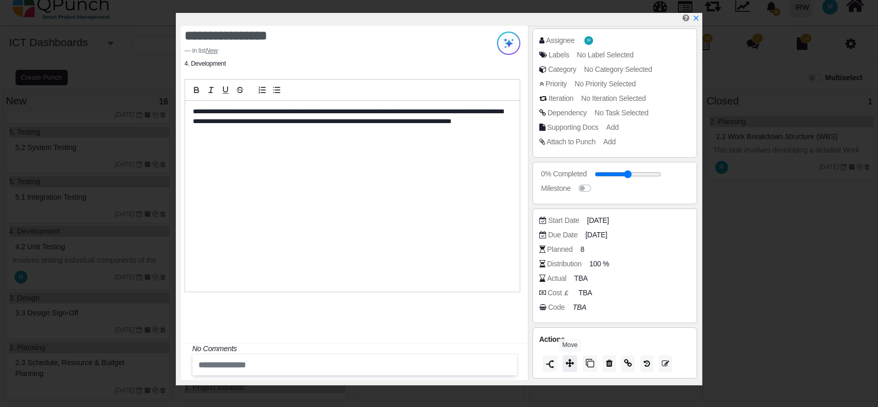
click at [571, 367] on span at bounding box center [569, 363] width 8 height 8
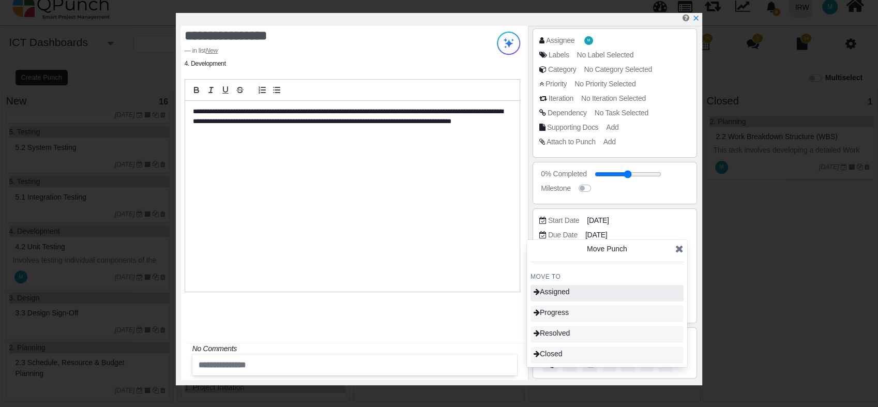
click at [569, 297] on div "Assigned" at bounding box center [606, 293] width 153 height 17
type input "**"
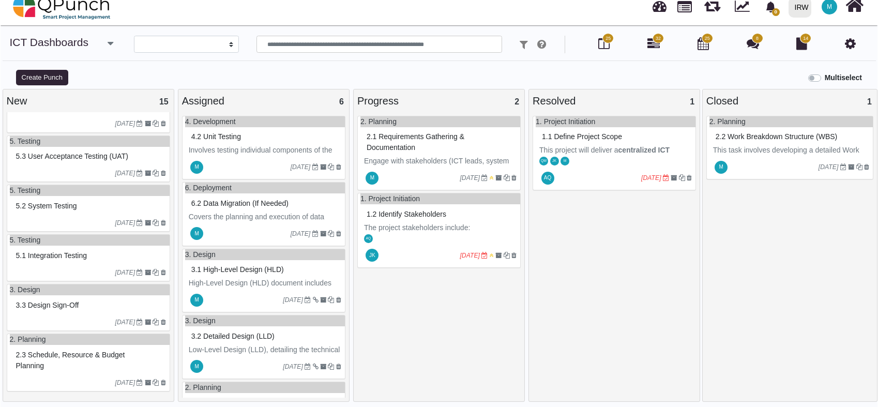
scroll to position [525, 0]
click at [46, 261] on div "5.1 Integration testing" at bounding box center [89, 256] width 152 height 16
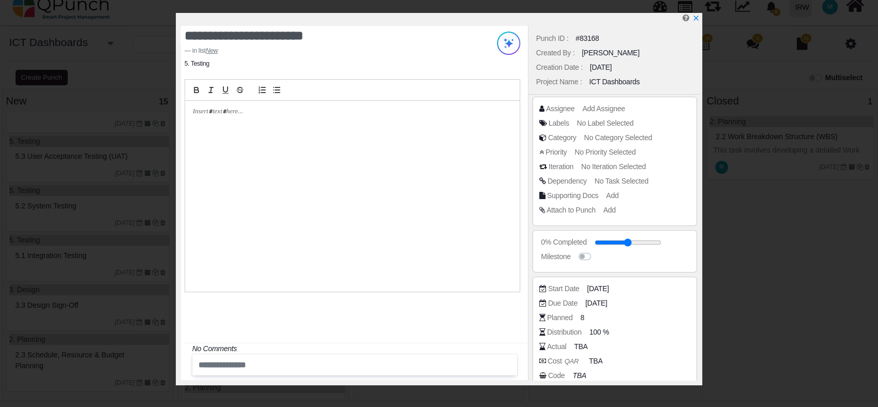
click at [288, 132] on div at bounding box center [352, 196] width 334 height 191
click at [233, 121] on div at bounding box center [352, 196] width 334 height 191
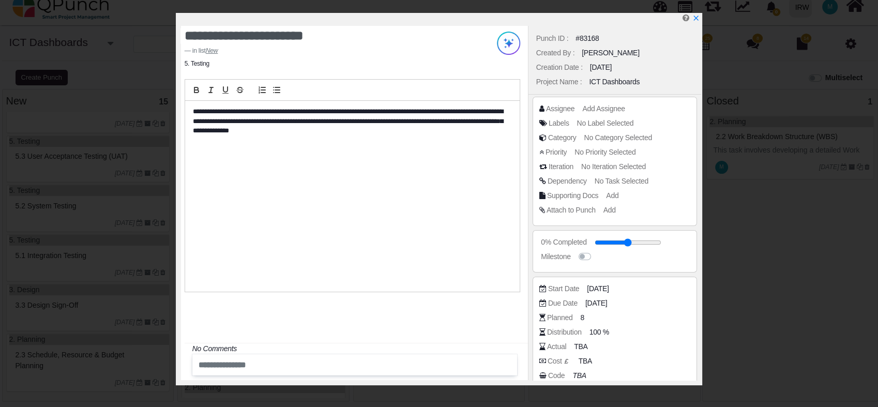
click at [376, 115] on p "**********" at bounding box center [349, 121] width 313 height 28
drag, startPoint x: 241, startPoint y: 123, endPoint x: 259, endPoint y: 134, distance: 21.1
click at [241, 123] on p "**********" at bounding box center [349, 121] width 313 height 28
click at [600, 111] on span "Add Assignee" at bounding box center [605, 108] width 42 height 8
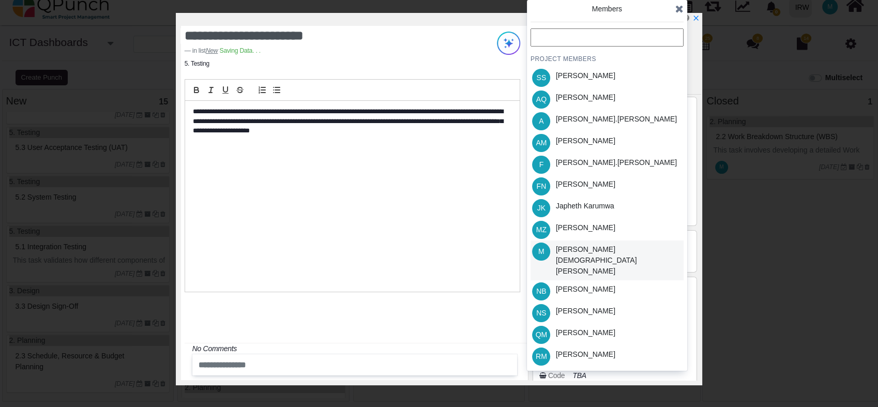
click at [609, 249] on div "[PERSON_NAME][DEMOGRAPHIC_DATA][PERSON_NAME]" at bounding box center [618, 260] width 124 height 33
click at [680, 7] on icon at bounding box center [679, 9] width 8 height 10
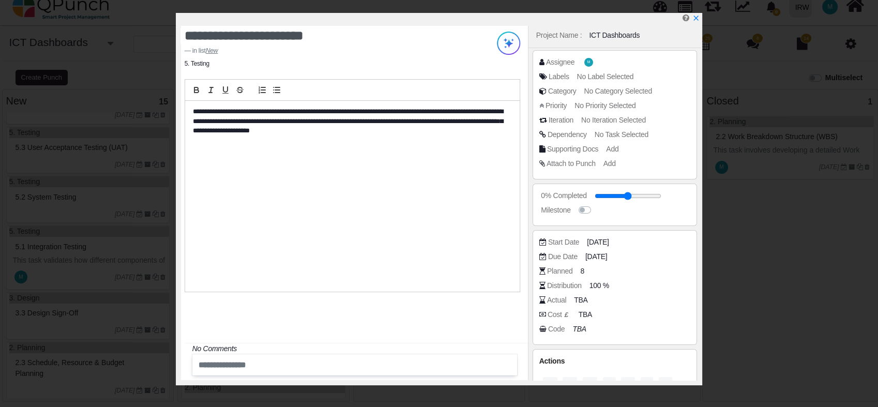
scroll to position [68, 0]
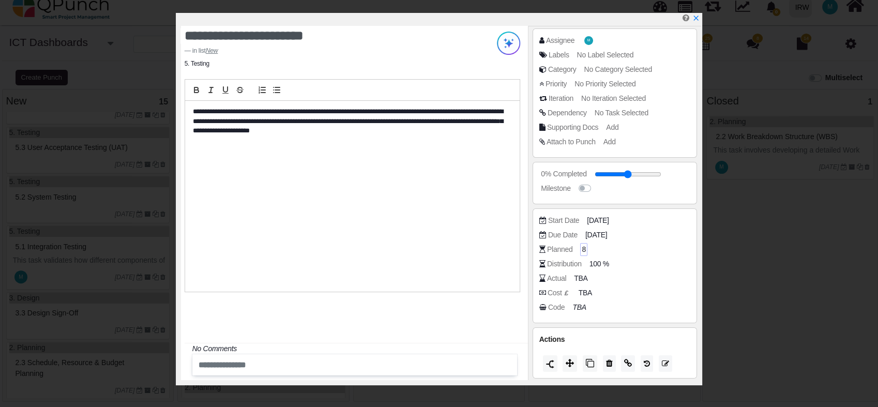
click at [583, 250] on span "8" at bounding box center [584, 249] width 4 height 11
type input "*"
click at [459, 257] on div "**********" at bounding box center [352, 196] width 334 height 191
click at [583, 248] on div "Planned 8" at bounding box center [617, 249] width 157 height 10
click at [582, 248] on span "8" at bounding box center [584, 249] width 4 height 11
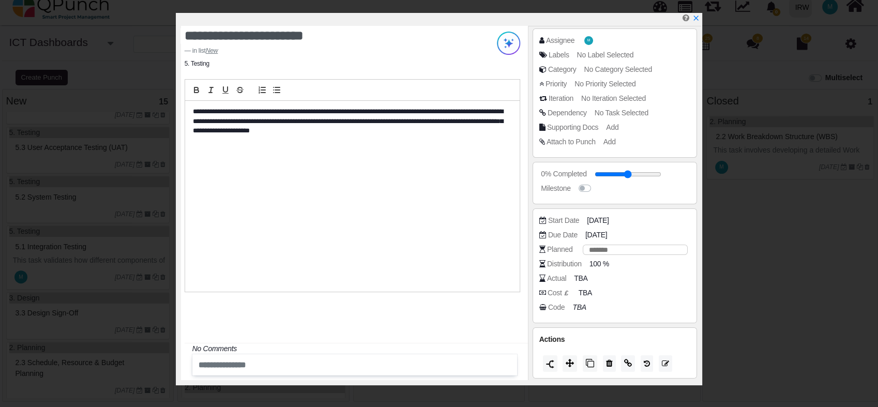
type input "*"
type input "****"
click at [582, 281] on span "TBA" at bounding box center [581, 278] width 13 height 11
click at [598, 273] on input "number" at bounding box center [631, 278] width 111 height 10
type input "*"
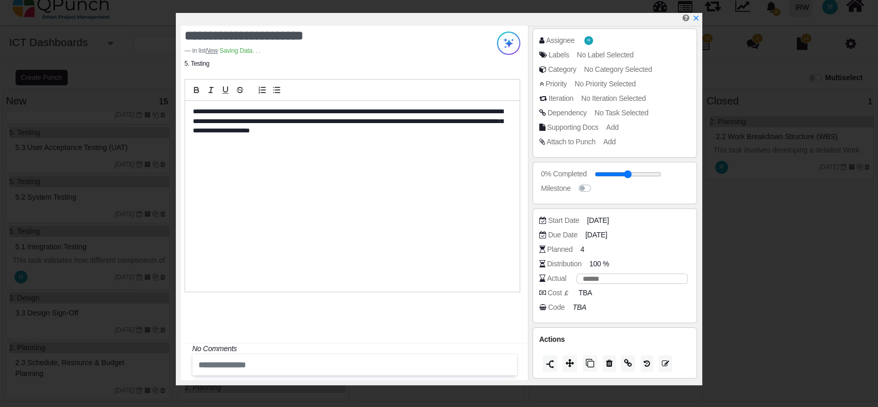
click at [455, 227] on div "**********" at bounding box center [352, 196] width 334 height 191
click at [569, 368] on button at bounding box center [569, 363] width 14 height 17
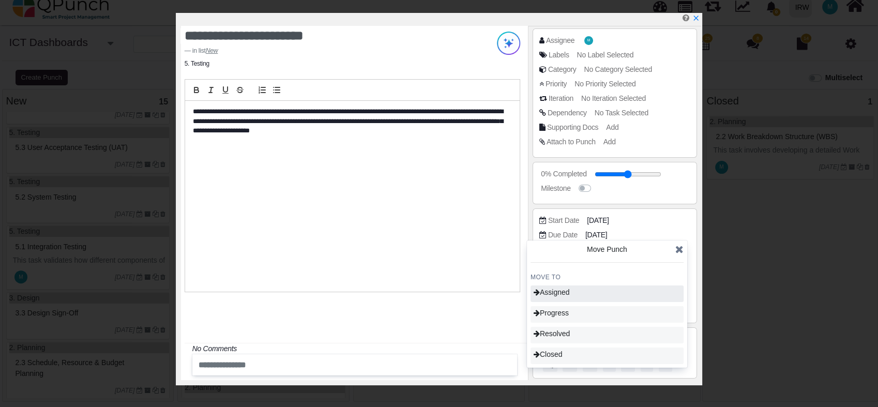
click at [569, 293] on span "Assigned" at bounding box center [551, 292] width 36 height 8
click at [694, 19] on icon "x" at bounding box center [695, 18] width 8 height 8
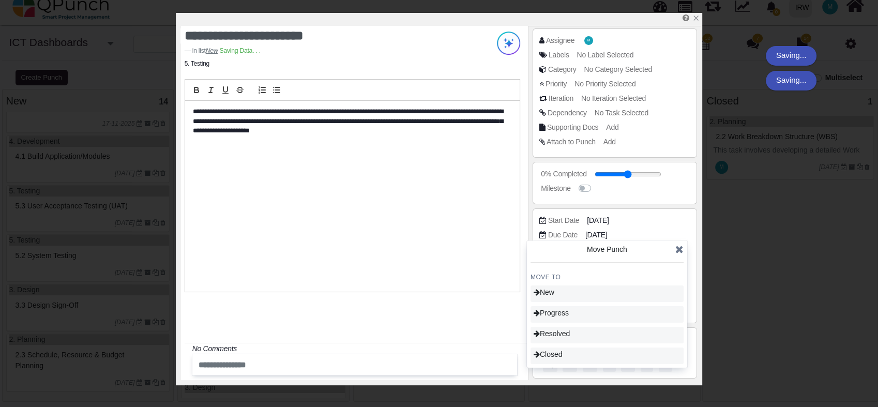
type input "**"
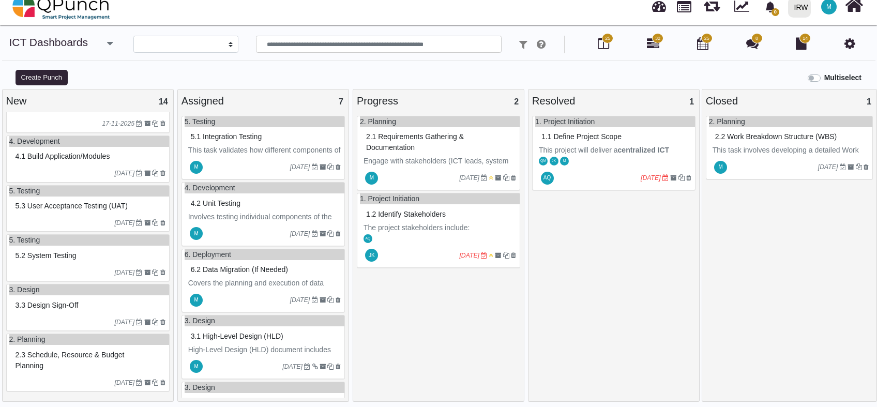
click at [68, 213] on div "5.3 User Acceptance Testing (UAT)" at bounding box center [89, 206] width 152 height 16
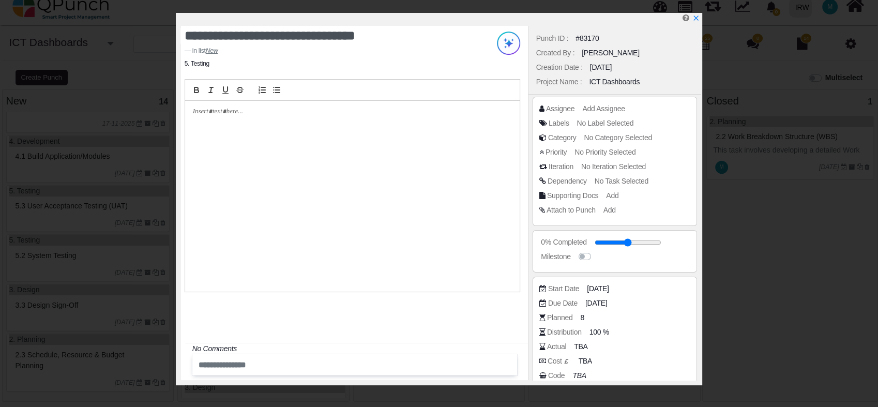
click at [254, 127] on div at bounding box center [352, 196] width 334 height 191
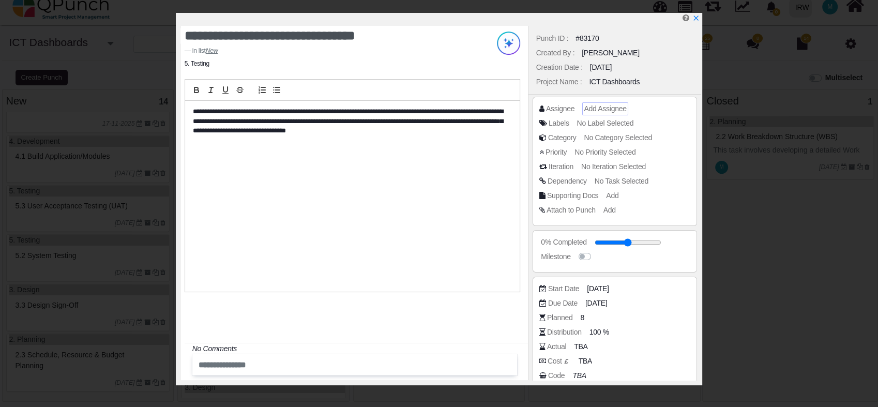
click at [594, 108] on span "Add Assignee" at bounding box center [605, 108] width 42 height 8
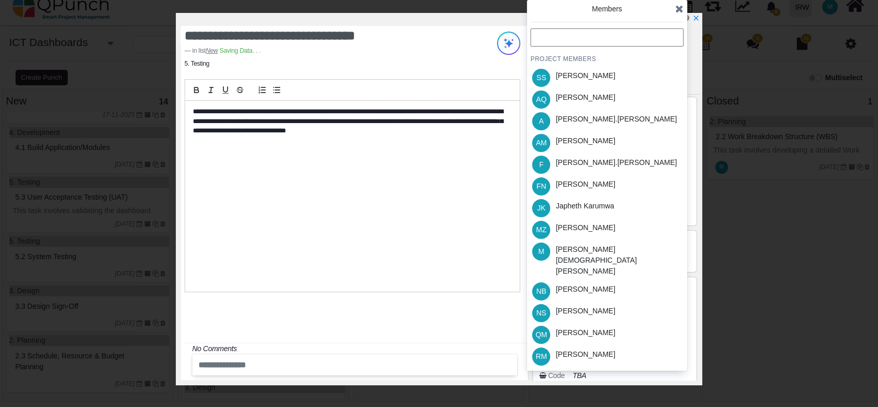
scroll to position [486, 0]
click at [591, 80] on div "Samuel Serugo" at bounding box center [585, 75] width 59 height 11
click at [675, 79] on icon at bounding box center [673, 77] width 7 height 7
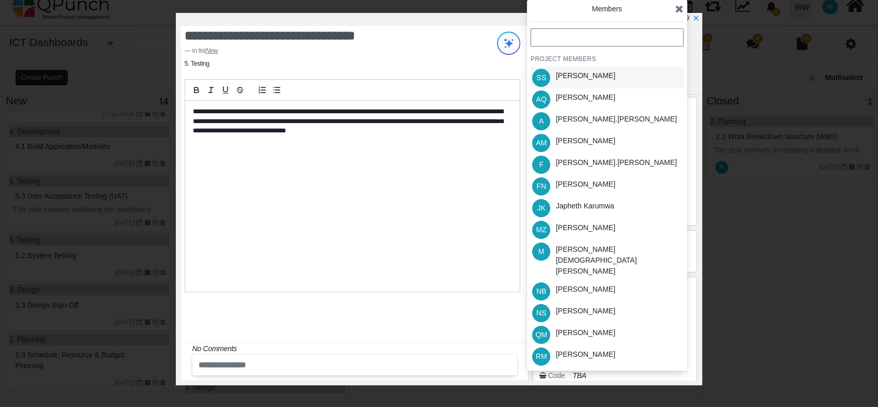
click at [680, 8] on icon at bounding box center [679, 9] width 8 height 10
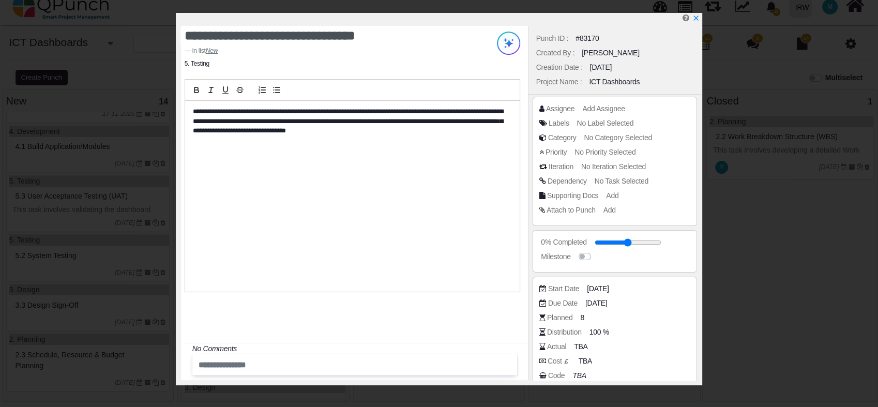
drag, startPoint x: 695, startPoint y: 20, endPoint x: 665, endPoint y: 43, distance: 37.2
click at [695, 20] on icon "x" at bounding box center [696, 18] width 5 height 5
type input "**"
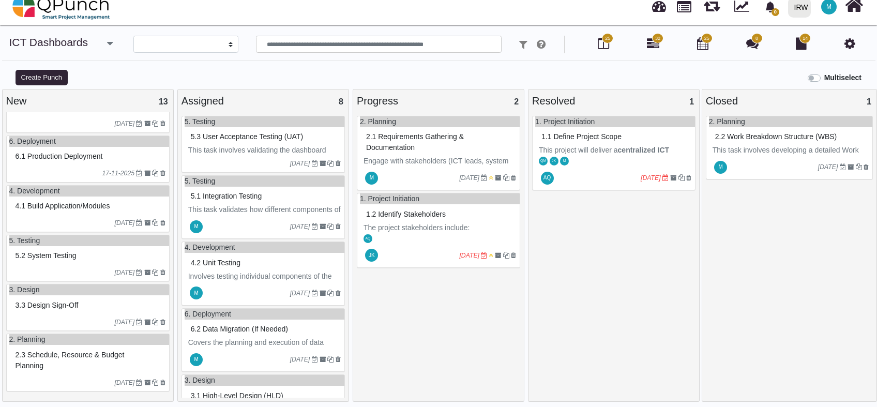
click at [66, 265] on div "[DATE]" at bounding box center [89, 272] width 160 height 17
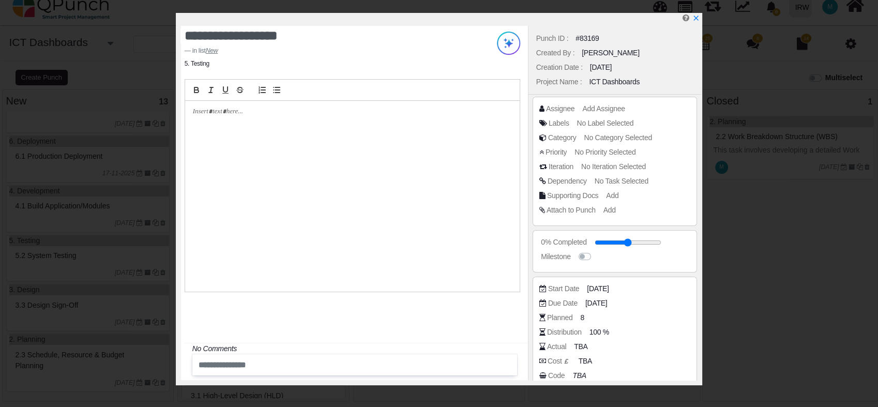
click at [230, 129] on div at bounding box center [352, 196] width 334 height 191
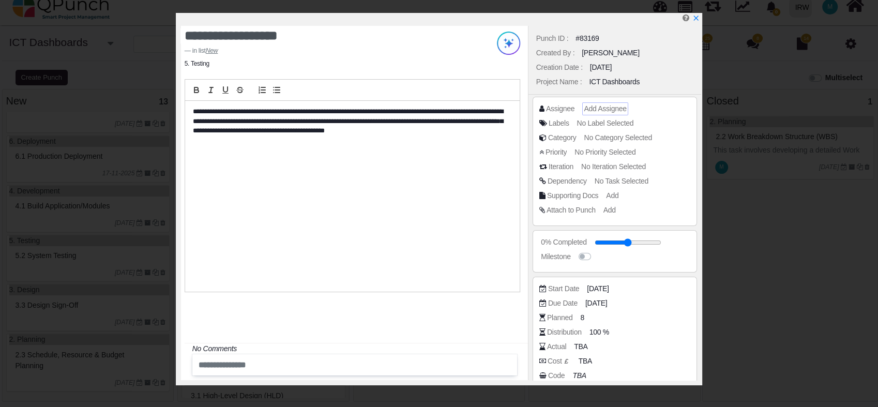
click at [599, 106] on span "Add Assignee" at bounding box center [605, 108] width 42 height 8
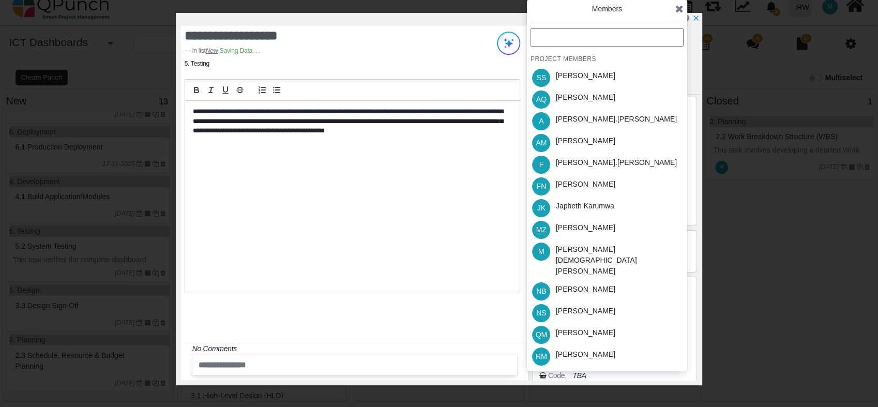
scroll to position [436, 0]
click at [612, 248] on div "Muhammad.shoaib" at bounding box center [618, 260] width 124 height 33
click at [587, 208] on div "Japheth Karumwa" at bounding box center [585, 206] width 58 height 11
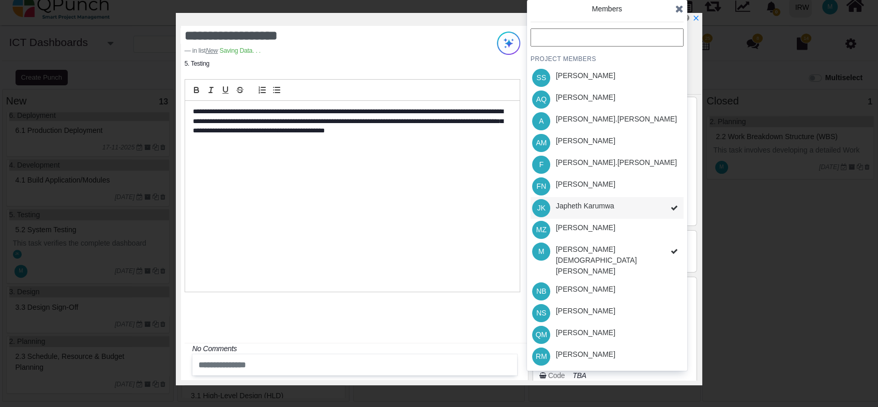
scroll to position [454, 0]
click at [682, 8] on icon at bounding box center [679, 9] width 8 height 10
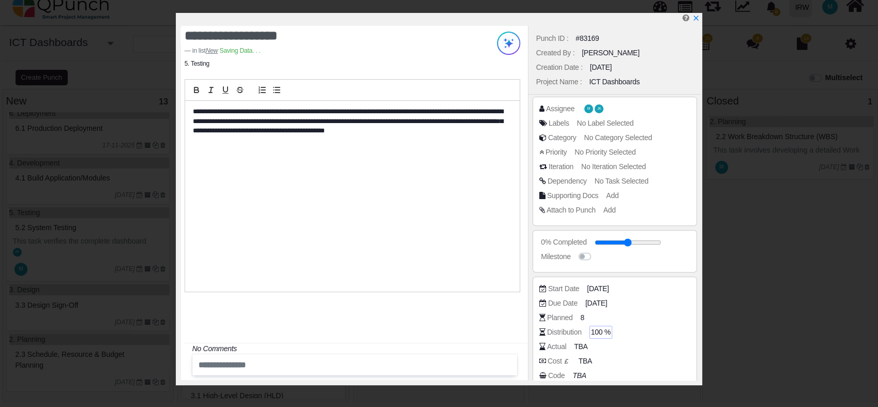
click at [599, 333] on span "100 %" at bounding box center [601, 332] width 20 height 11
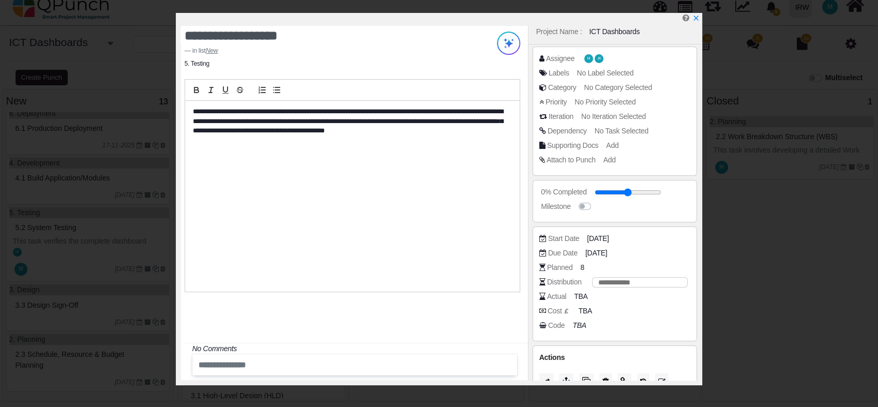
scroll to position [68, 0]
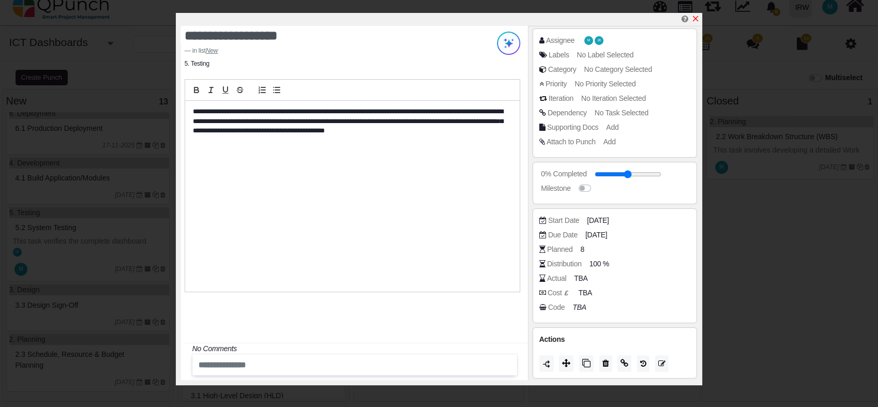
click at [697, 21] on icon "x" at bounding box center [696, 19] width 6 height 6
type input "**"
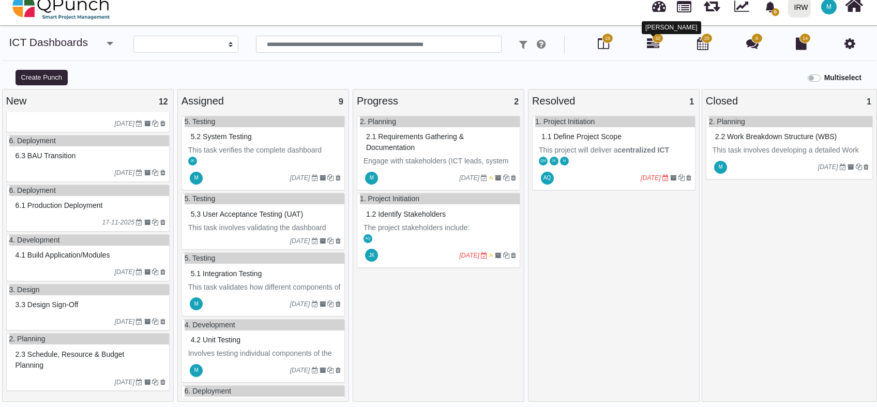
click at [658, 47] on icon at bounding box center [653, 43] width 12 height 12
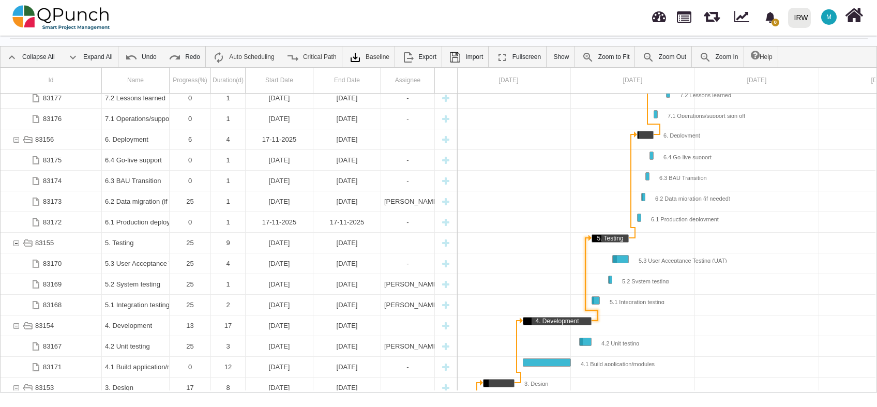
drag, startPoint x: 769, startPoint y: 299, endPoint x: 591, endPoint y: 306, distance: 177.9
drag, startPoint x: 591, startPoint y: 306, endPoint x: 773, endPoint y: 329, distance: 182.9
click at [773, 329] on div at bounding box center [508, 325] width 868 height 21
click at [767, 341] on div at bounding box center [508, 346] width 868 height 21
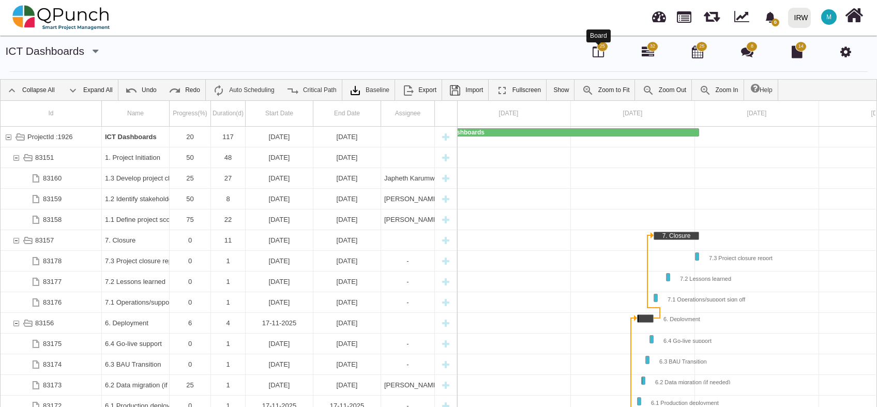
click at [600, 56] on icon at bounding box center [597, 51] width 11 height 12
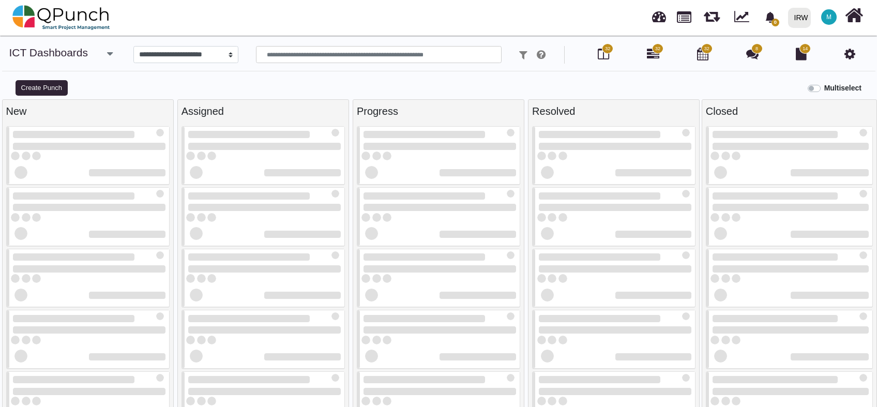
select select
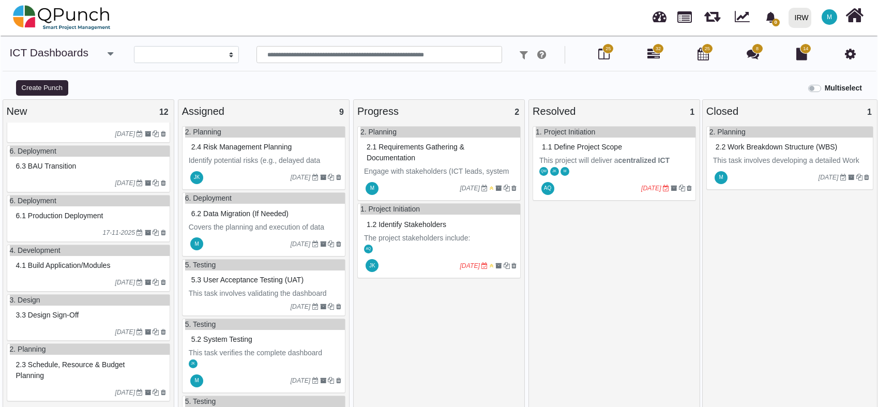
scroll to position [10, 0]
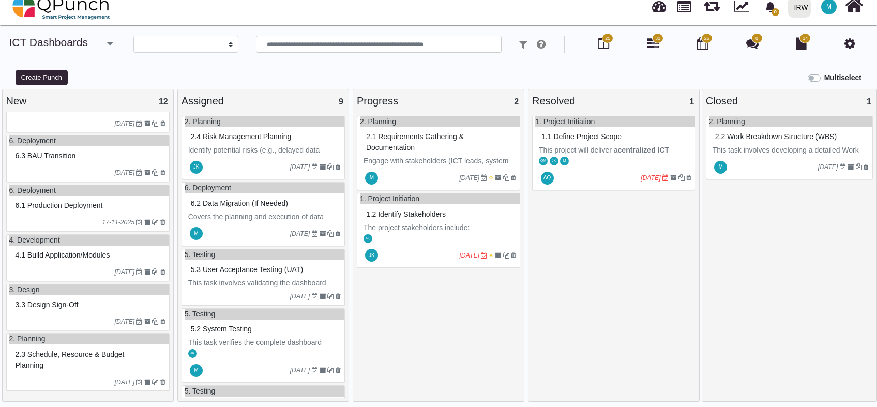
click at [72, 257] on span "4.1 Build application/modules" at bounding box center [63, 255] width 95 height 8
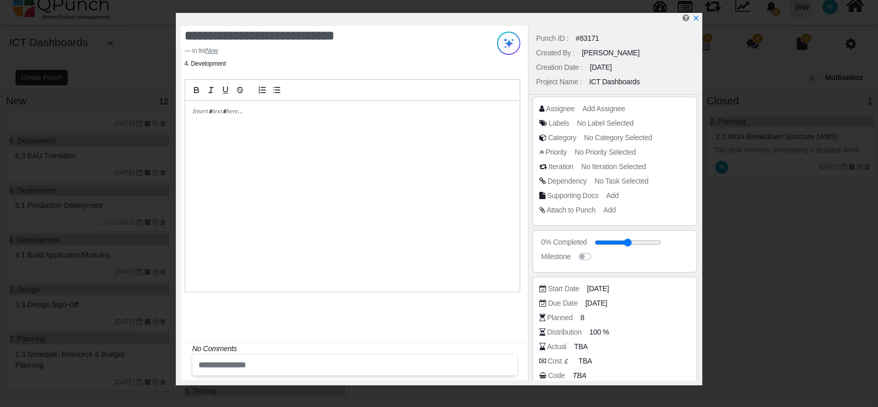
click at [217, 125] on div at bounding box center [352, 196] width 334 height 191
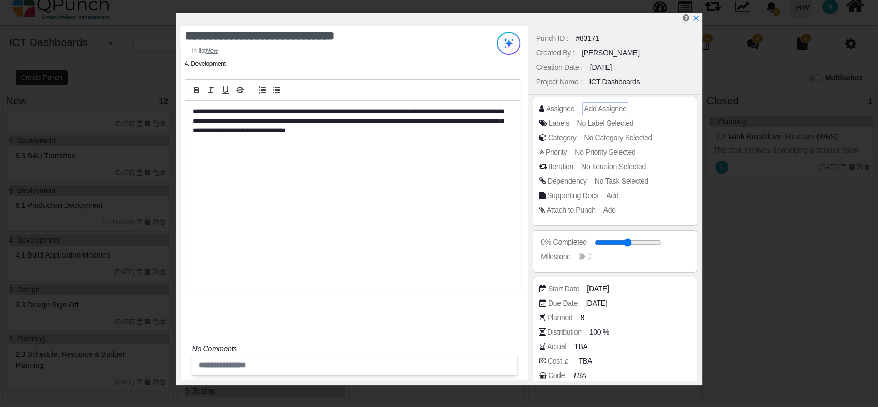
click at [593, 110] on span "Add Assignee" at bounding box center [605, 108] width 42 height 8
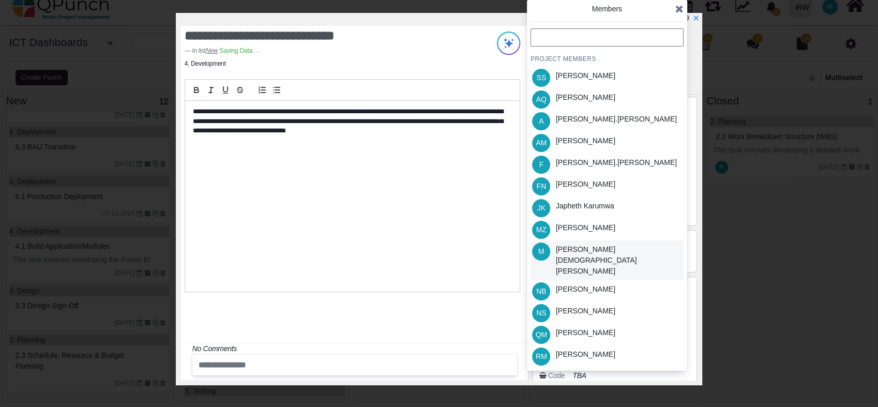
click at [612, 255] on div "[PERSON_NAME][DEMOGRAPHIC_DATA][PERSON_NAME]" at bounding box center [617, 260] width 131 height 40
click at [681, 12] on icon at bounding box center [679, 9] width 8 height 10
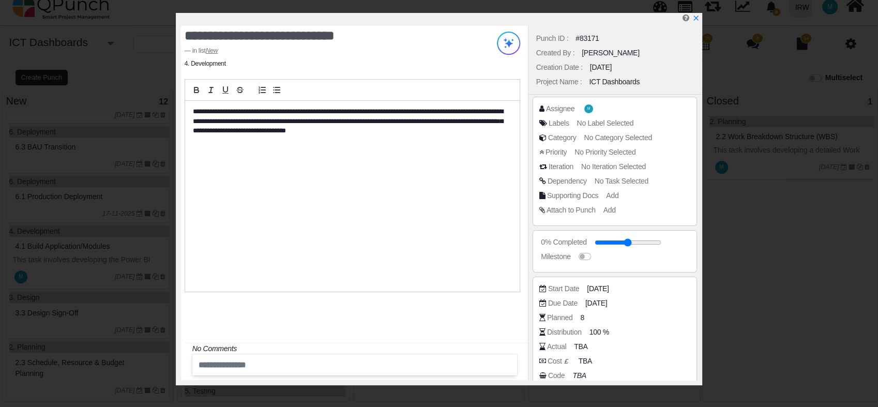
scroll to position [68, 0]
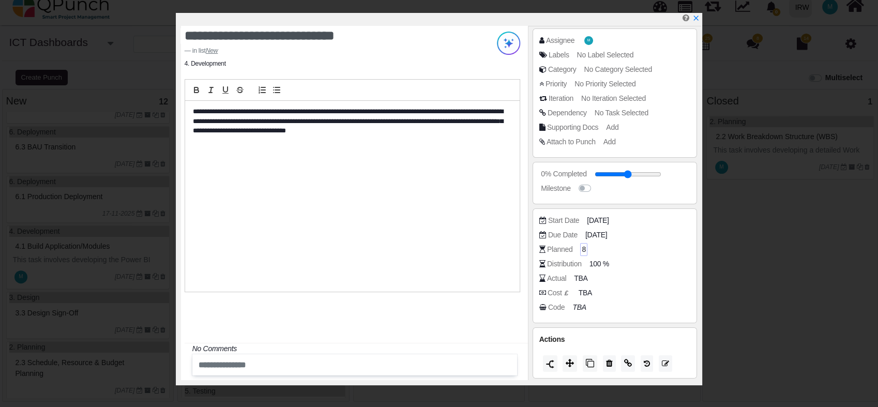
click at [584, 249] on div "8" at bounding box center [583, 249] width 7 height 13
type input "*"
type input "****"
click at [579, 276] on span "TBA" at bounding box center [581, 278] width 13 height 11
click at [589, 279] on input "number" at bounding box center [631, 278] width 111 height 10
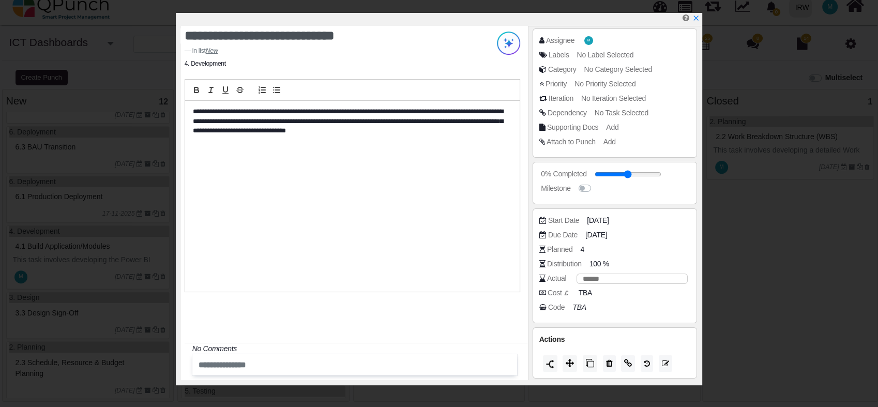
type input "*"
click at [605, 264] on span "100 %" at bounding box center [601, 263] width 20 height 11
type input "*"
type input "**"
click at [580, 249] on div "4" at bounding box center [583, 249] width 7 height 13
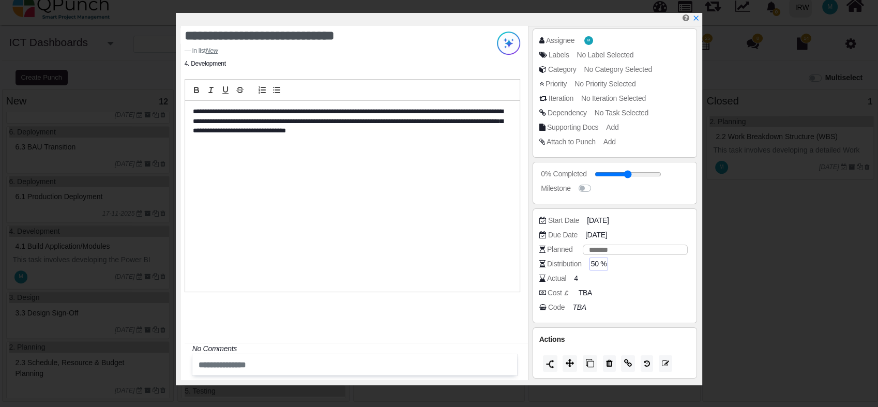
type input "****"
click at [607, 263] on div "50 %" at bounding box center [598, 263] width 19 height 13
click at [479, 232] on div "**********" at bounding box center [352, 196] width 334 height 191
click at [698, 21] on icon "x" at bounding box center [695, 18] width 8 height 8
type input "**"
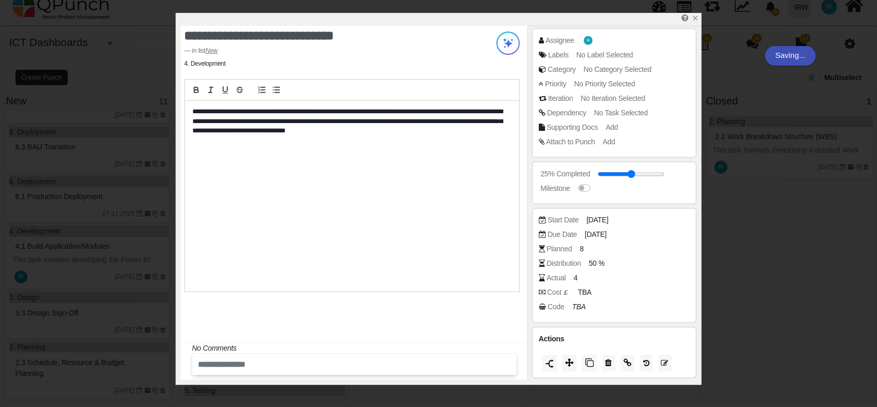
scroll to position [327, 0]
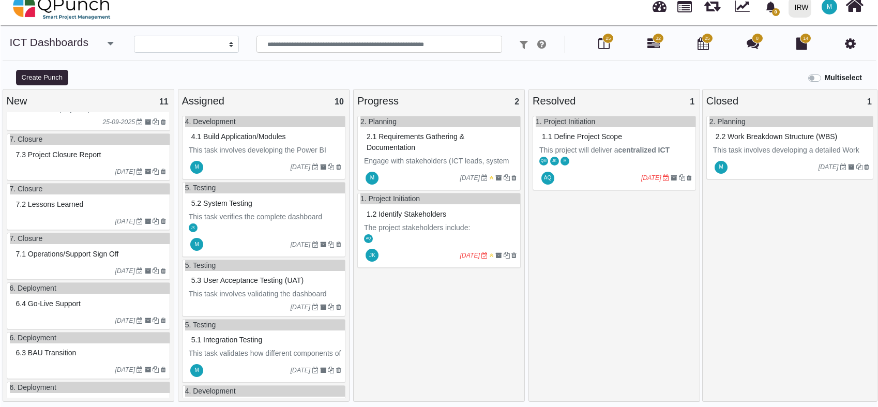
scroll to position [327, 0]
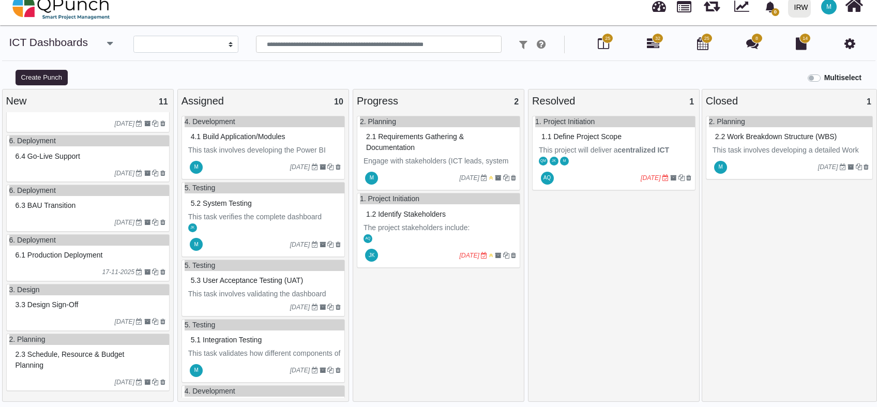
click at [64, 261] on div "6.1 Production deployment" at bounding box center [89, 255] width 152 height 16
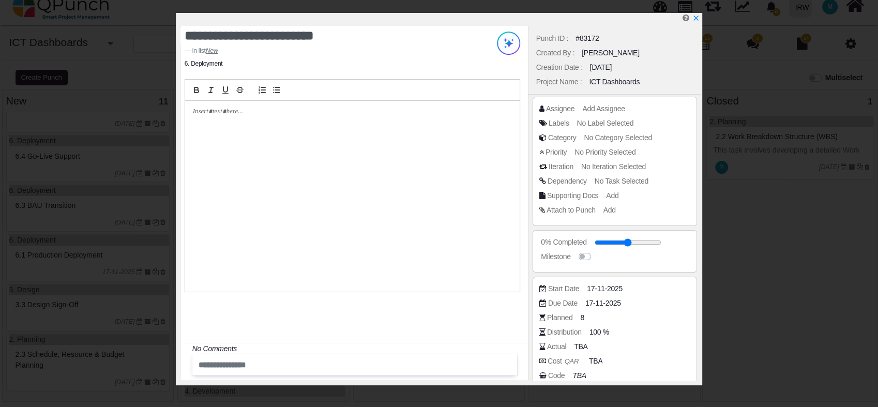
click at [323, 140] on div at bounding box center [352, 196] width 334 height 191
click at [281, 132] on div at bounding box center [352, 196] width 334 height 191
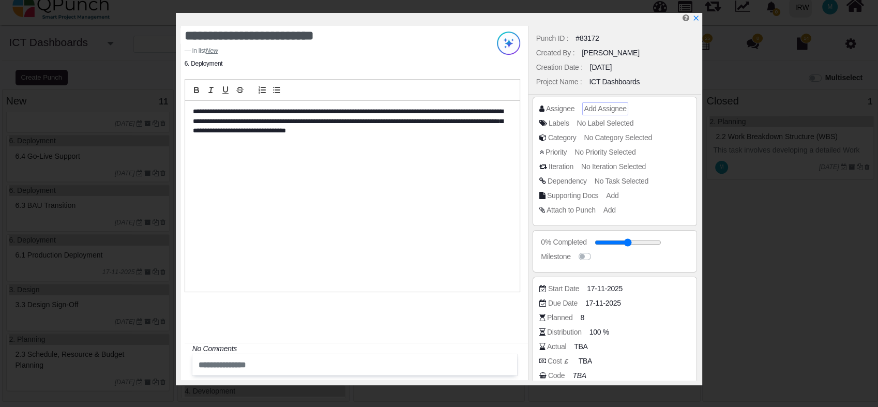
click at [605, 112] on span "Add Assignee" at bounding box center [605, 108] width 42 height 8
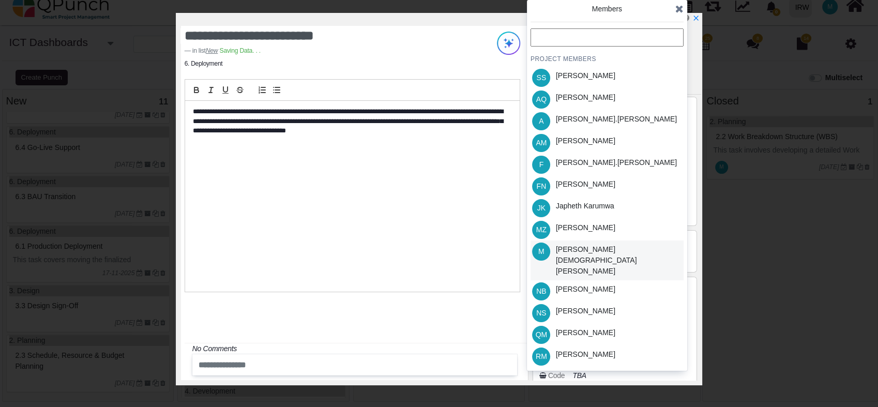
click at [616, 249] on div "[PERSON_NAME][DEMOGRAPHIC_DATA][PERSON_NAME]" at bounding box center [618, 260] width 124 height 33
click at [682, 9] on icon at bounding box center [679, 9] width 8 height 10
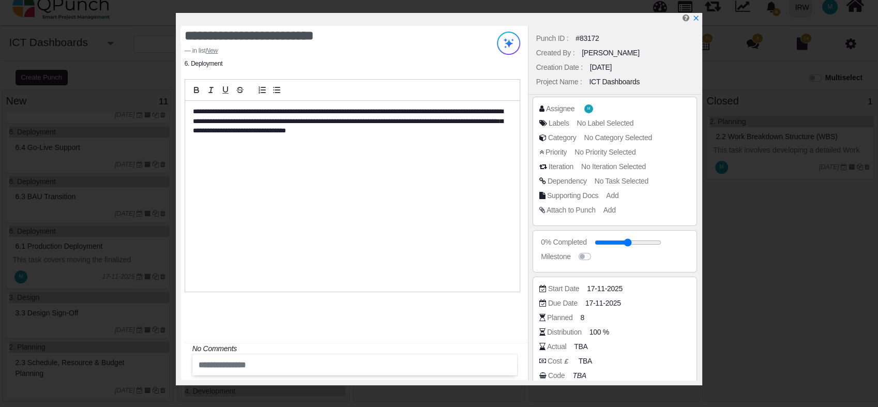
click at [601, 339] on div "Distribution 100 %" at bounding box center [614, 334] width 151 height 14
click at [604, 334] on span "100 %" at bounding box center [601, 332] width 20 height 11
type input "*"
type input "**"
click at [455, 255] on div "**********" at bounding box center [352, 196] width 334 height 191
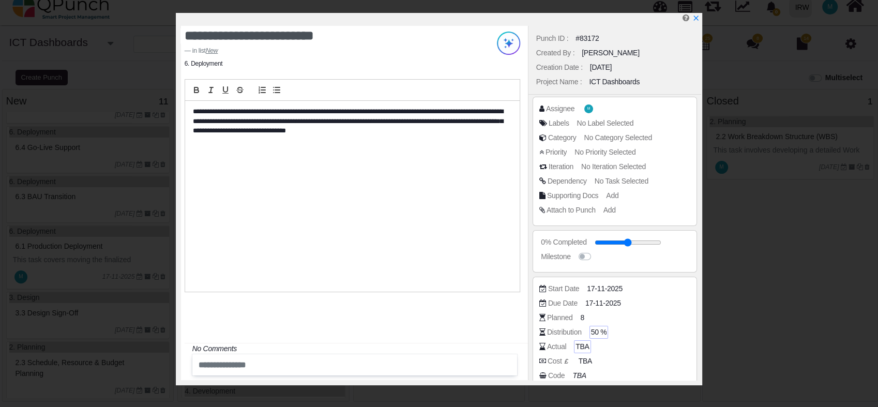
click at [576, 346] on span "TBA" at bounding box center [581, 346] width 13 height 11
click at [612, 343] on input "number" at bounding box center [631, 347] width 111 height 10
type input "*"
click at [469, 243] on div "**********" at bounding box center [352, 196] width 334 height 191
click at [695, 19] on icon "x" at bounding box center [696, 19] width 6 height 6
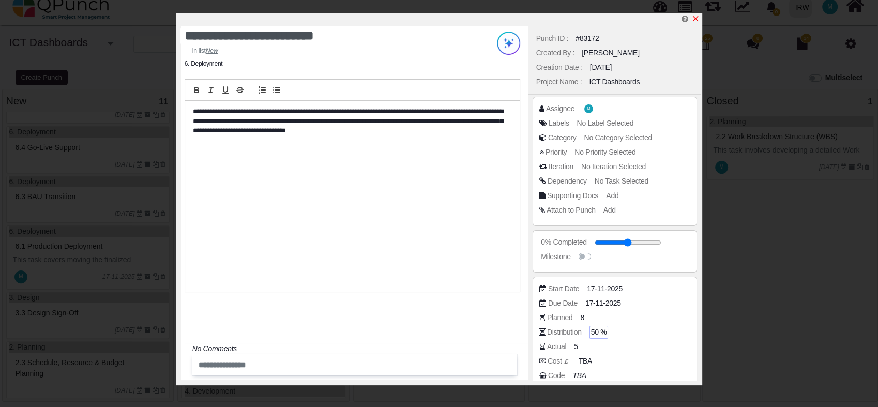
type input "**"
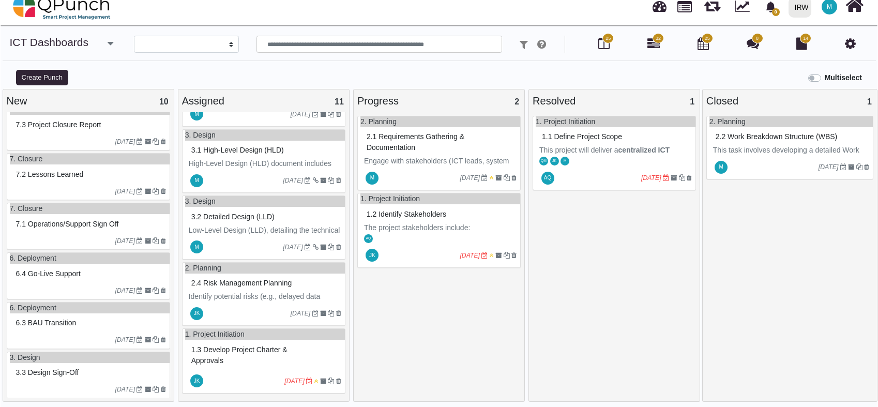
scroll to position [125, 0]
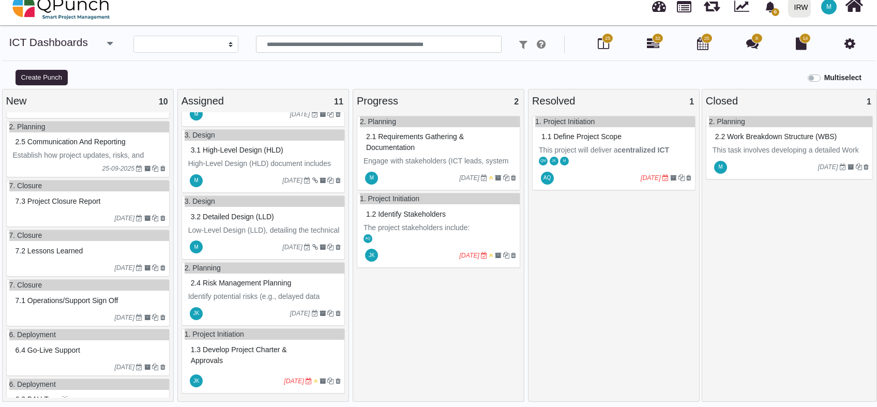
click at [64, 354] on span "6.4 Go-live support" at bounding box center [48, 350] width 65 height 8
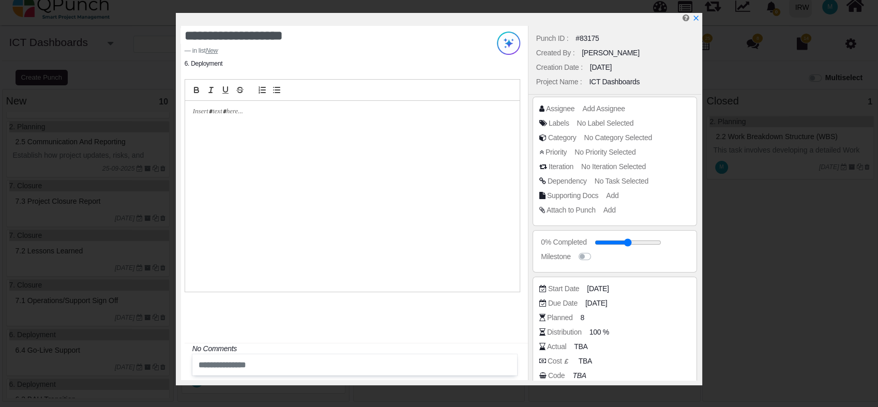
click at [282, 137] on div at bounding box center [352, 196] width 334 height 191
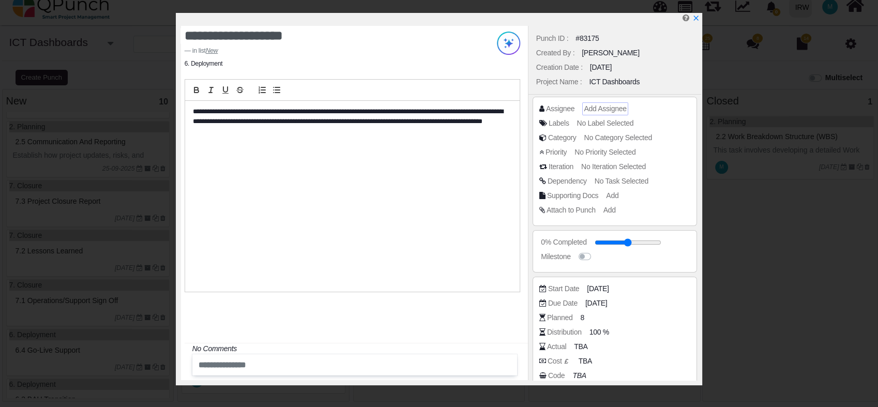
click at [604, 111] on span "Add Assignee" at bounding box center [605, 108] width 42 height 8
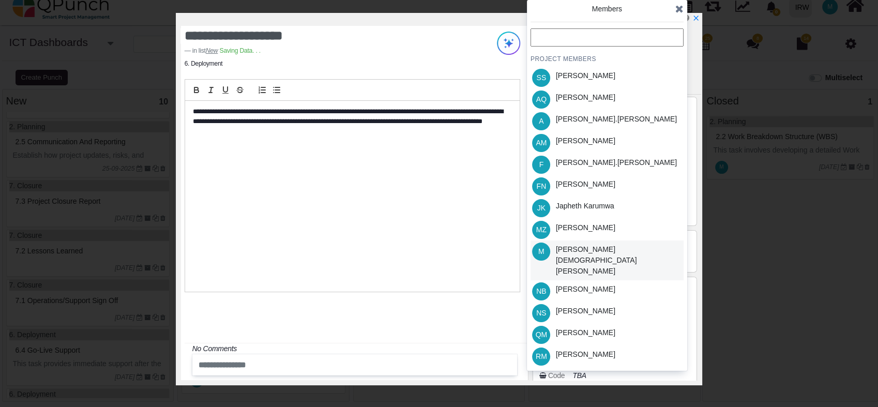
click at [616, 248] on div "[PERSON_NAME][DEMOGRAPHIC_DATA][PERSON_NAME]" at bounding box center [618, 260] width 124 height 33
click at [595, 210] on div "Japheth Karumwa" at bounding box center [585, 206] width 58 height 11
click at [678, 8] on icon at bounding box center [679, 9] width 8 height 10
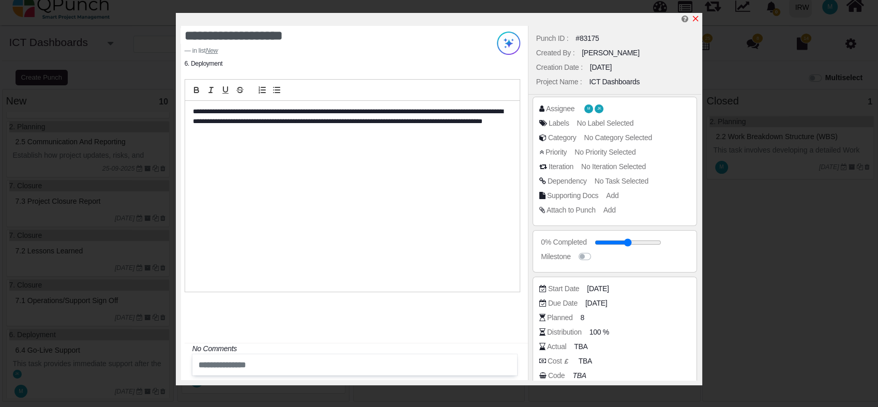
click at [695, 19] on icon "x" at bounding box center [696, 19] width 6 height 6
type input "**"
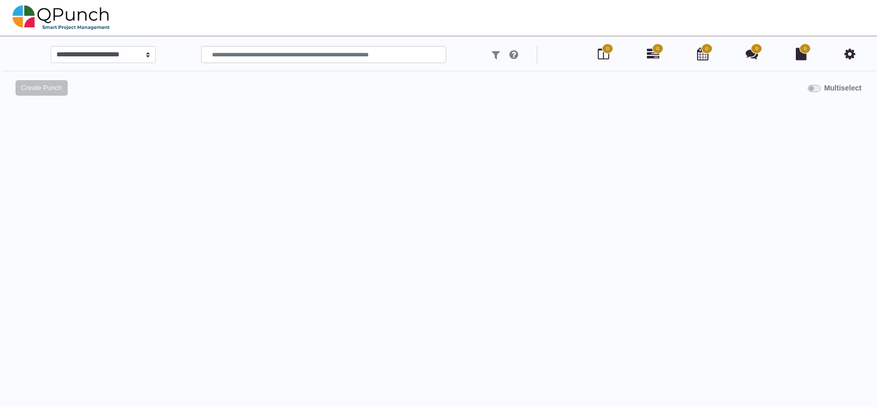
select select
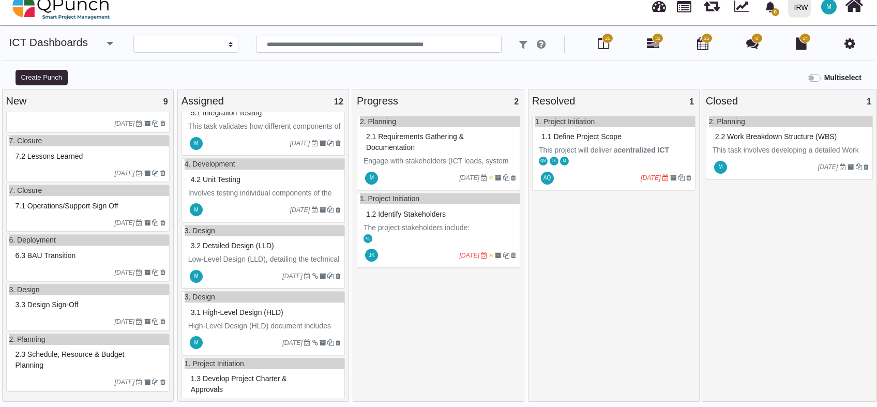
scroll to position [533, 0]
